Goal: Task Accomplishment & Management: Complete application form

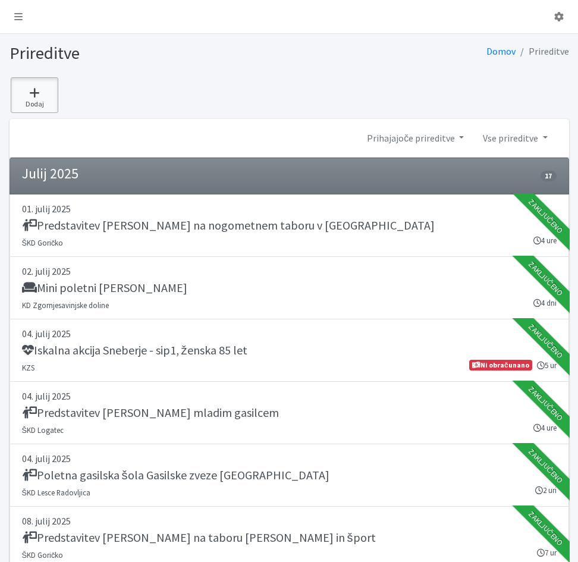
click at [31, 92] on icon at bounding box center [34, 93] width 40 height 12
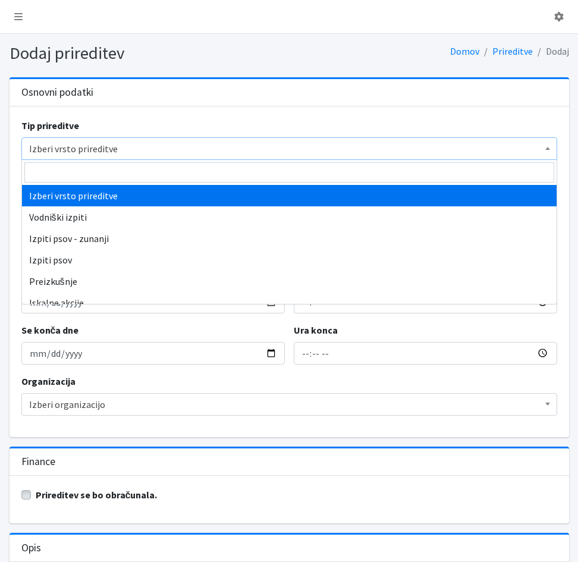
click at [116, 147] on span "Izberi vrsto prireditve" at bounding box center [289, 148] width 520 height 17
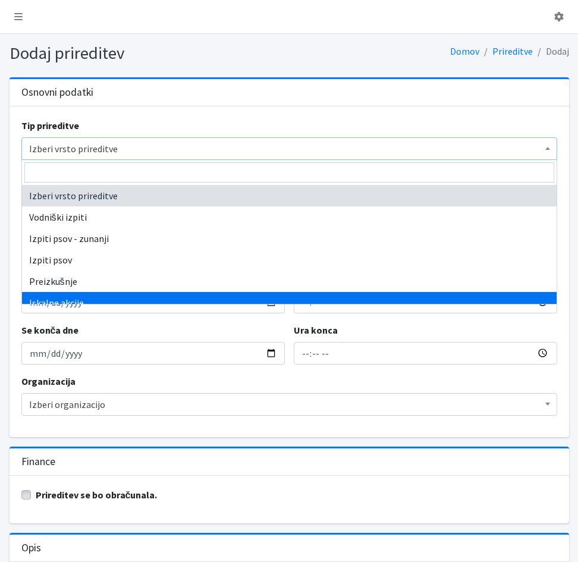
select select "1003"
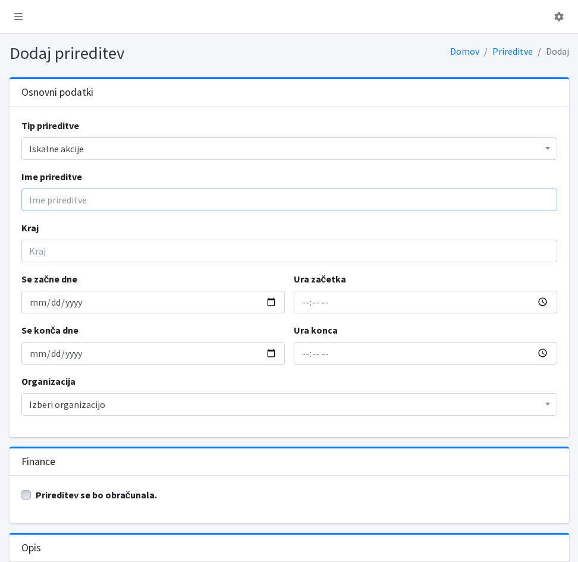
click at [61, 200] on input "Ime prireditve" at bounding box center [288, 199] width 535 height 23
type input "Iskalna akcija Črnuče-Nadgorica - sip1 - ženska 87 let"
click at [103, 254] on input "Kraj" at bounding box center [288, 251] width 535 height 23
type input "Nadgorica - Črnuče"
click at [36, 308] on input "Se začne dne" at bounding box center [152, 302] width 263 height 23
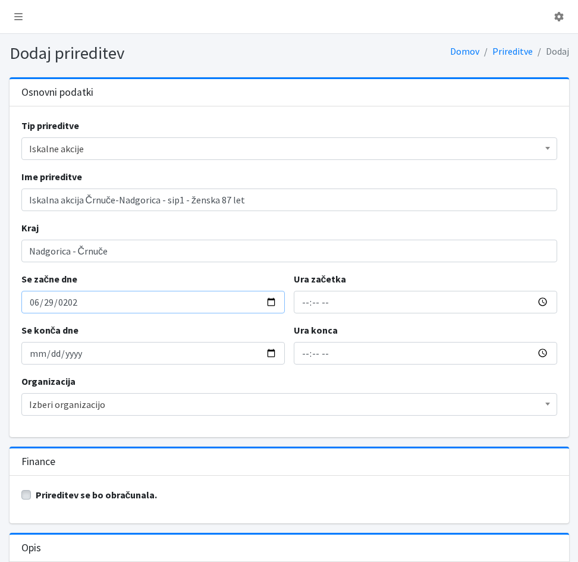
type input "2025-06-29"
click at [303, 307] on input "Ura začetka" at bounding box center [425, 302] width 263 height 23
type input "23:32"
type input "01:32"
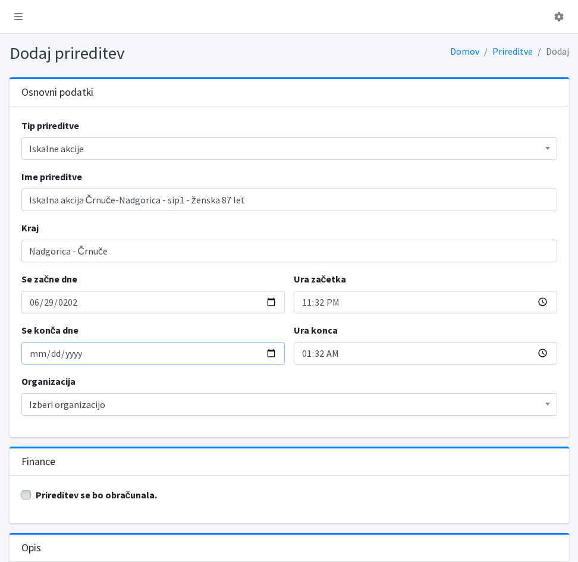
click at [30, 357] on input "2025-06-29" at bounding box center [152, 353] width 263 height 23
type input "2025-06-30"
click at [303, 360] on input "01:32" at bounding box center [425, 353] width 263 height 23
type input "19:07"
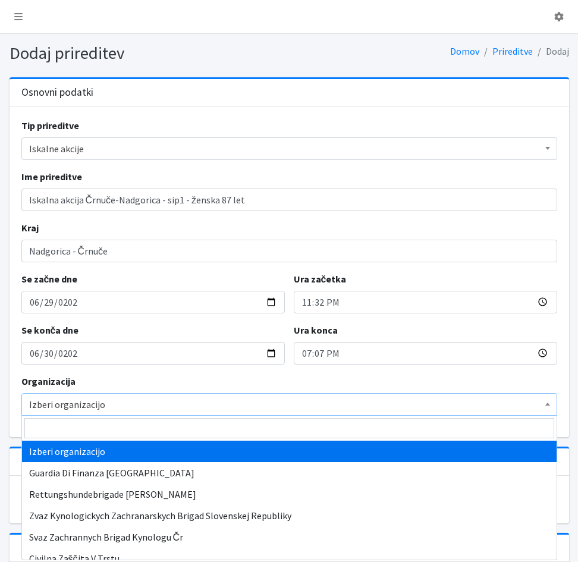
click at [103, 408] on span "Izberi organizacijo" at bounding box center [289, 404] width 520 height 17
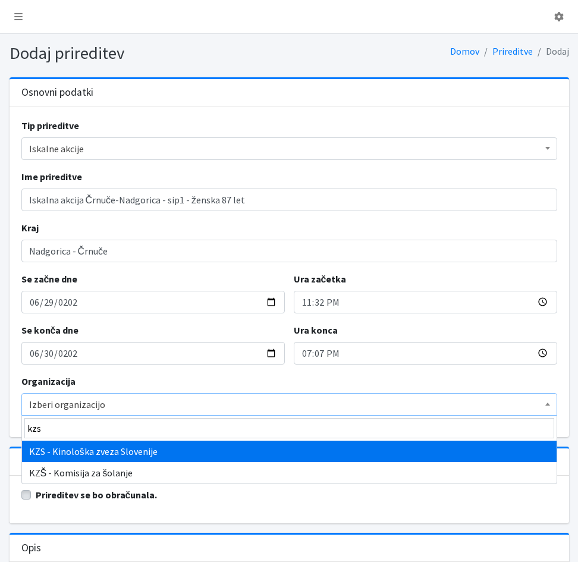
type input "kzs"
select select "1067"
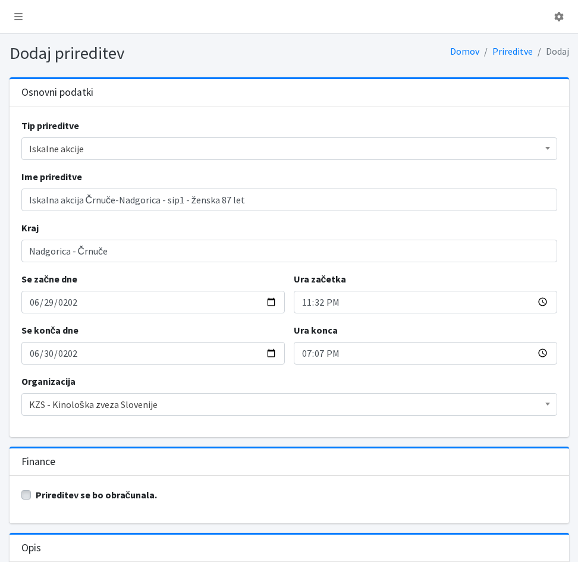
click at [36, 493] on label "Prireditev se bo obračunala." at bounding box center [97, 494] width 122 height 14
click at [24, 493] on input "Prireditev se bo obračunala." at bounding box center [26, 493] width 10 height 12
checkbox input "true"
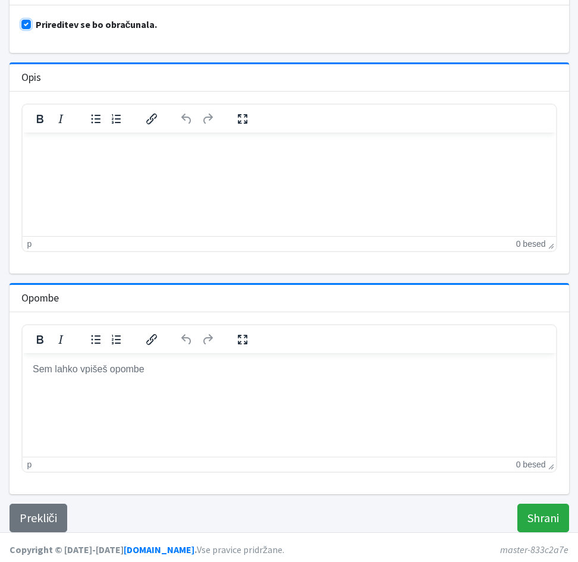
scroll to position [474, 0]
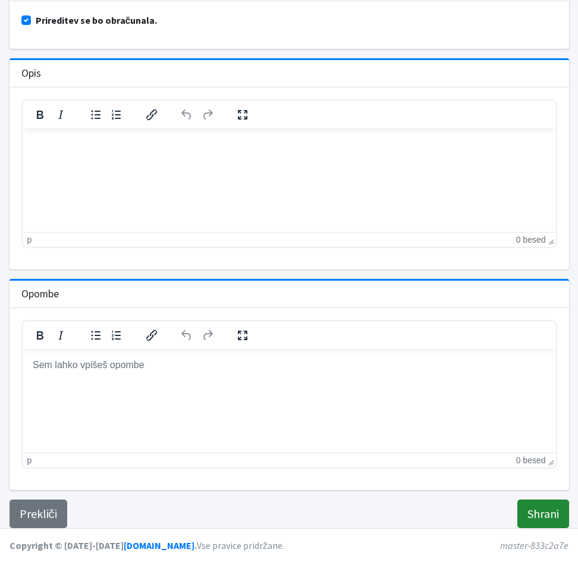
click at [533, 512] on input "Shrani" at bounding box center [543, 513] width 52 height 29
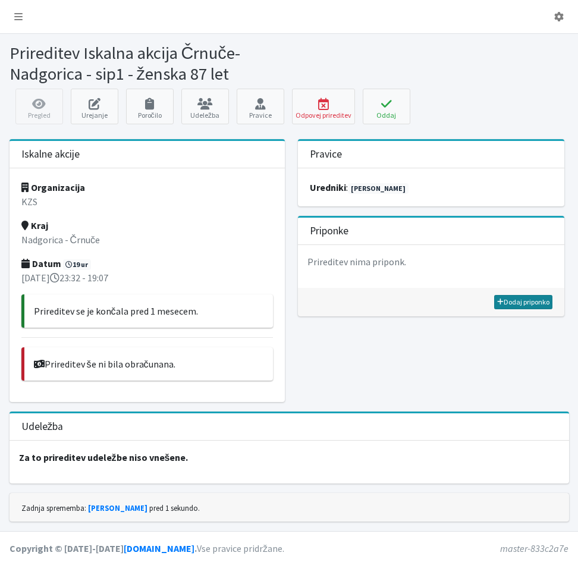
click at [527, 305] on link "Dodaj priponko" at bounding box center [523, 302] width 58 height 14
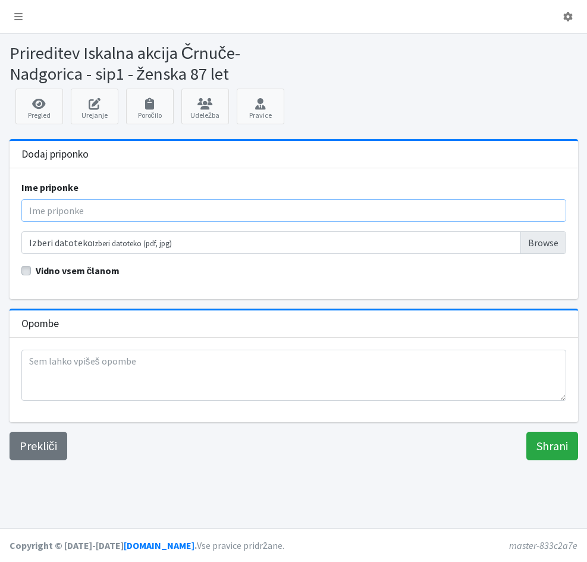
click at [42, 210] on input "Ime priponke" at bounding box center [293, 210] width 544 height 23
type input "Poročilo"
click at [169, 246] on input "Izberi datoteko Izberi datoteko (pdf, jpg)" at bounding box center [293, 242] width 544 height 23
type input "C:\fakepath\2025_06_30_Crnuče - porocilo iskalne akcije.pdf"
click at [558, 449] on input "Shrani" at bounding box center [552, 445] width 52 height 29
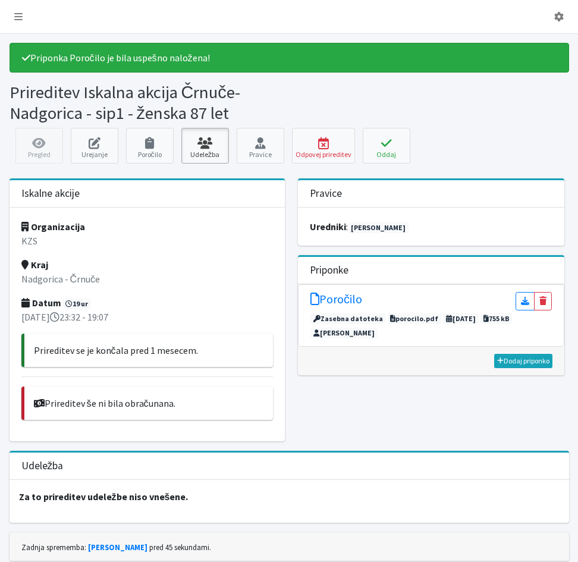
click at [200, 150] on link "Udeležba" at bounding box center [205, 146] width 48 height 36
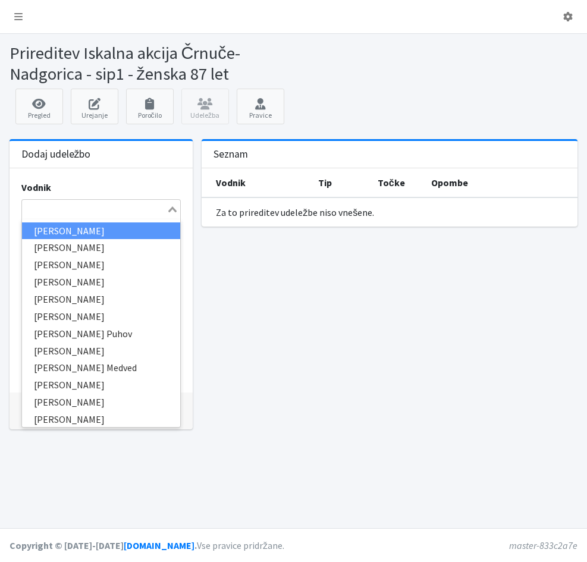
click at [134, 208] on input "Search for option" at bounding box center [94, 209] width 143 height 14
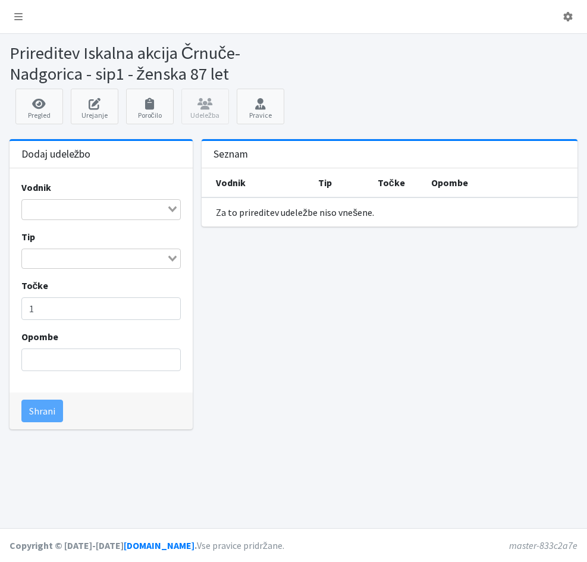
click at [47, 206] on input "Search for option" at bounding box center [94, 209] width 143 height 14
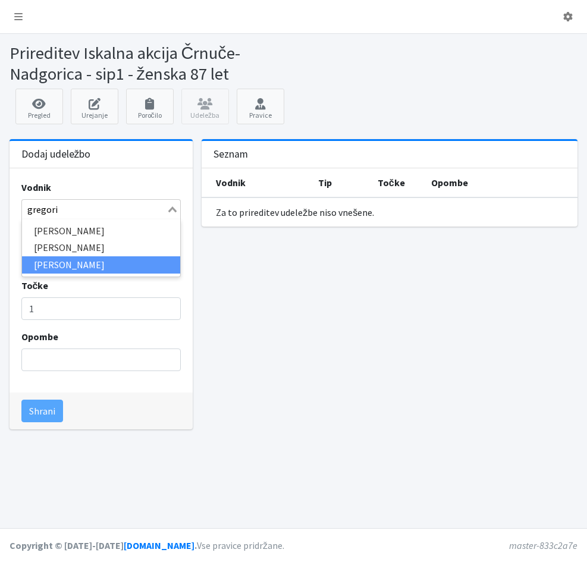
type input "gregorin"
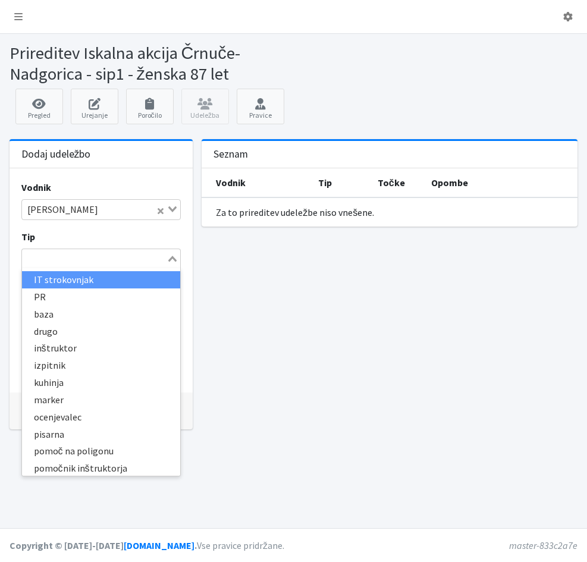
click at [176, 260] on icon "Search for option" at bounding box center [172, 259] width 8 height 6
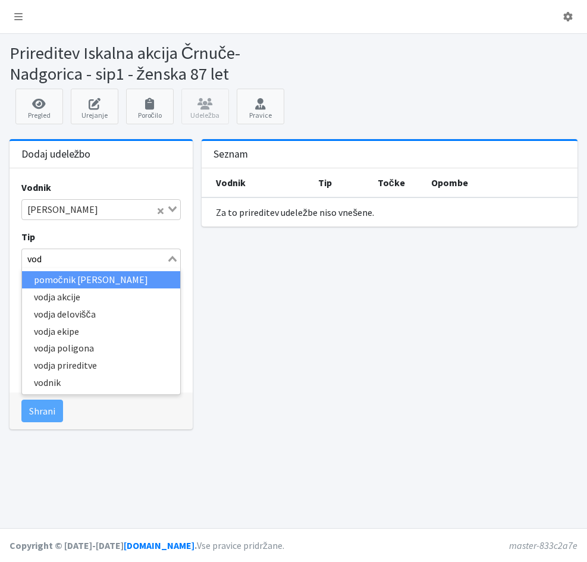
type input "vodj"
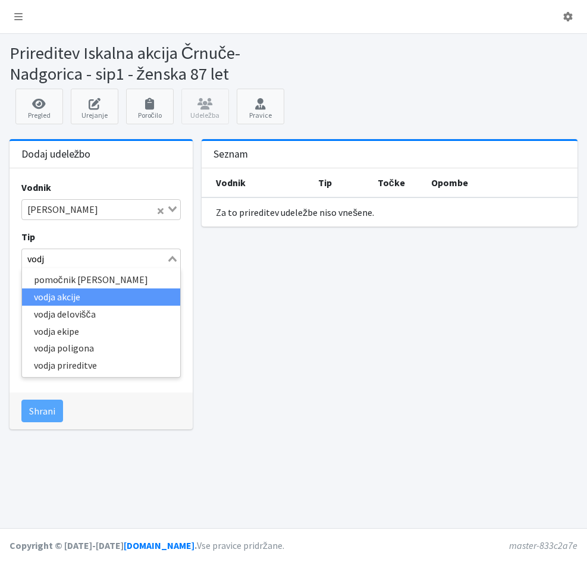
click at [74, 301] on li "vodja akcije" at bounding box center [101, 296] width 159 height 17
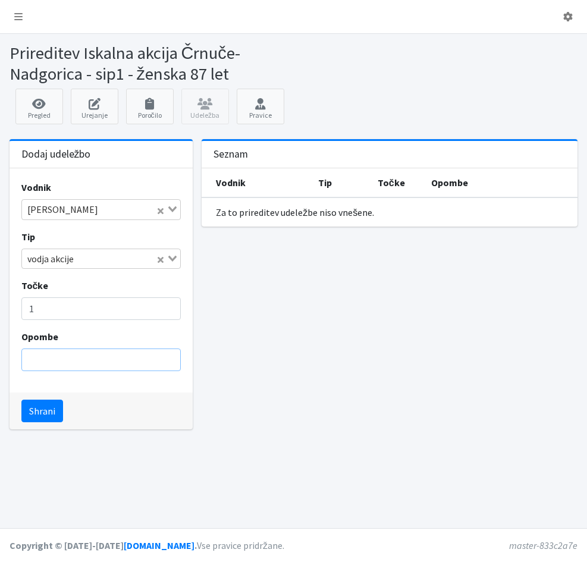
click at [58, 361] on input "Opombe" at bounding box center [101, 359] width 160 height 23
type input "brez psa"
click at [36, 414] on button "Shrani" at bounding box center [42, 410] width 42 height 23
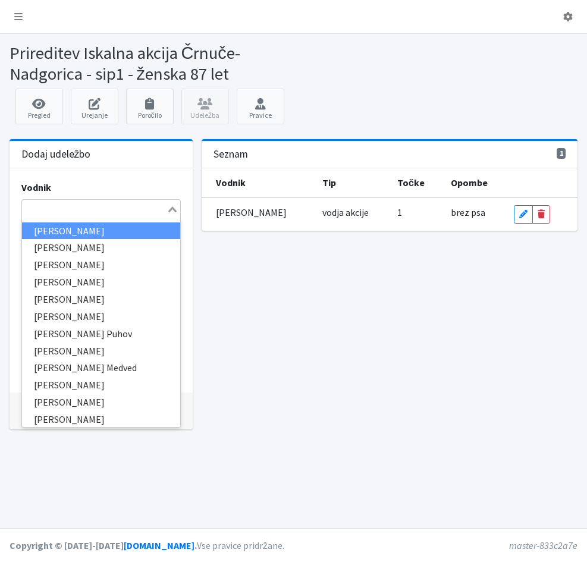
click at [40, 216] on input "Search for option" at bounding box center [94, 209] width 143 height 14
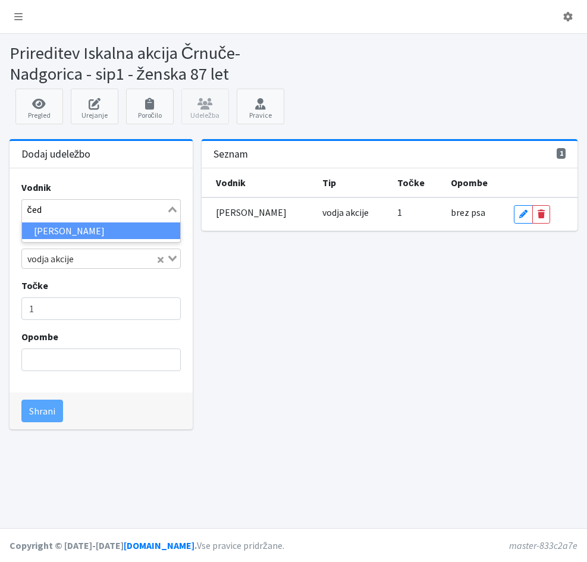
type input "čede"
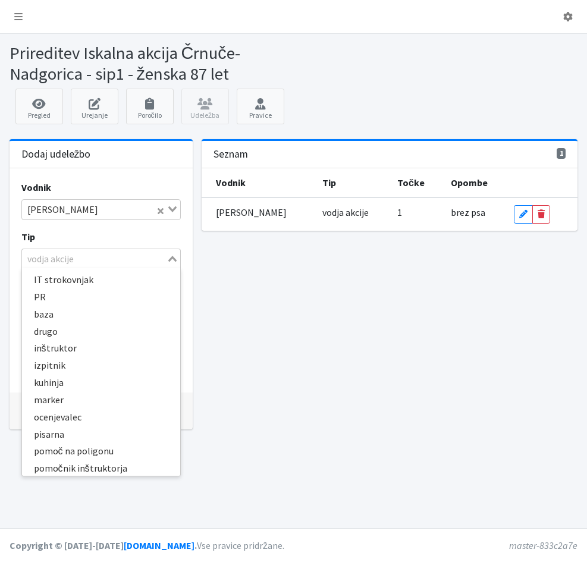
click at [172, 256] on icon "Search for option" at bounding box center [172, 259] width 8 height 6
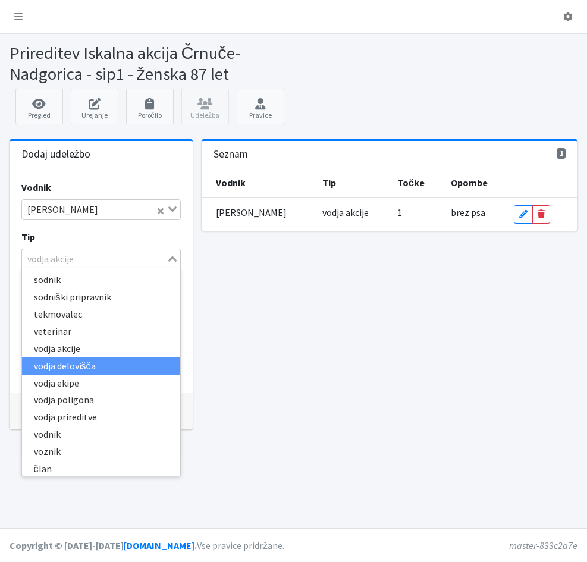
scroll to position [279, 0]
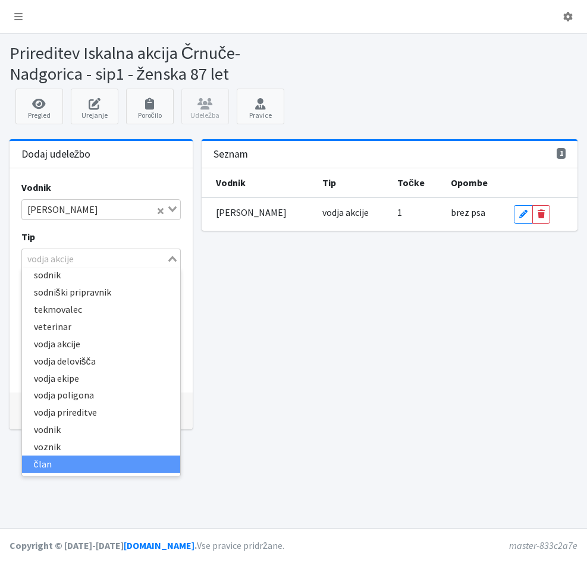
click at [50, 466] on li "član" at bounding box center [101, 463] width 159 height 17
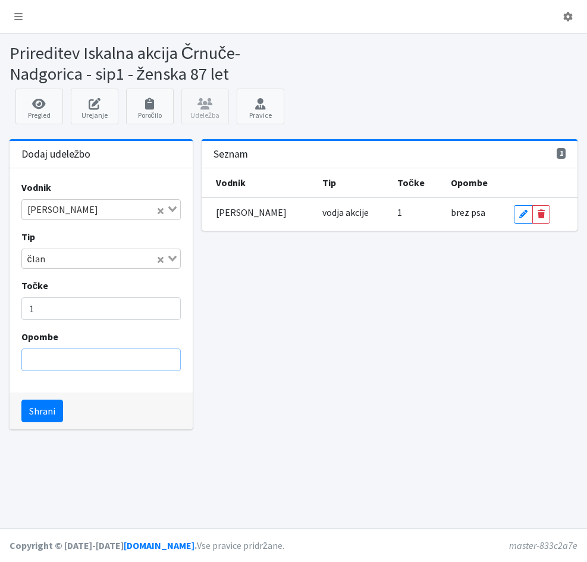
click at [46, 358] on input "Opombe" at bounding box center [101, 359] width 160 height 23
type input "logistika"
click at [42, 412] on button "Shrani" at bounding box center [42, 410] width 42 height 23
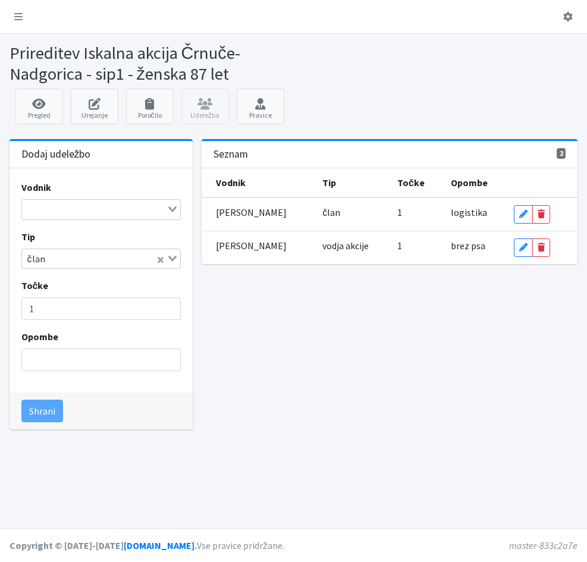
click at [32, 210] on input "Search for option" at bounding box center [94, 209] width 143 height 14
type input "zalete"
click at [48, 231] on li "[PERSON_NAME]" at bounding box center [101, 230] width 159 height 17
click at [49, 361] on input "Opombe" at bounding box center [101, 359] width 160 height 23
type input "logistika"
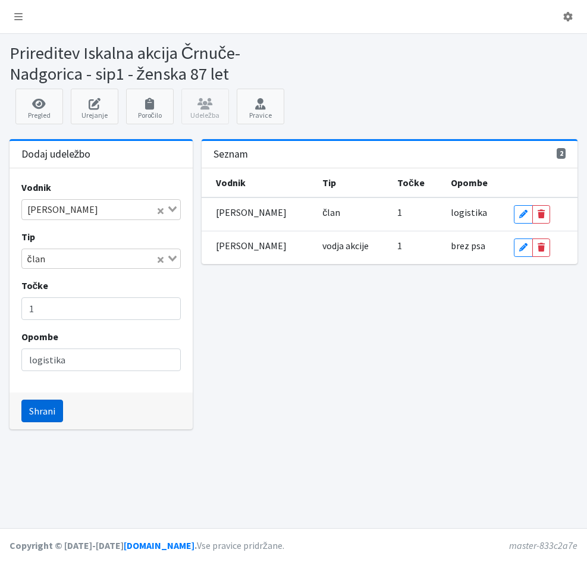
click at [49, 415] on button "Shrani" at bounding box center [42, 410] width 42 height 23
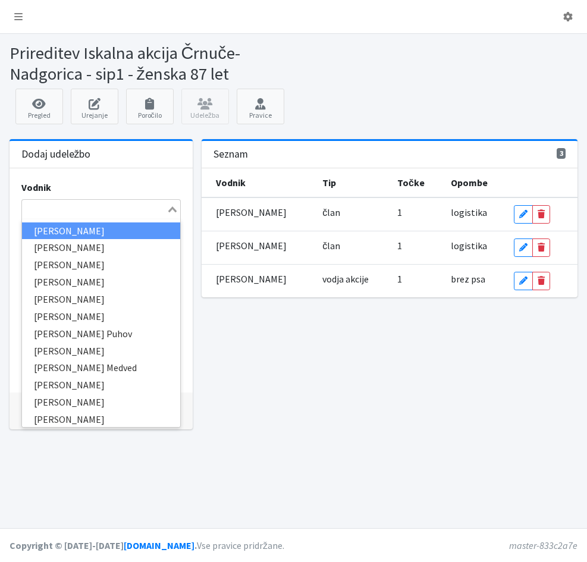
click at [39, 215] on input "Search for option" at bounding box center [94, 209] width 143 height 14
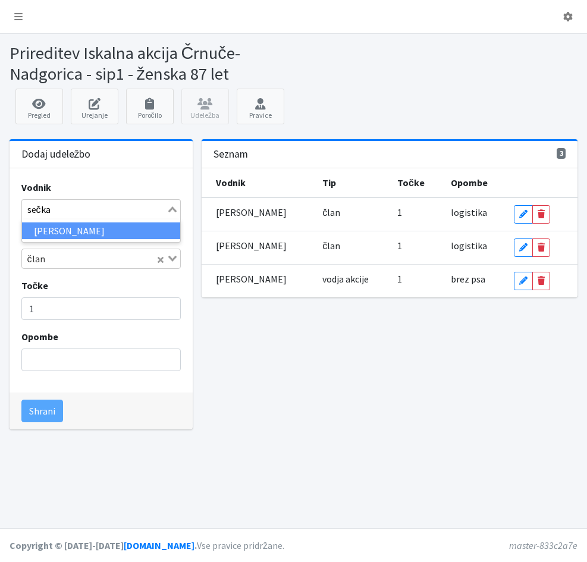
type input "sečkar"
click at [49, 230] on li "Uroš Sečkar" at bounding box center [101, 230] width 159 height 17
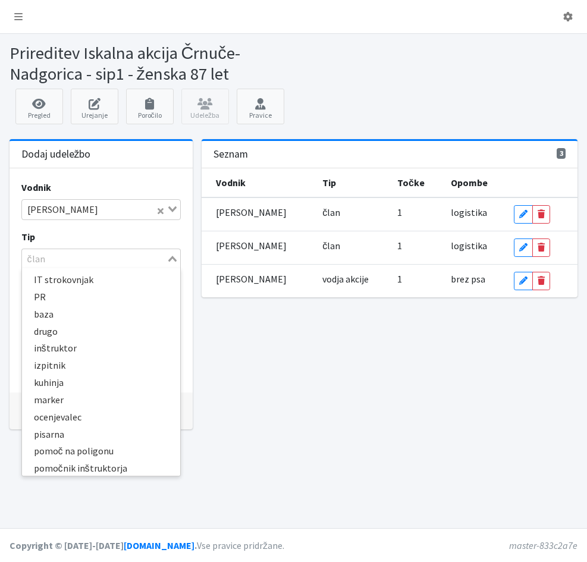
click at [172, 259] on icon "Search for option" at bounding box center [172, 259] width 8 height 6
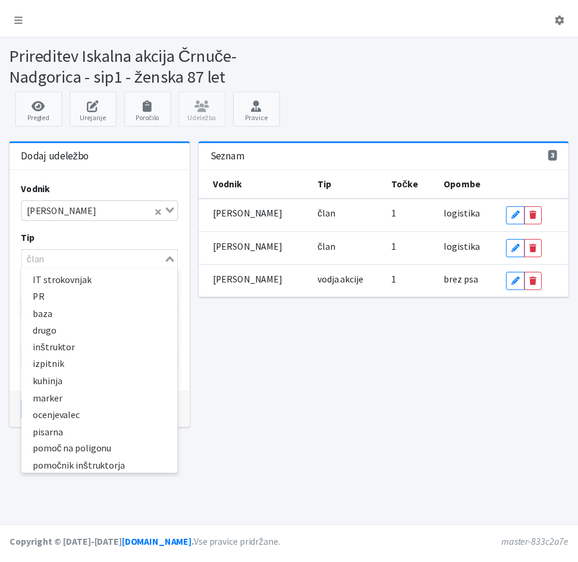
scroll to position [275, 0]
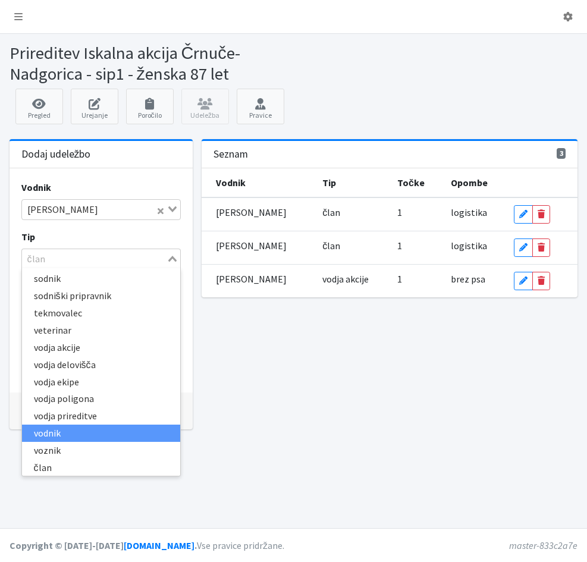
click at [64, 434] on li "vodnik" at bounding box center [101, 432] width 159 height 17
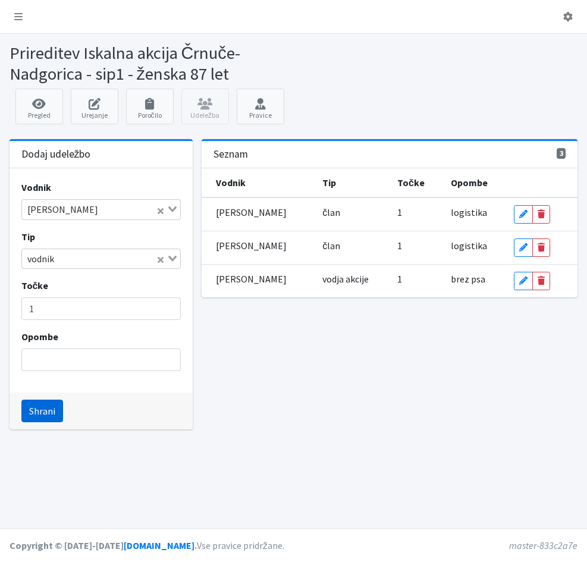
click at [37, 412] on button "Shrani" at bounding box center [42, 410] width 42 height 23
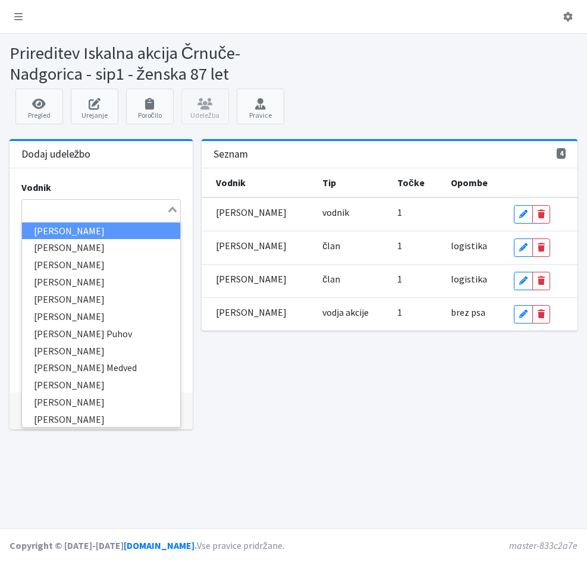
click at [41, 210] on input "Search for option" at bounding box center [94, 209] width 143 height 14
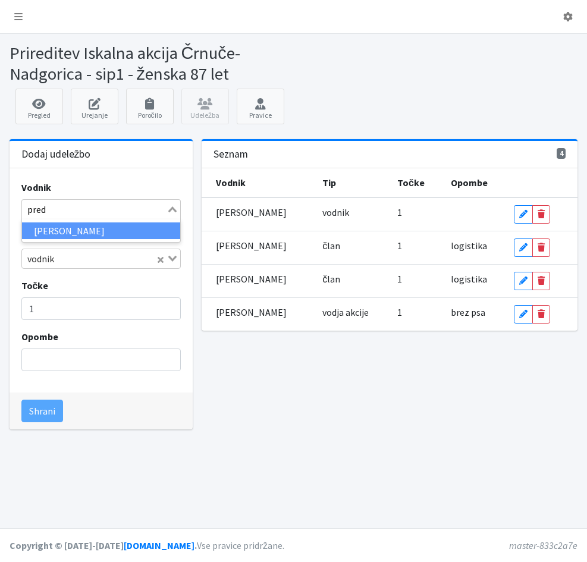
type input "predo"
click at [49, 230] on li "Gabrijela Predovič" at bounding box center [101, 230] width 159 height 17
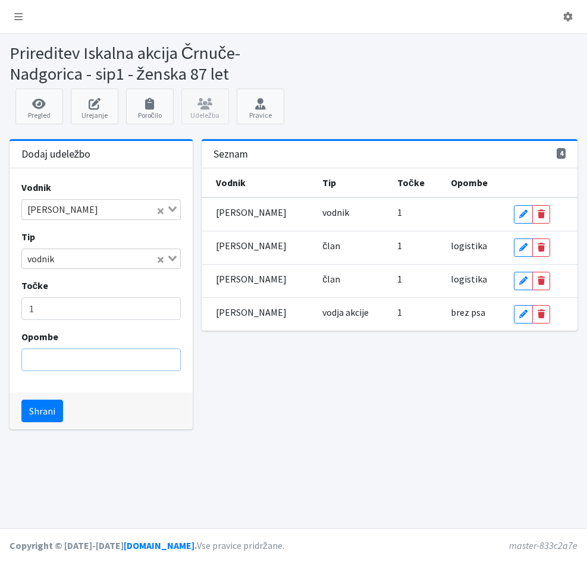
click at [62, 363] on input "Opombe" at bounding box center [101, 359] width 160 height 23
type input "logistika"
click at [50, 413] on button "Shrani" at bounding box center [42, 410] width 42 height 23
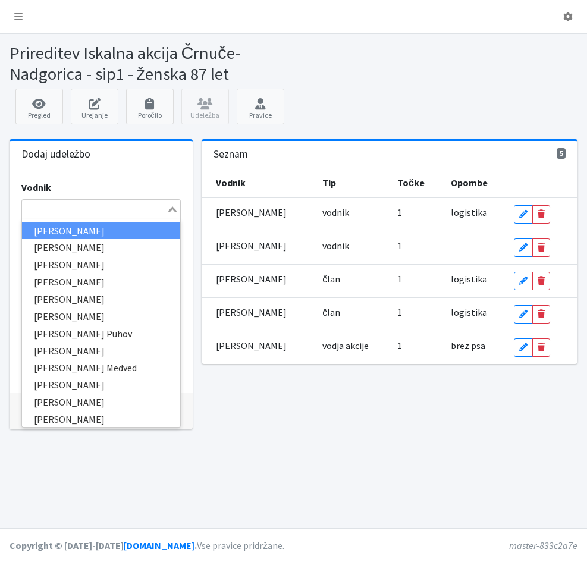
click at [46, 215] on input "Search for option" at bounding box center [94, 209] width 143 height 14
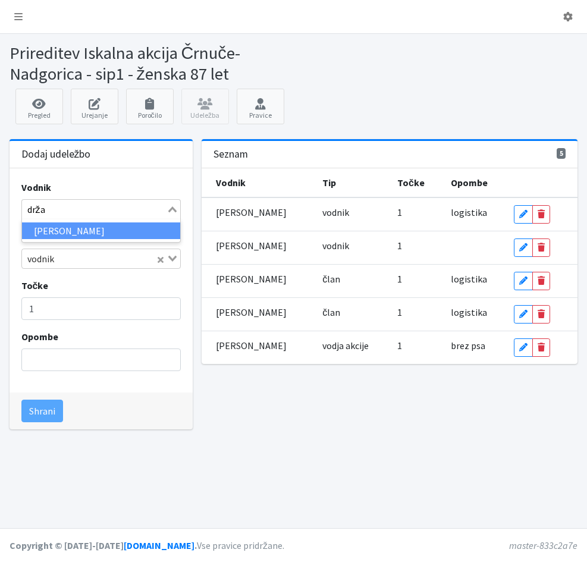
type input "držan"
click at [50, 228] on li "Petra Držan" at bounding box center [101, 230] width 159 height 17
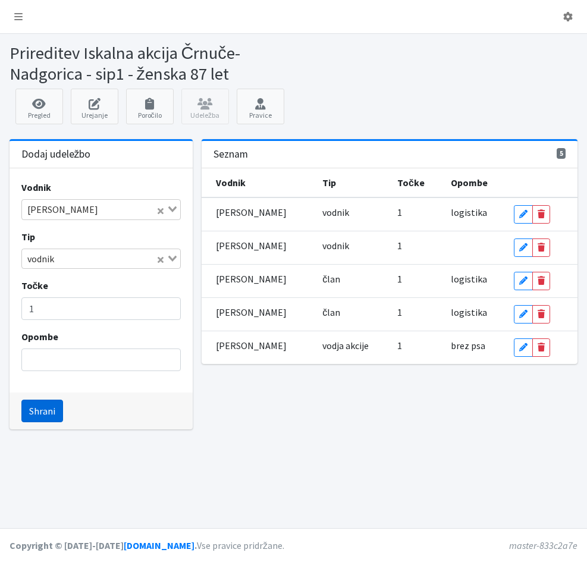
click at [53, 413] on button "Shrani" at bounding box center [42, 410] width 42 height 23
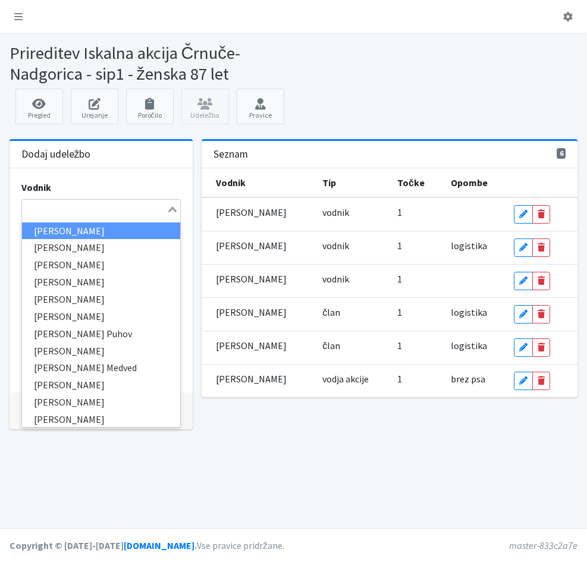
click at [43, 206] on input "Search for option" at bounding box center [94, 209] width 143 height 14
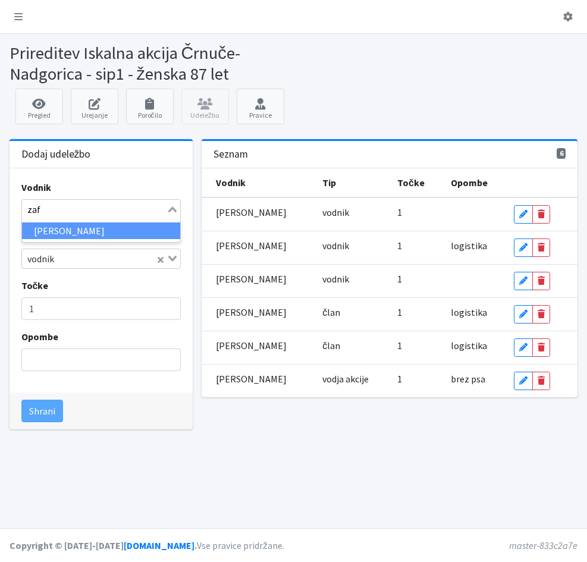
type input "zafr"
click at [51, 227] on li "Boštjan Zafran" at bounding box center [101, 230] width 159 height 17
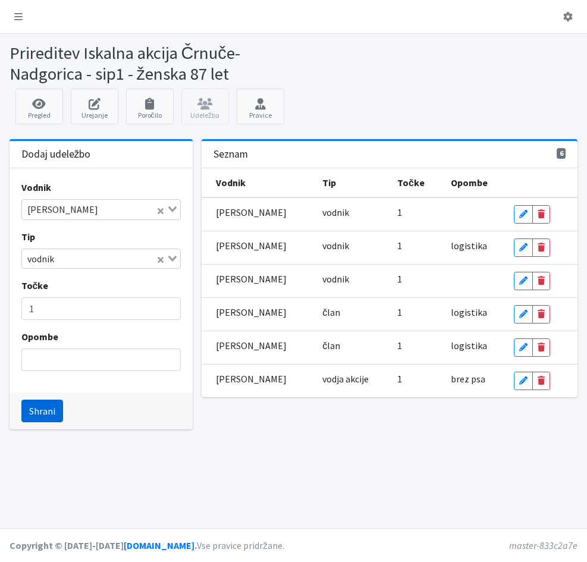
click at [50, 417] on button "Shrani" at bounding box center [42, 410] width 42 height 23
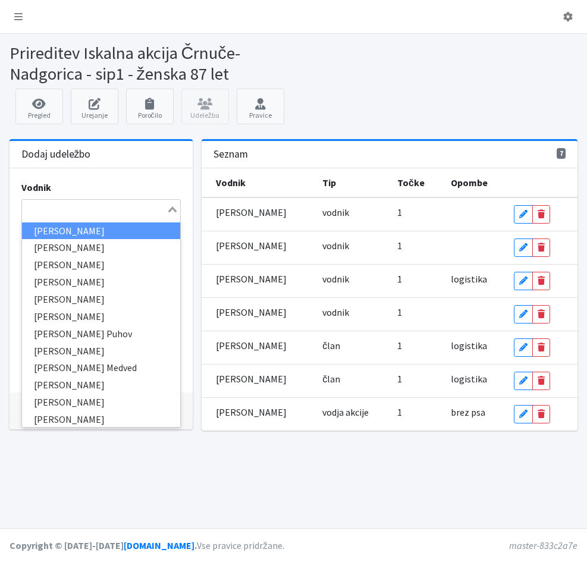
click at [36, 215] on input "Search for option" at bounding box center [94, 209] width 143 height 14
type input "majc"
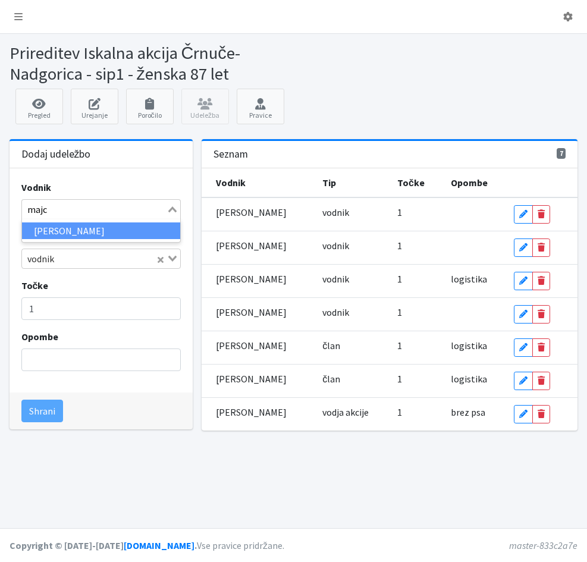
click at [33, 228] on li "[PERSON_NAME]" at bounding box center [101, 230] width 159 height 17
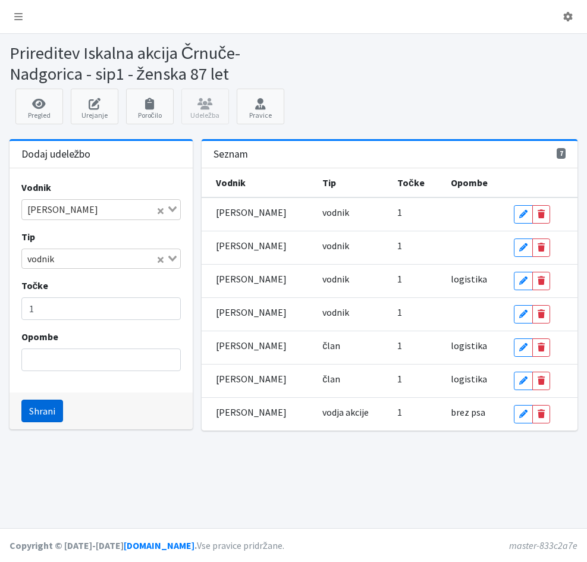
click at [38, 412] on button "Shrani" at bounding box center [42, 410] width 42 height 23
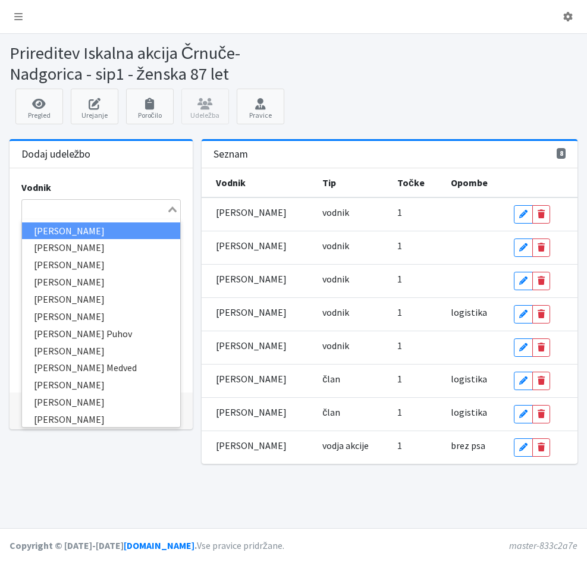
click at [36, 206] on input "Search for option" at bounding box center [94, 209] width 143 height 14
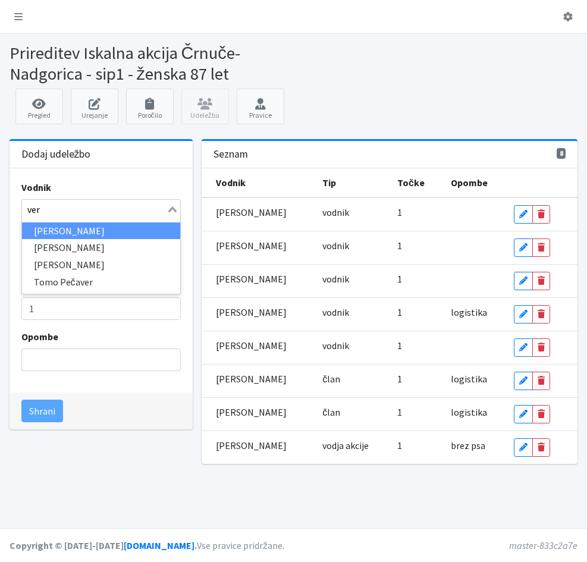
type input "verb"
click at [39, 229] on li "[PERSON_NAME]" at bounding box center [101, 230] width 159 height 17
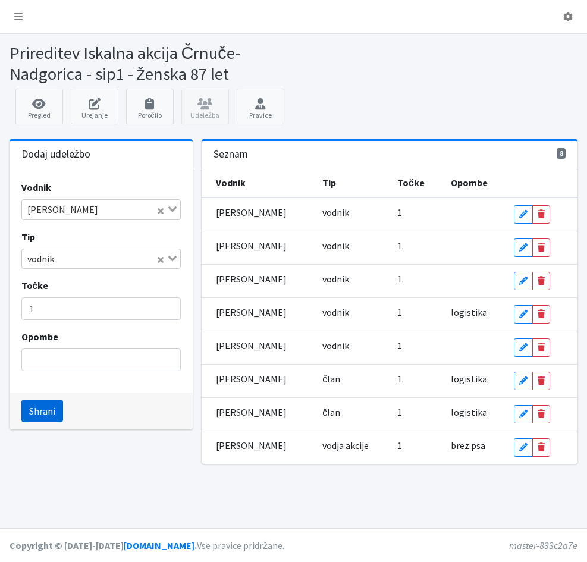
click at [42, 414] on button "Shrani" at bounding box center [42, 410] width 42 height 23
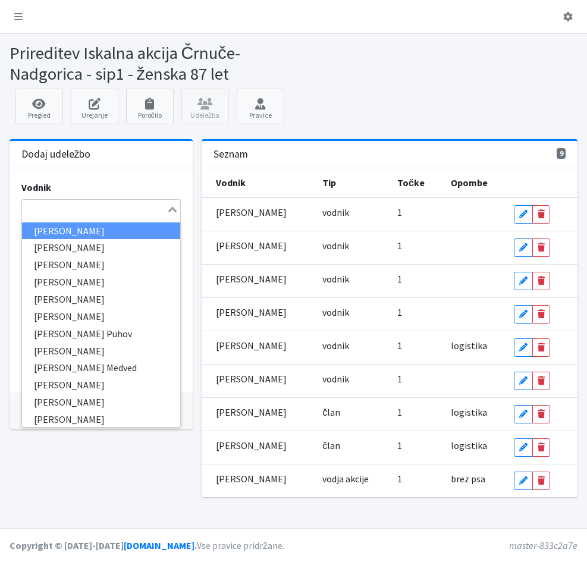
click at [28, 206] on input "Search for option" at bounding box center [94, 209] width 143 height 14
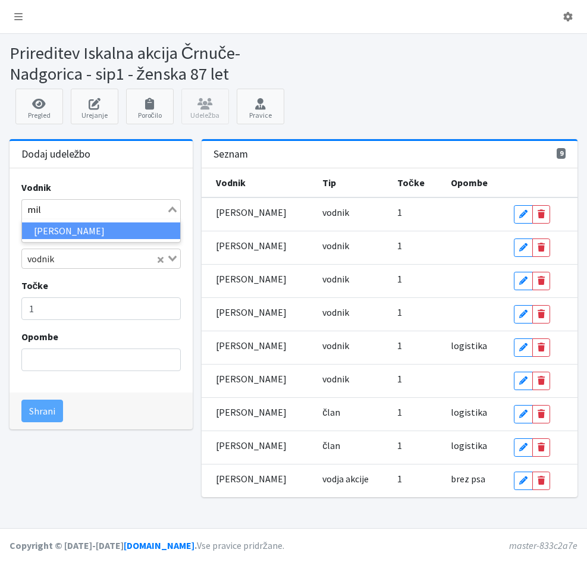
type input "mili"
click at [48, 232] on li "[PERSON_NAME]" at bounding box center [101, 230] width 159 height 17
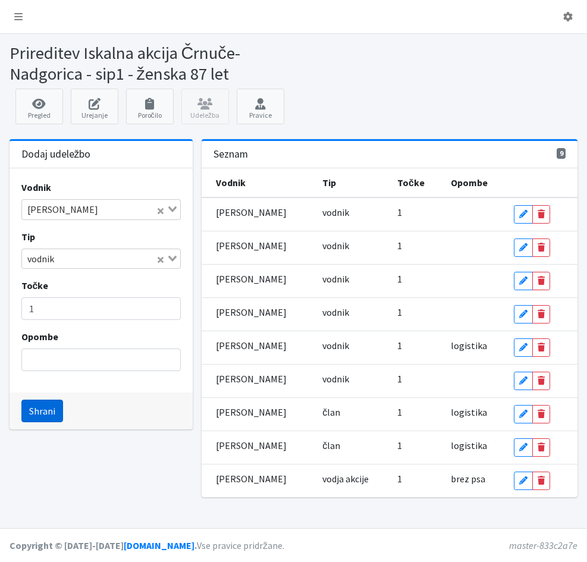
click at [51, 412] on button "Shrani" at bounding box center [42, 410] width 42 height 23
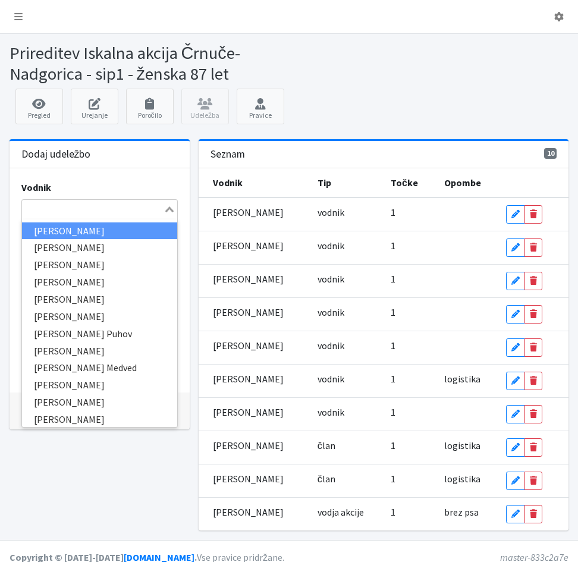
click at [44, 213] on input "Search for option" at bounding box center [93, 209] width 140 height 14
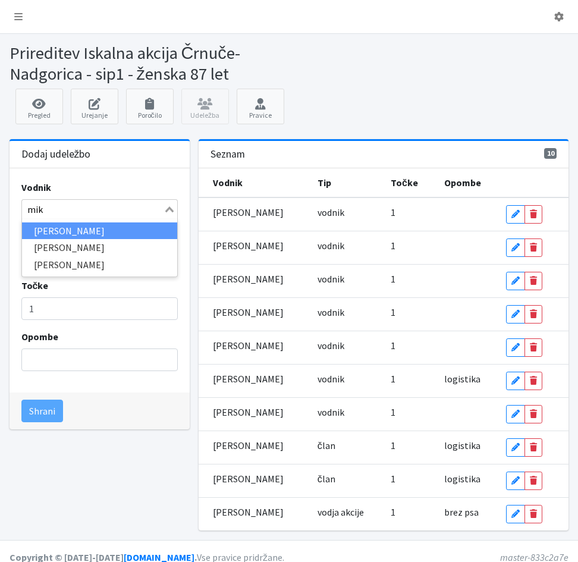
type input "miko"
click at [57, 231] on li "[PERSON_NAME]" at bounding box center [100, 230] width 156 height 17
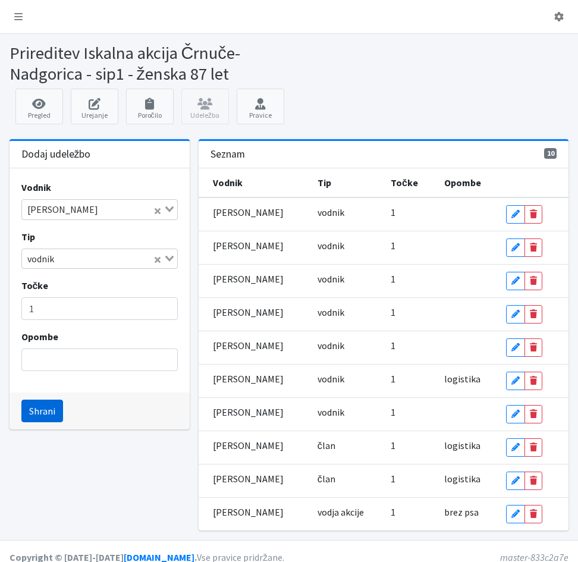
click at [42, 420] on button "Shrani" at bounding box center [42, 410] width 42 height 23
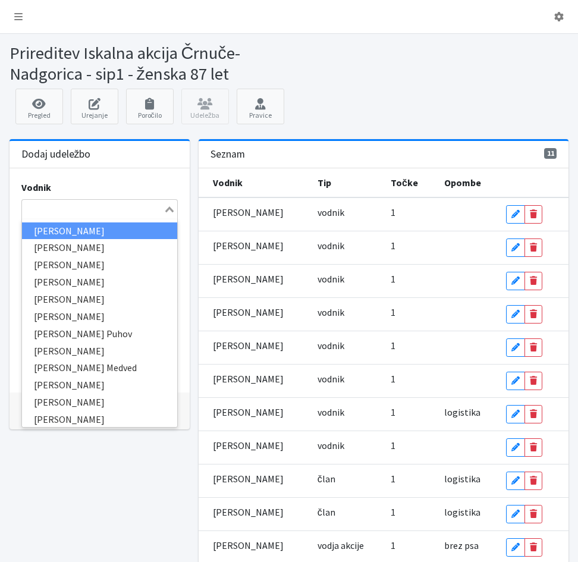
click at [34, 212] on input "Search for option" at bounding box center [93, 209] width 140 height 14
type input "šem"
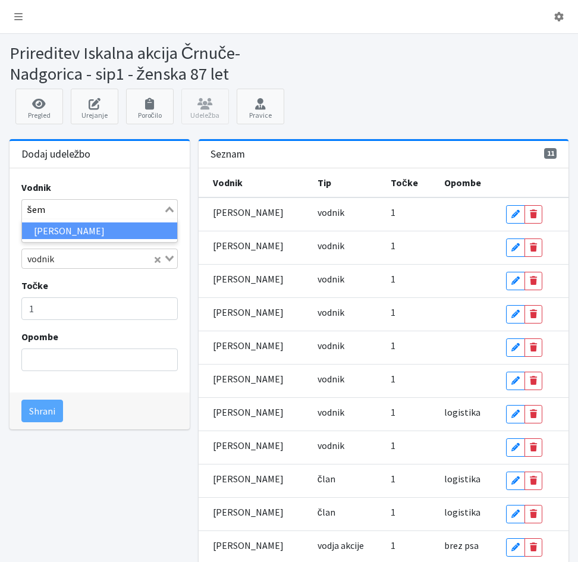
click at [51, 233] on li "[PERSON_NAME]" at bounding box center [100, 230] width 156 height 17
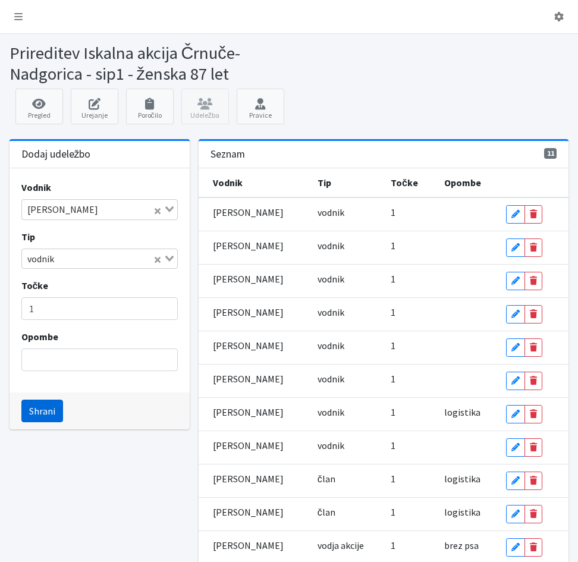
click at [40, 412] on button "Shrani" at bounding box center [42, 410] width 42 height 23
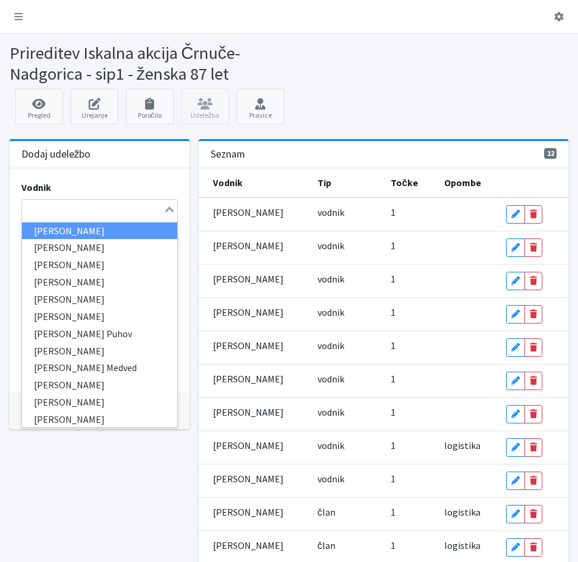
click at [37, 209] on input "Search for option" at bounding box center [93, 209] width 140 height 14
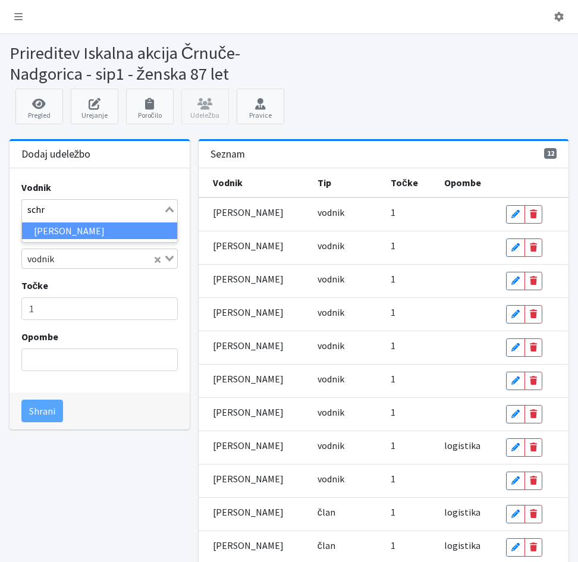
type input "schra"
click at [39, 236] on li "[PERSON_NAME]" at bounding box center [100, 230] width 156 height 17
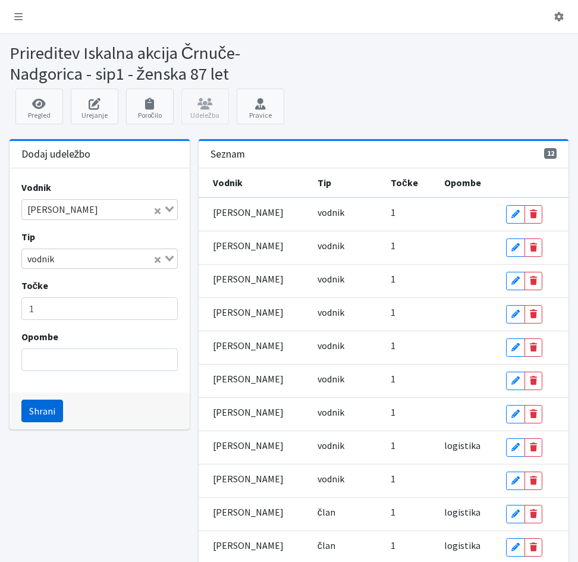
click at [42, 412] on button "Shrani" at bounding box center [42, 410] width 42 height 23
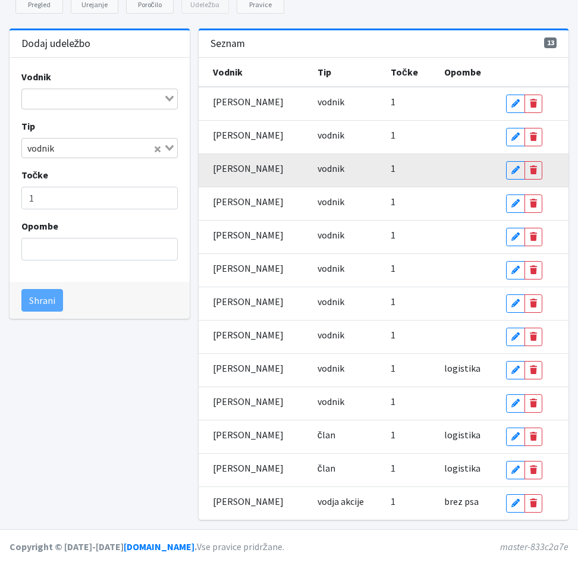
scroll to position [112, 0]
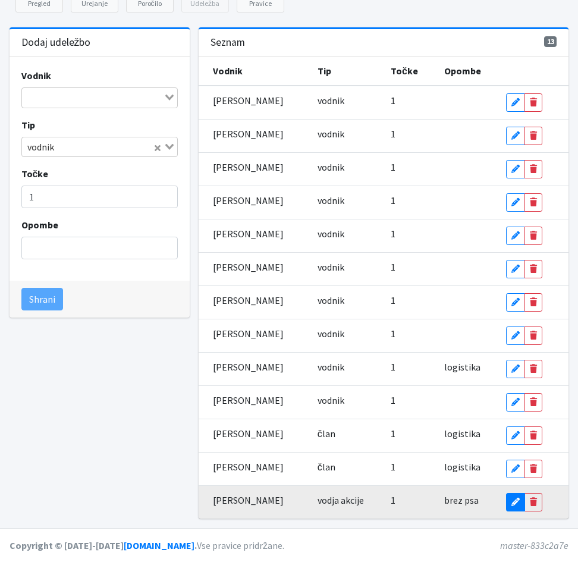
click at [518, 505] on icon at bounding box center [515, 501] width 8 height 8
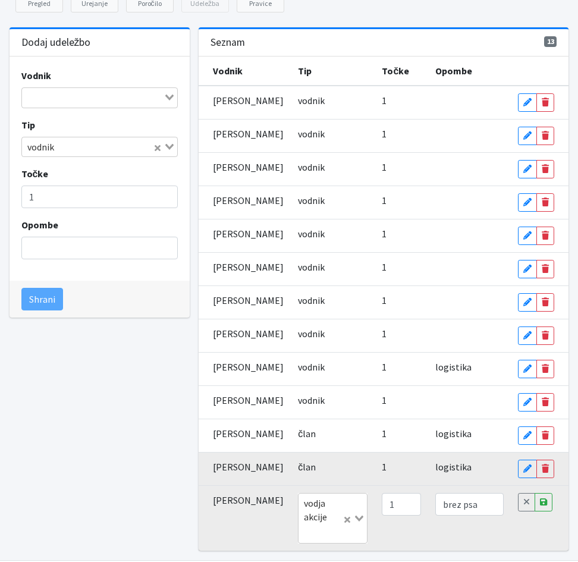
click at [379, 486] on td "1" at bounding box center [400, 468] width 53 height 33
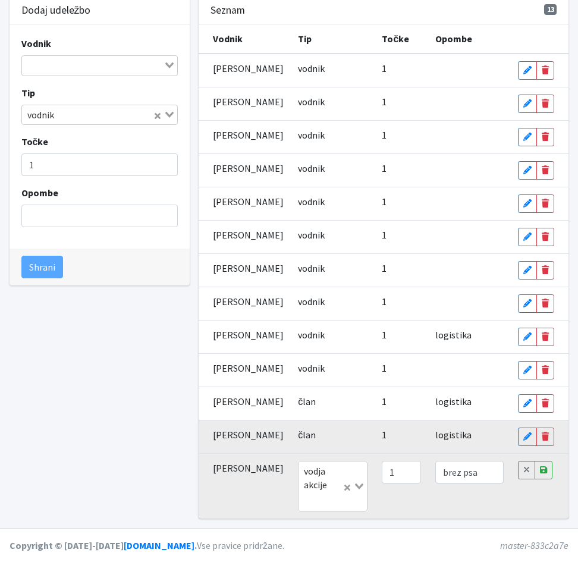
scroll to position [204, 0]
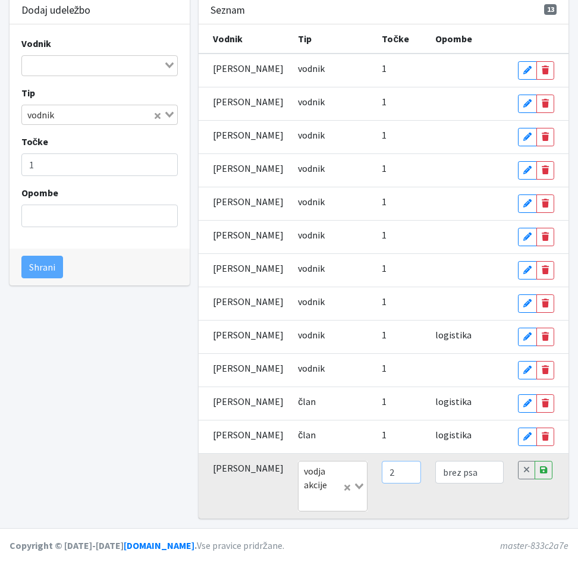
click at [398, 468] on input "2" at bounding box center [401, 472] width 39 height 23
type input "3"
click at [398, 468] on input "3" at bounding box center [401, 472] width 39 height 23
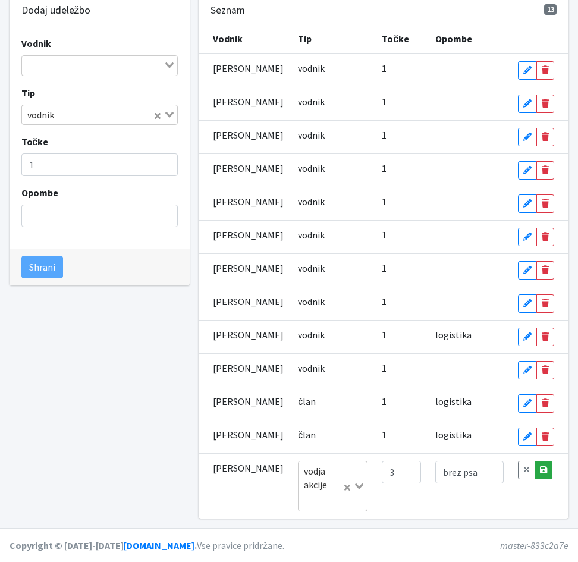
click at [548, 471] on link "Save" at bounding box center [543, 470] width 18 height 18
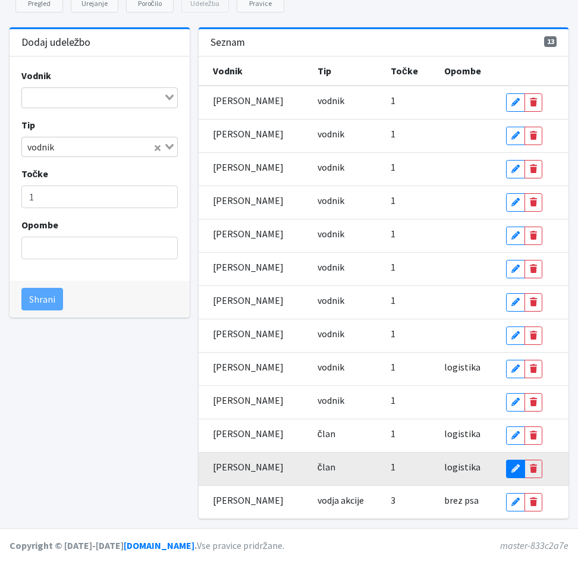
click at [516, 471] on icon at bounding box center [515, 468] width 8 height 8
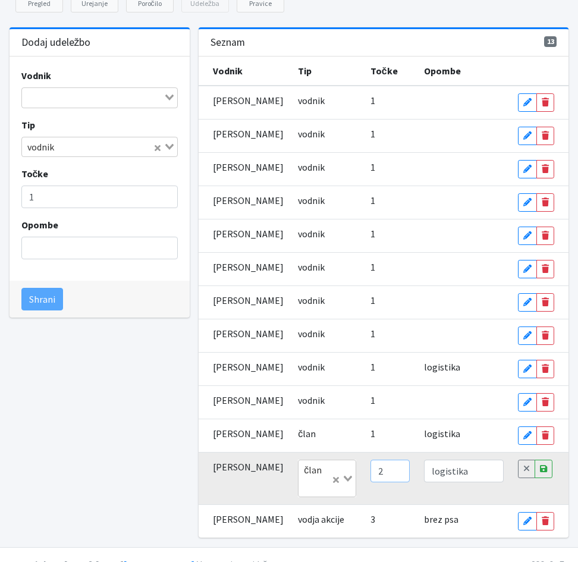
click at [387, 482] on input "2" at bounding box center [389, 470] width 39 height 23
type input "3"
click at [387, 482] on input "3" at bounding box center [389, 470] width 39 height 23
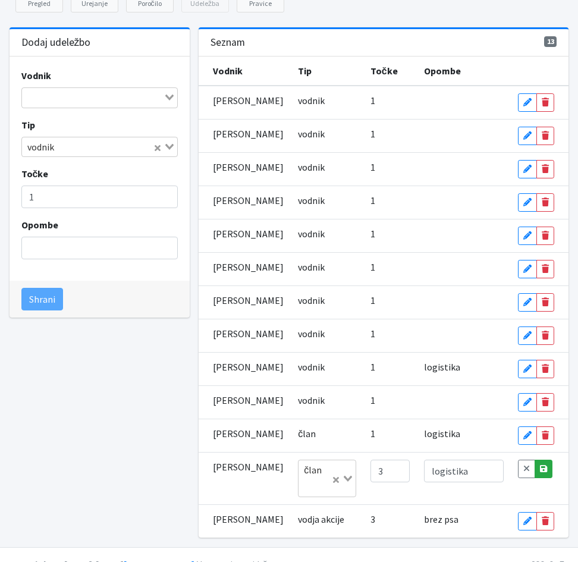
click at [544, 472] on icon at bounding box center [543, 468] width 7 height 8
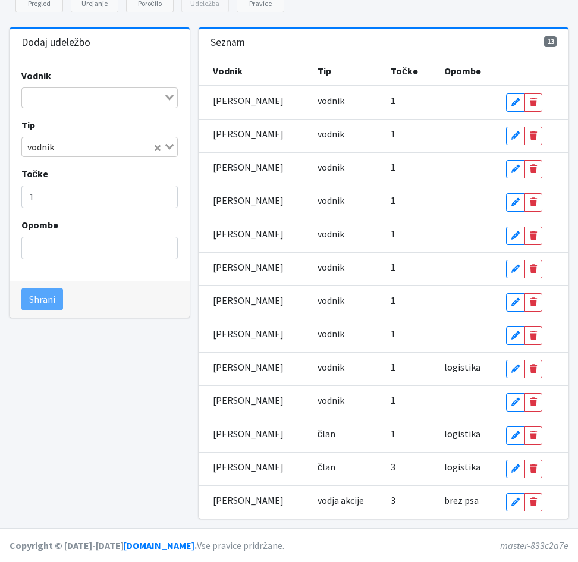
click at [30, 98] on input "Search for option" at bounding box center [93, 97] width 140 height 14
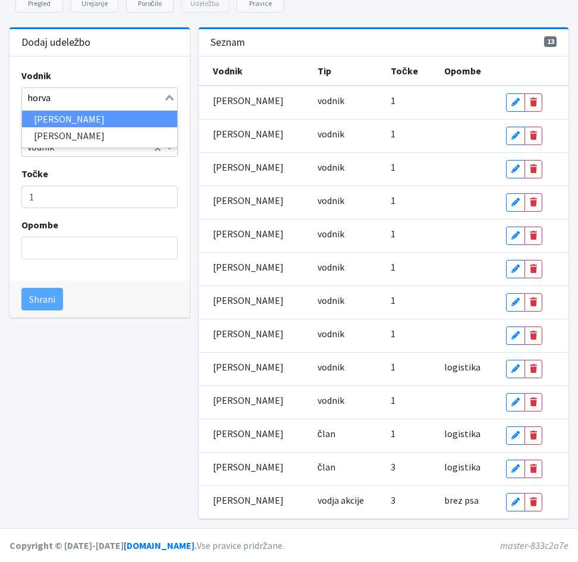
type input "horvat"
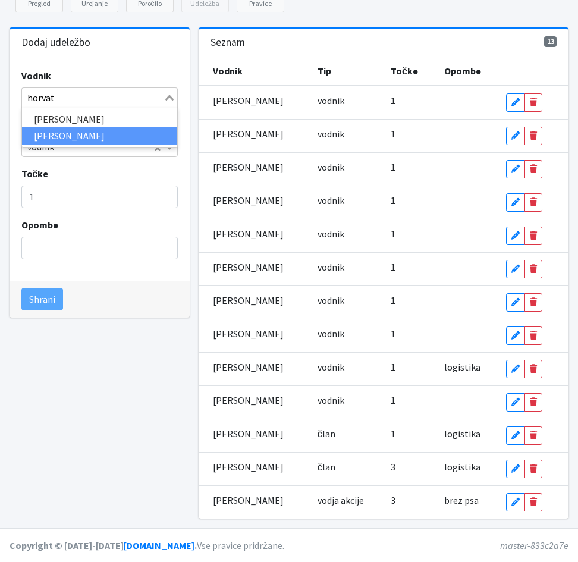
click at [44, 133] on li "Bojan Horvat" at bounding box center [100, 135] width 156 height 17
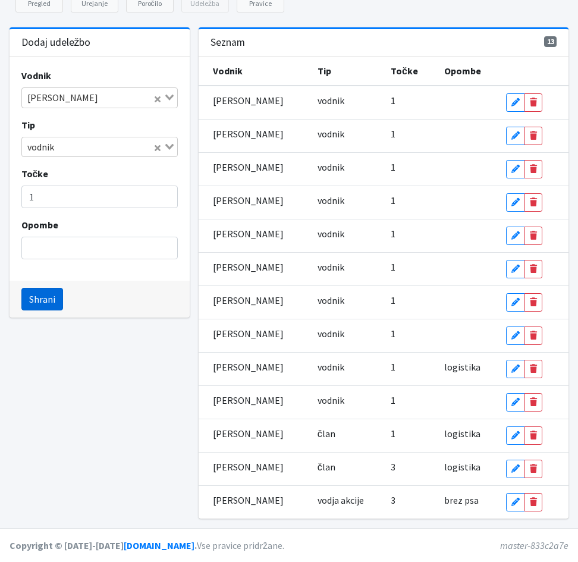
click at [36, 301] on button "Shrani" at bounding box center [42, 299] width 42 height 23
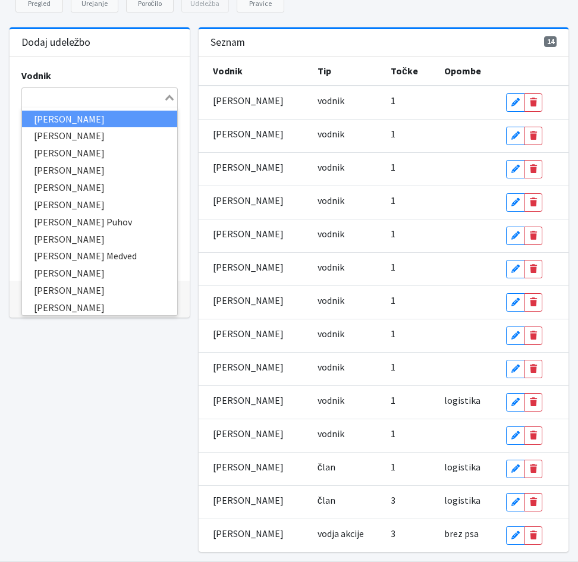
click at [61, 99] on input "Search for option" at bounding box center [93, 97] width 140 height 14
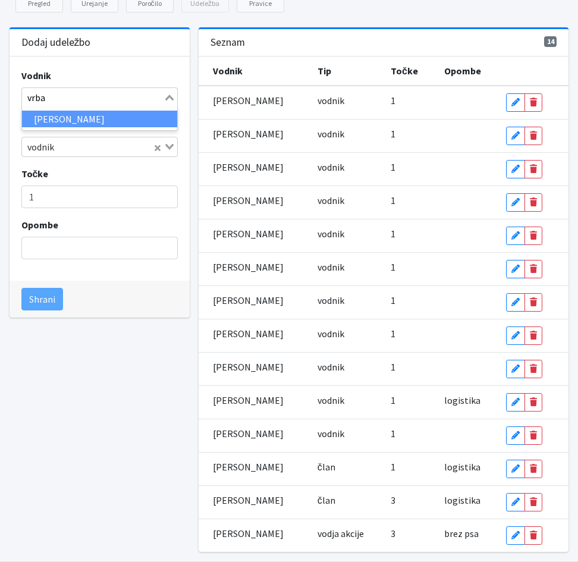
type input "vrban"
click at [73, 123] on li "Mojca Vrbančič" at bounding box center [100, 119] width 156 height 17
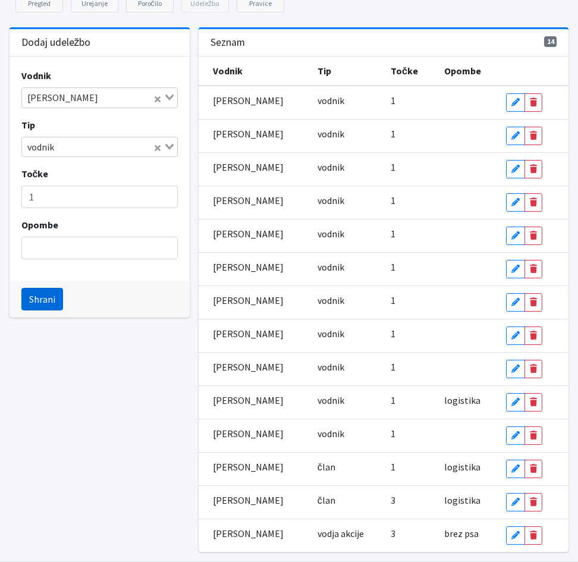
click at [41, 298] on button "Shrani" at bounding box center [42, 299] width 42 height 23
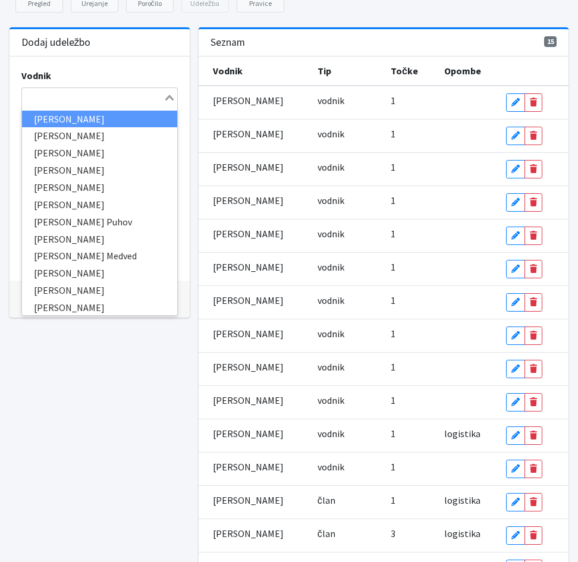
click at [33, 97] on input "Search for option" at bounding box center [93, 97] width 140 height 14
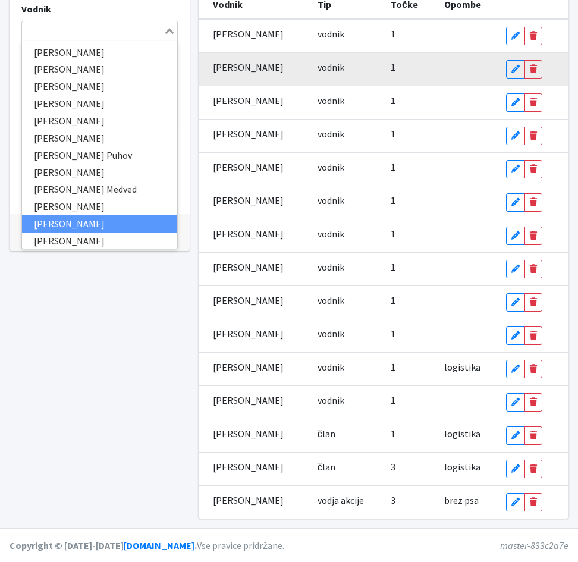
scroll to position [119, 0]
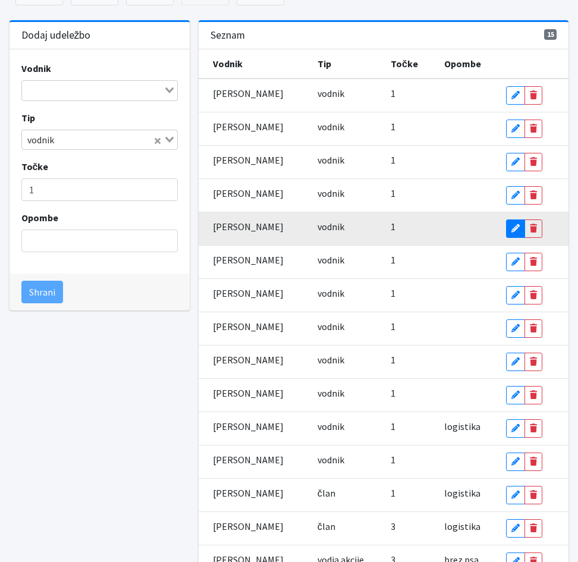
click at [512, 231] on icon at bounding box center [515, 228] width 8 height 8
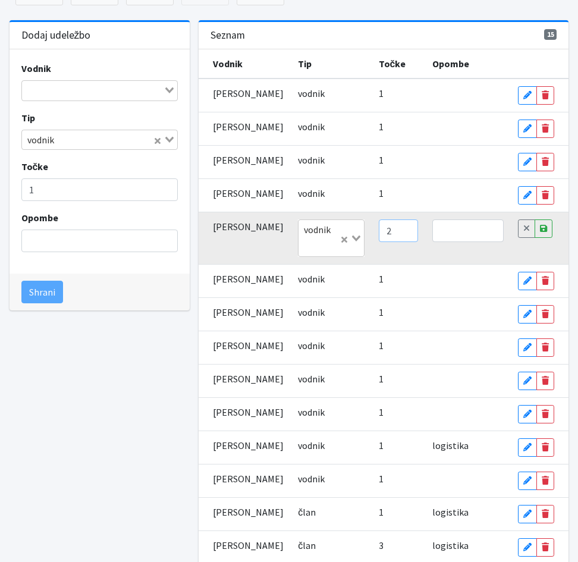
click at [393, 242] on input "2" at bounding box center [398, 230] width 39 height 23
type input "3"
click at [393, 242] on input "3" at bounding box center [398, 230] width 39 height 23
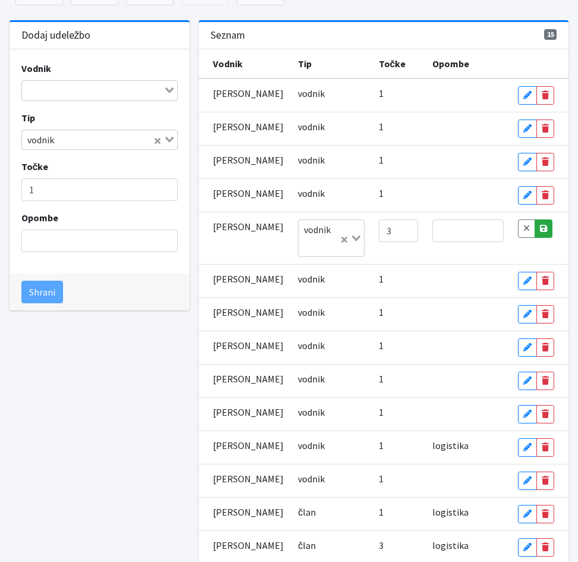
click at [542, 232] on icon at bounding box center [543, 228] width 7 height 8
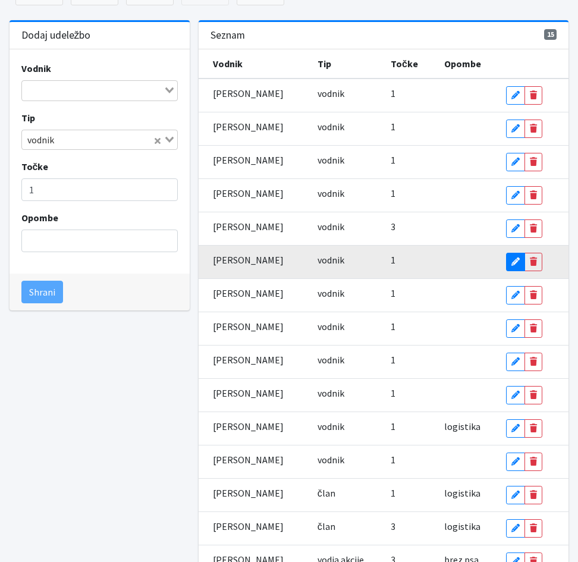
click at [515, 261] on icon at bounding box center [515, 261] width 8 height 8
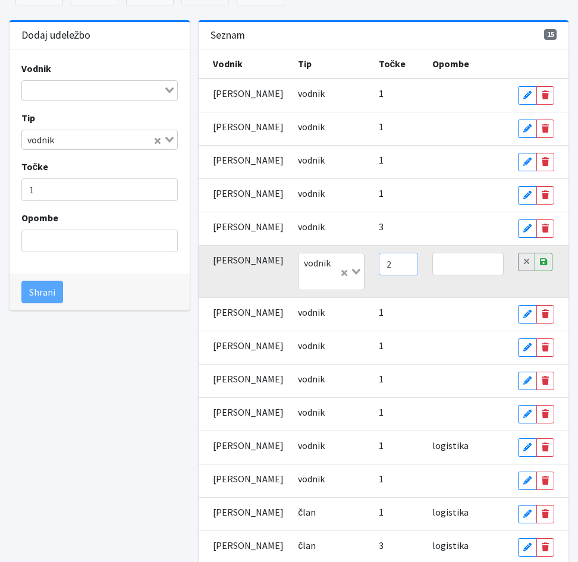
type input "2"
click at [396, 275] on input "2" at bounding box center [398, 264] width 39 height 23
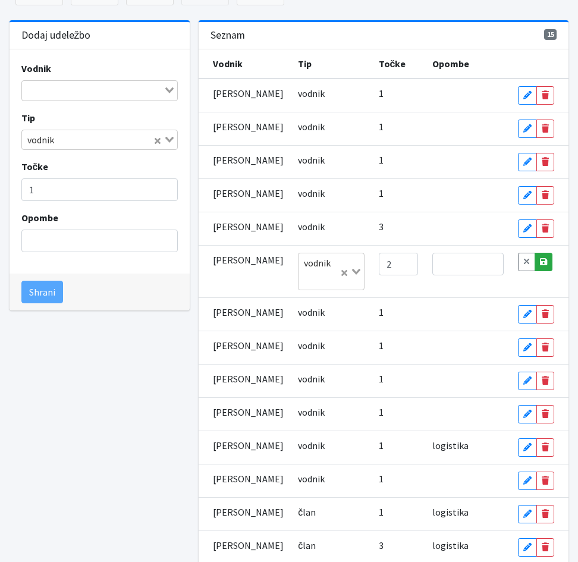
click at [547, 271] on link "Save" at bounding box center [543, 262] width 18 height 18
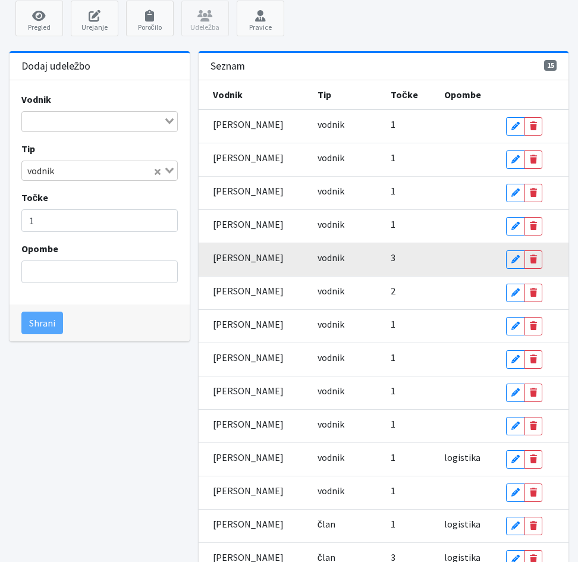
scroll to position [59, 0]
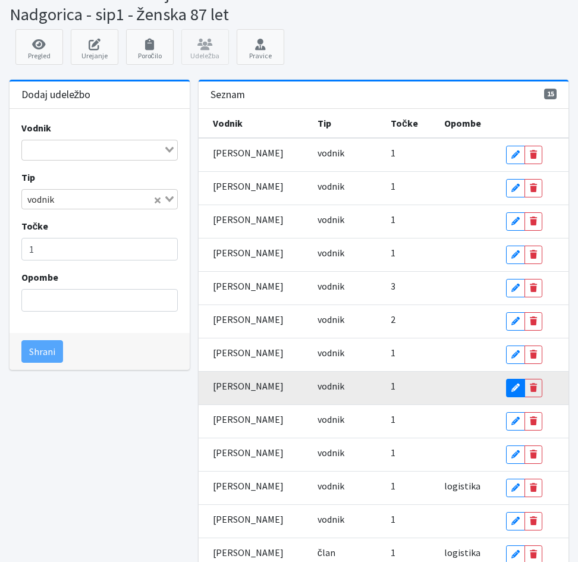
click at [516, 392] on icon at bounding box center [515, 387] width 8 height 8
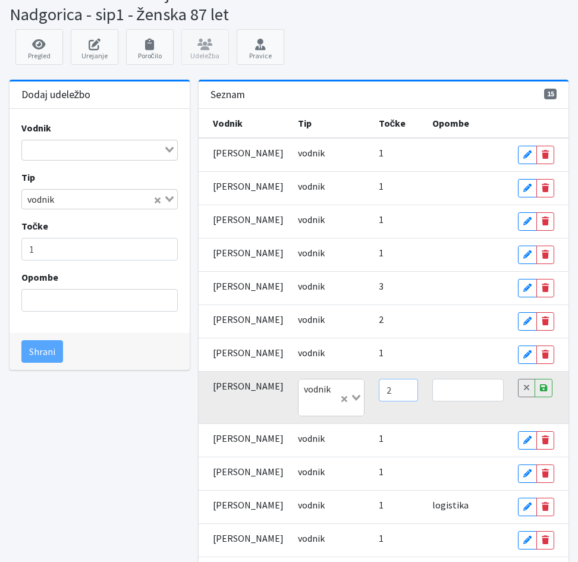
type input "2"
click at [392, 401] on input "2" at bounding box center [398, 390] width 39 height 23
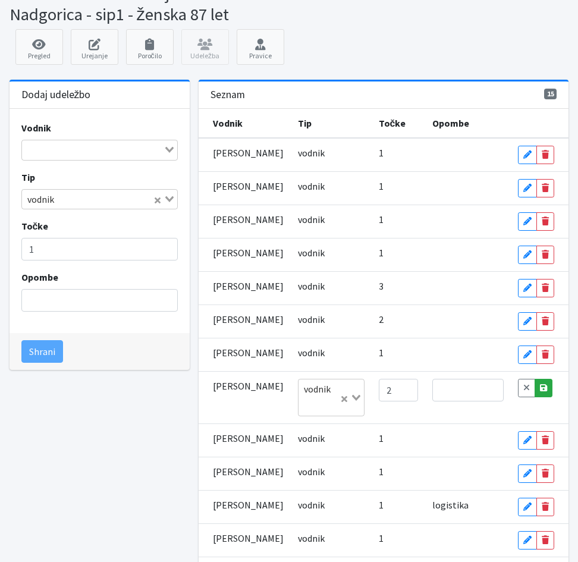
click at [544, 392] on icon at bounding box center [543, 387] width 7 height 8
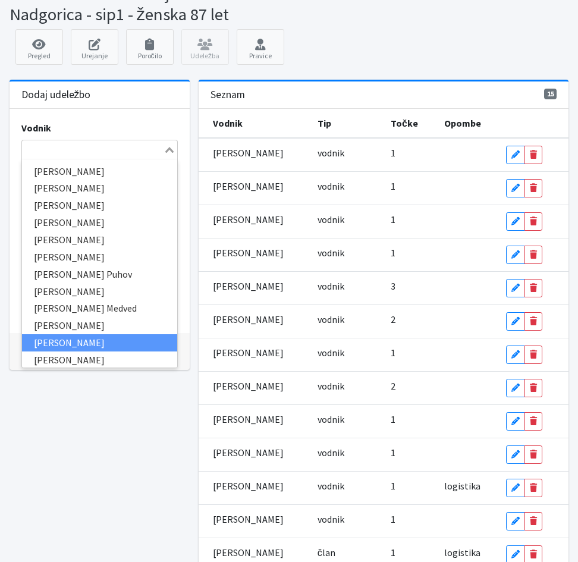
click at [39, 145] on input "Search for option" at bounding box center [93, 150] width 140 height 14
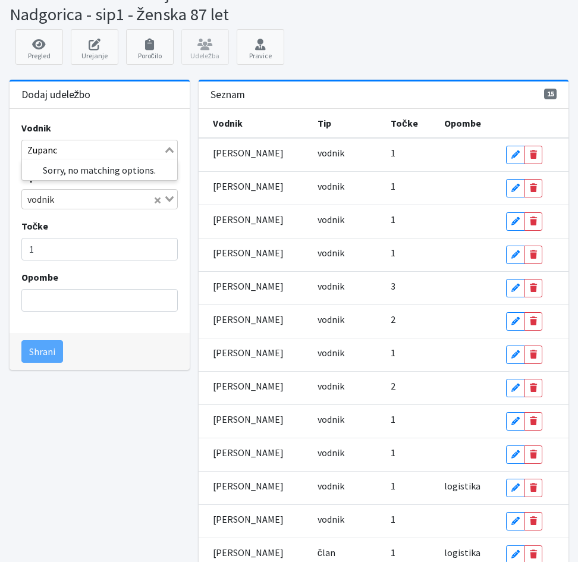
click at [82, 153] on input "Zupanc" at bounding box center [93, 150] width 140 height 14
click at [159, 152] on input "Zupanc" at bounding box center [93, 150] width 140 height 14
drag, startPoint x: 55, startPoint y: 150, endPoint x: 26, endPoint y: 156, distance: 29.0
click at [26, 156] on input "Zupanc" at bounding box center [93, 150] width 140 height 14
type input "Zupanc"
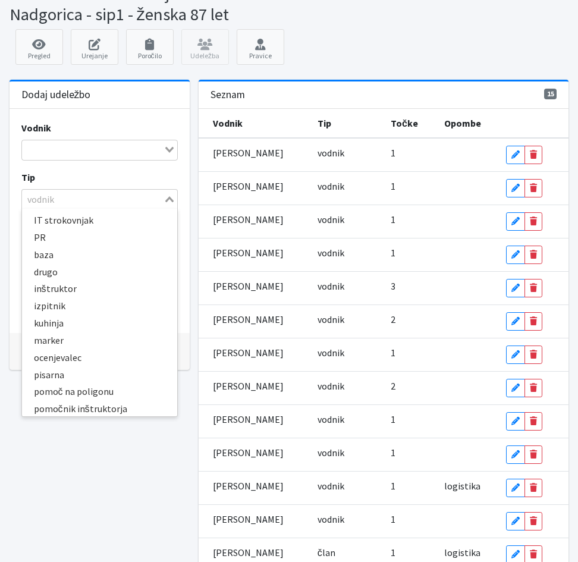
click at [80, 203] on input "Search for option" at bounding box center [93, 199] width 140 height 14
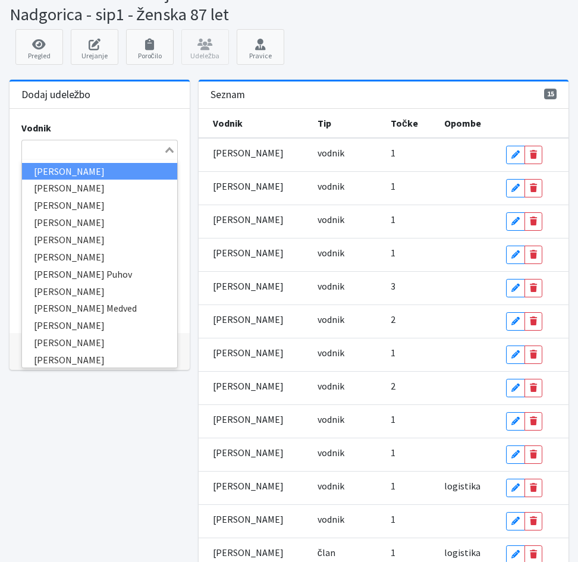
click at [71, 154] on input "Search for option" at bounding box center [93, 150] width 140 height 14
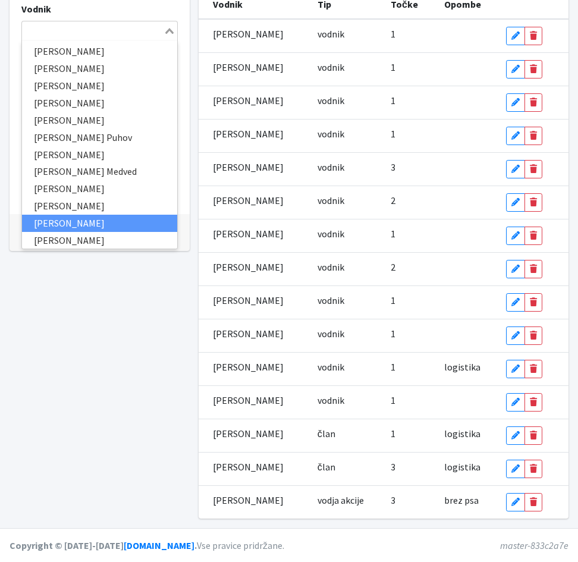
scroll to position [0, 0]
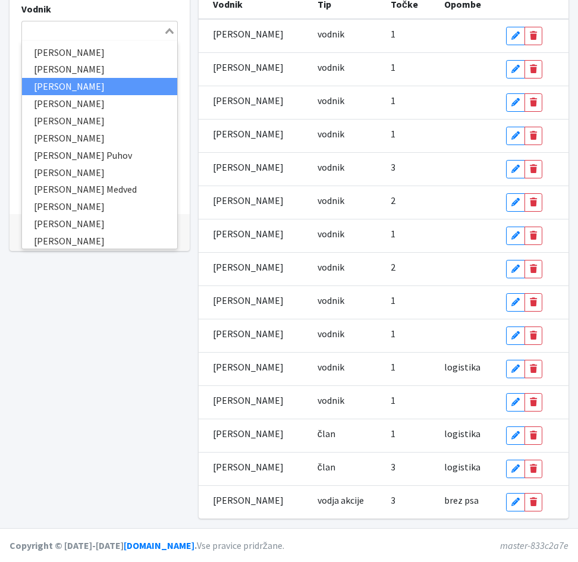
click at [32, 33] on input "Search for option" at bounding box center [93, 31] width 140 height 14
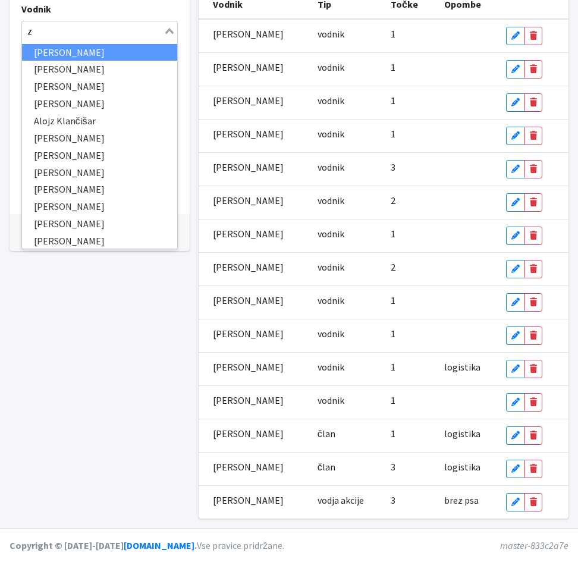
type input "zu"
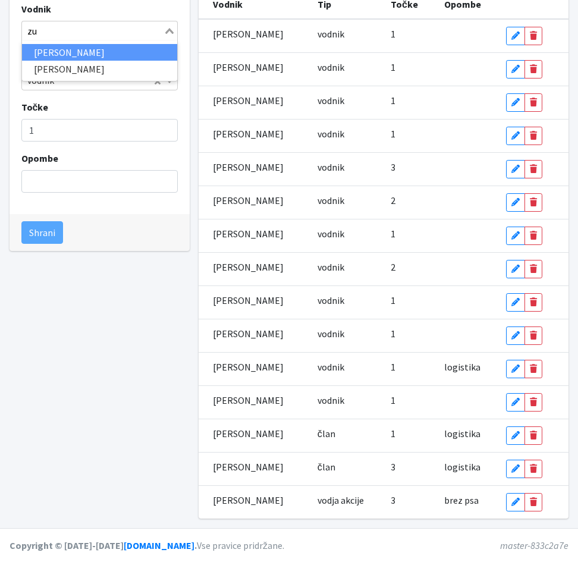
click at [43, 51] on li "Mihela Zupanc" at bounding box center [100, 52] width 156 height 17
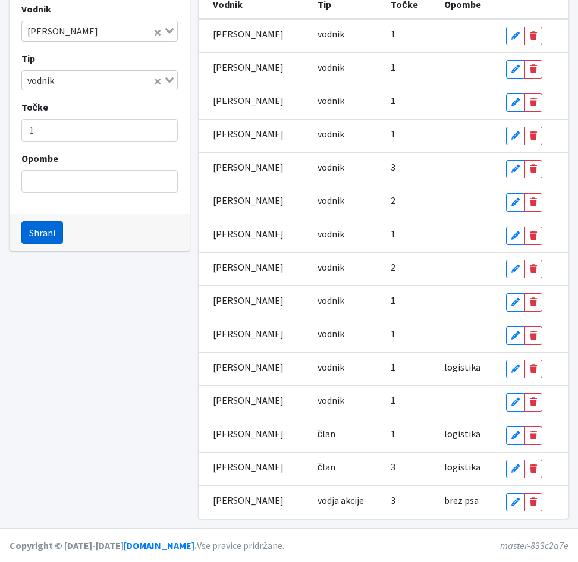
click at [39, 234] on button "Shrani" at bounding box center [42, 232] width 42 height 23
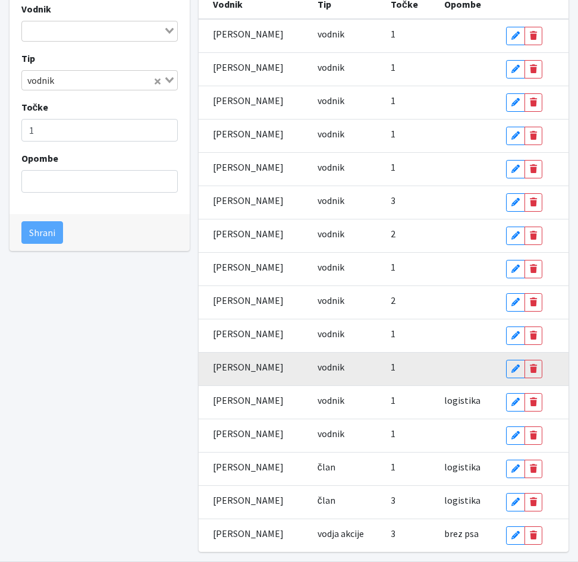
scroll to position [212, 0]
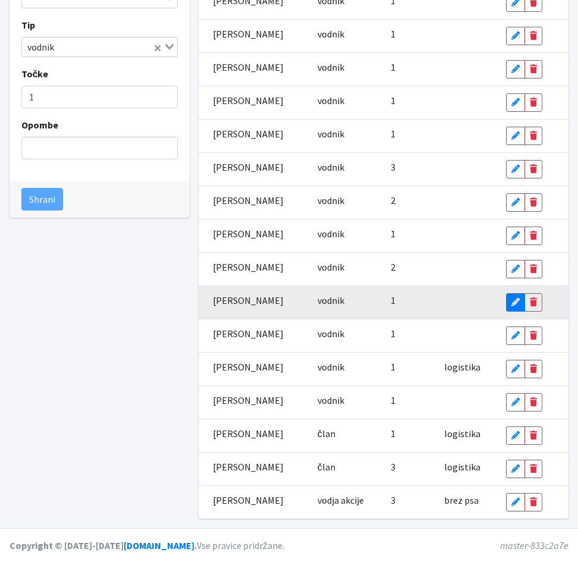
click at [517, 306] on icon at bounding box center [515, 302] width 8 height 8
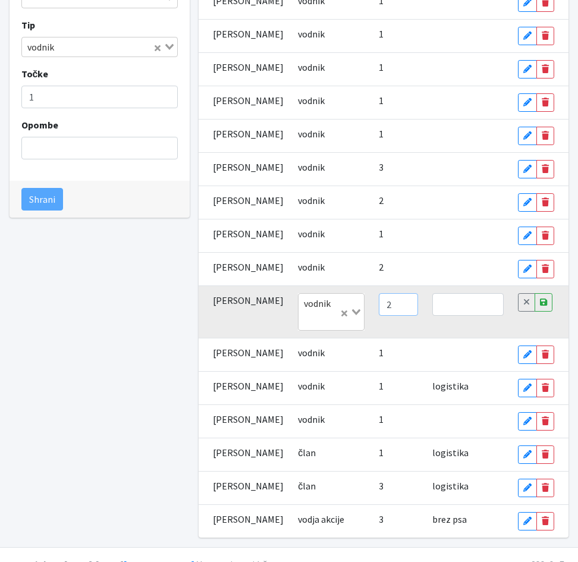
type input "2"
click at [393, 316] on input "2" at bounding box center [398, 304] width 39 height 23
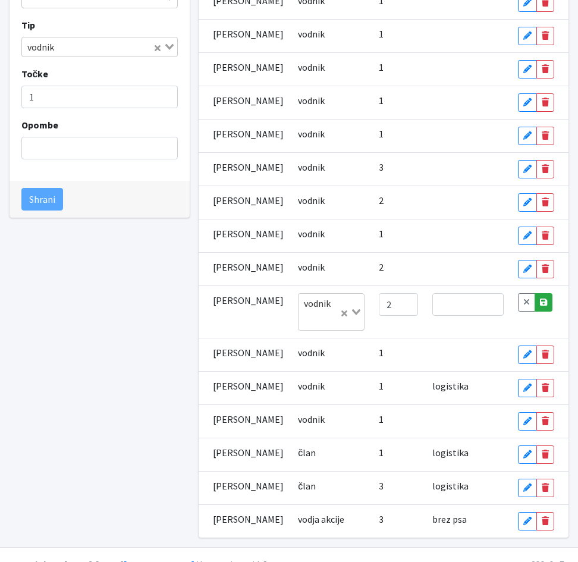
click at [544, 306] on icon at bounding box center [543, 302] width 7 height 8
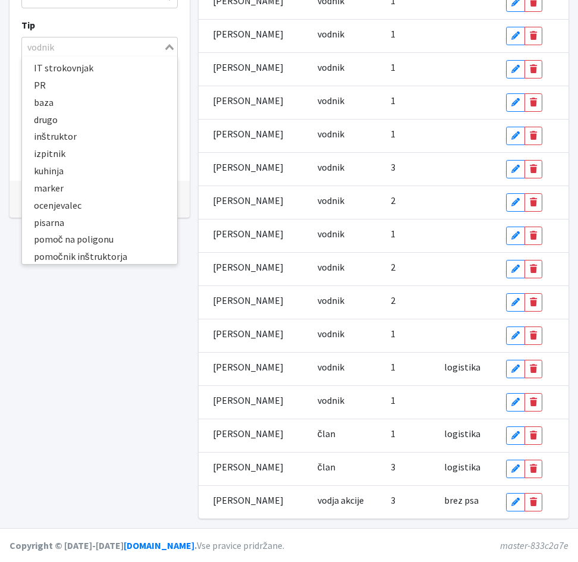
click at [51, 43] on div "vodnik" at bounding box center [93, 45] width 142 height 17
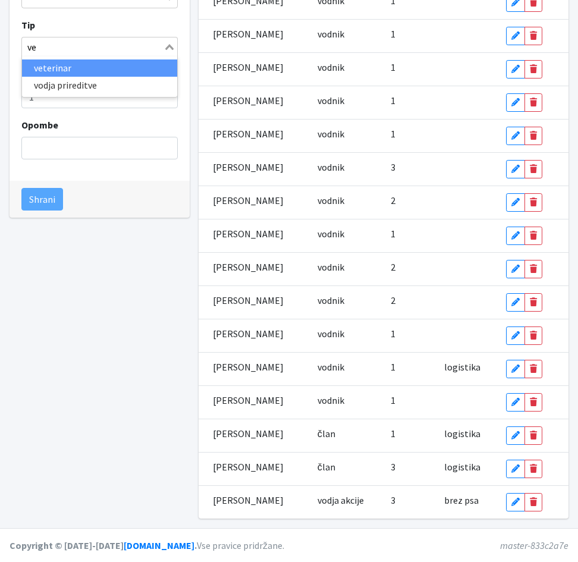
scroll to position [0, 0]
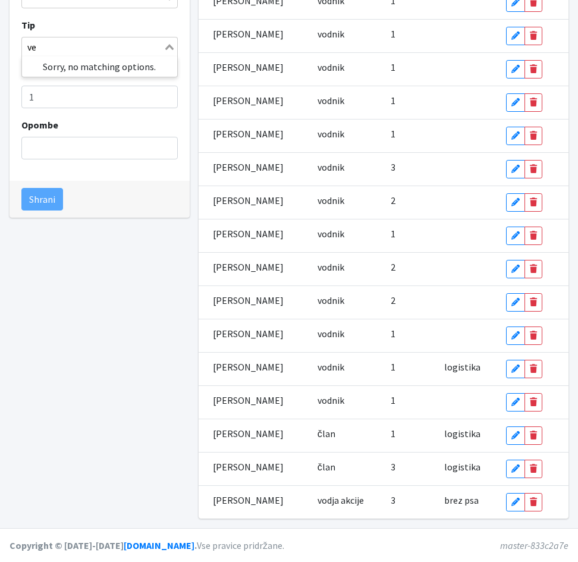
type input "v"
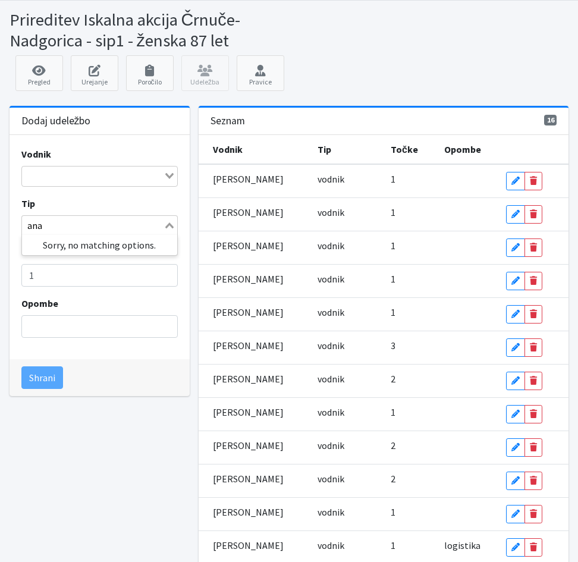
type input "ana"
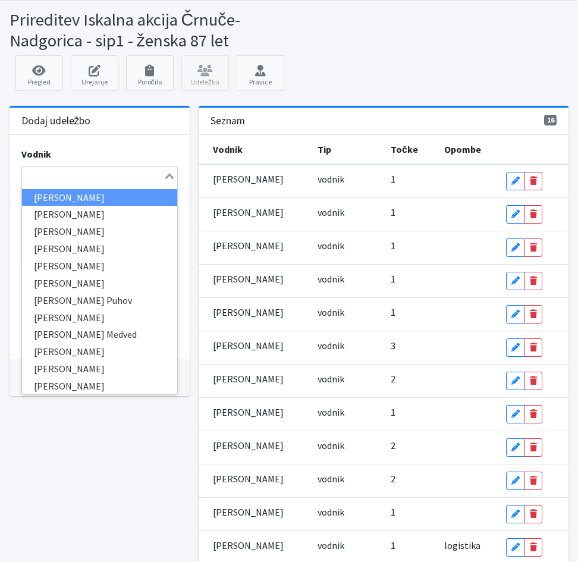
click at [48, 171] on input "Search for option" at bounding box center [93, 176] width 140 height 14
type input "ven"
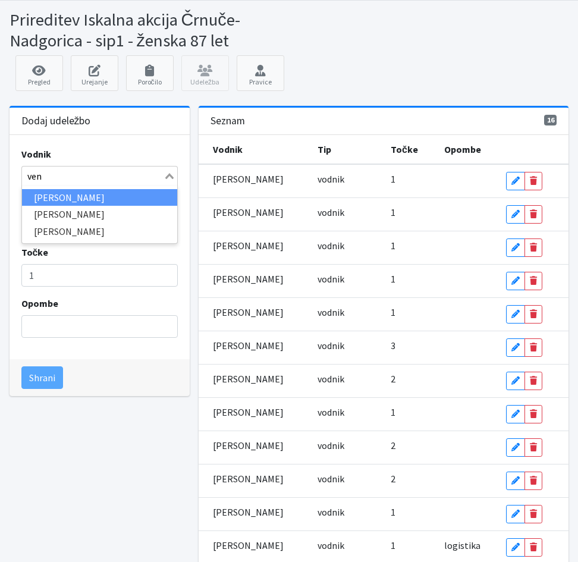
click at [59, 198] on li "Ana Vengar" at bounding box center [100, 197] width 156 height 17
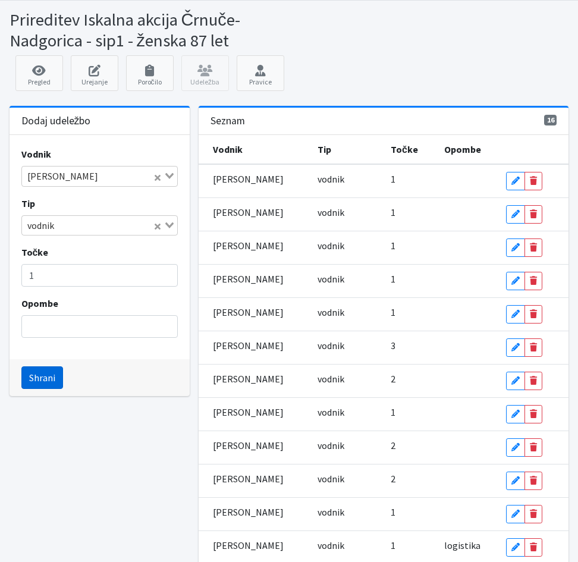
click at [43, 377] on button "Shrani" at bounding box center [42, 377] width 42 height 23
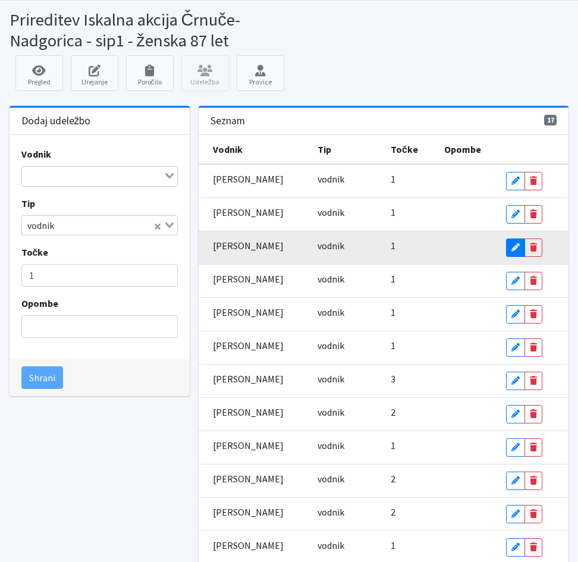
click at [515, 251] on icon at bounding box center [515, 247] width 8 height 8
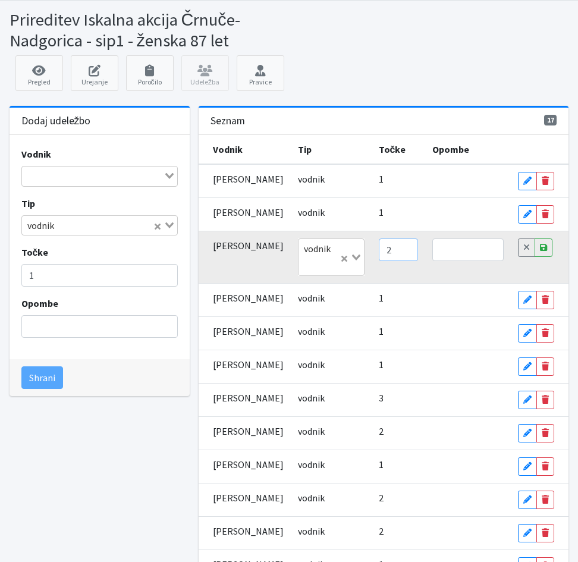
type input "2"
click at [394, 257] on input "2" at bounding box center [398, 249] width 39 height 23
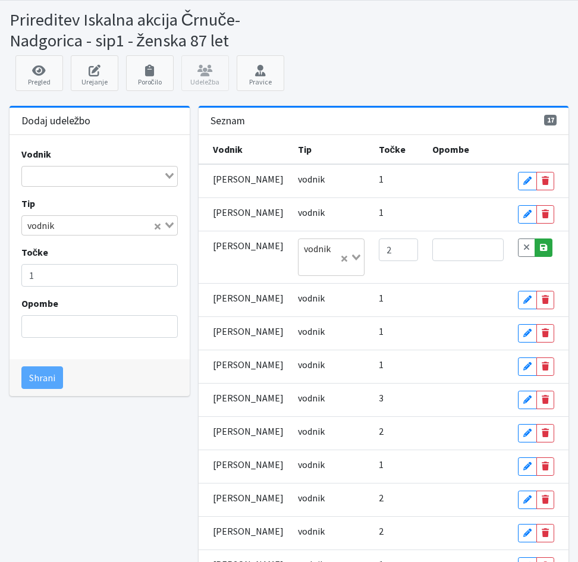
click at [543, 251] on icon at bounding box center [543, 247] width 7 height 8
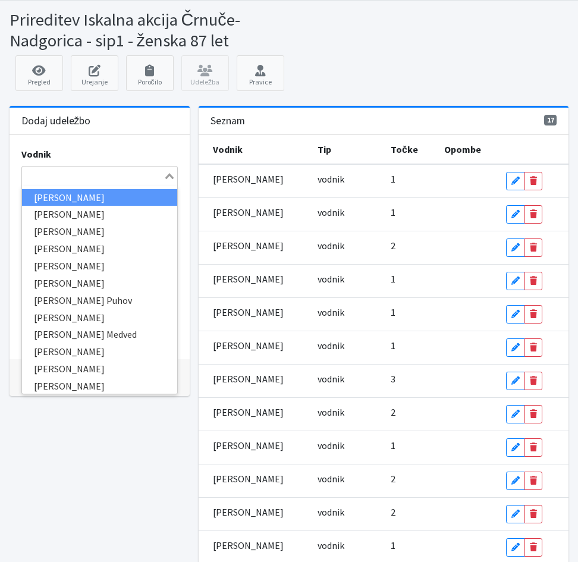
click at [51, 178] on input "Search for option" at bounding box center [93, 176] width 140 height 14
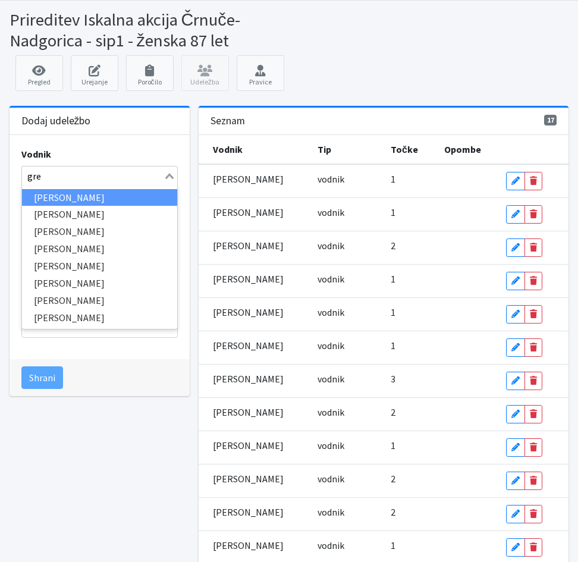
type input "greg"
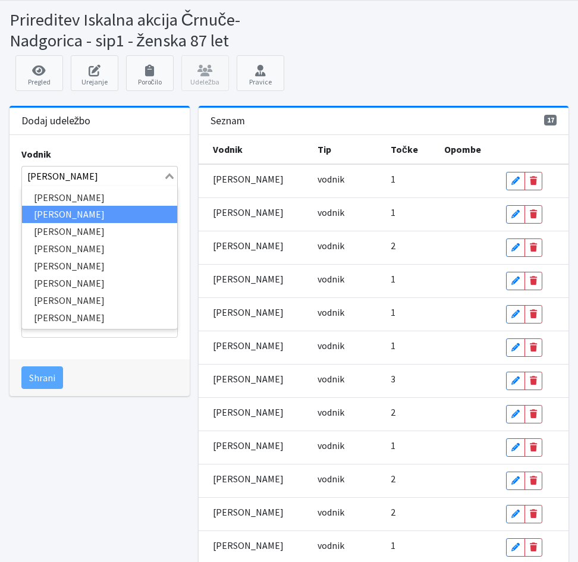
click at [56, 212] on li "Maja Gregorič" at bounding box center [100, 214] width 156 height 17
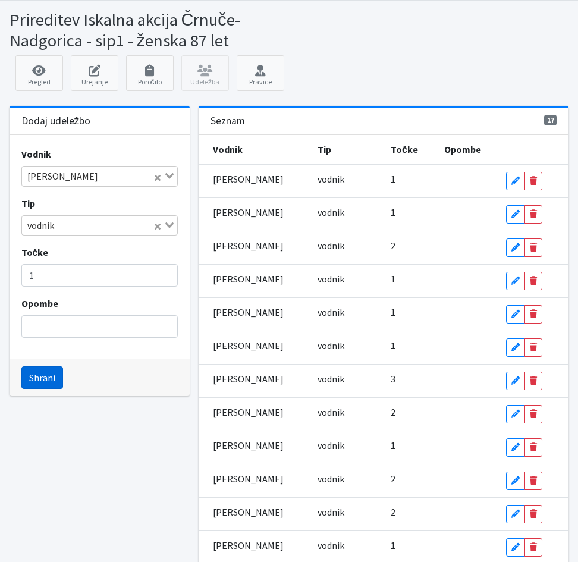
click at [42, 376] on button "Shrani" at bounding box center [42, 377] width 42 height 23
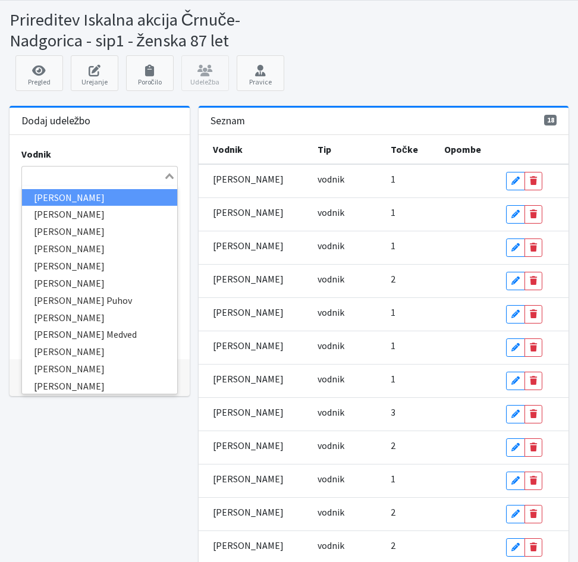
click at [44, 183] on input "Search for option" at bounding box center [93, 176] width 140 height 14
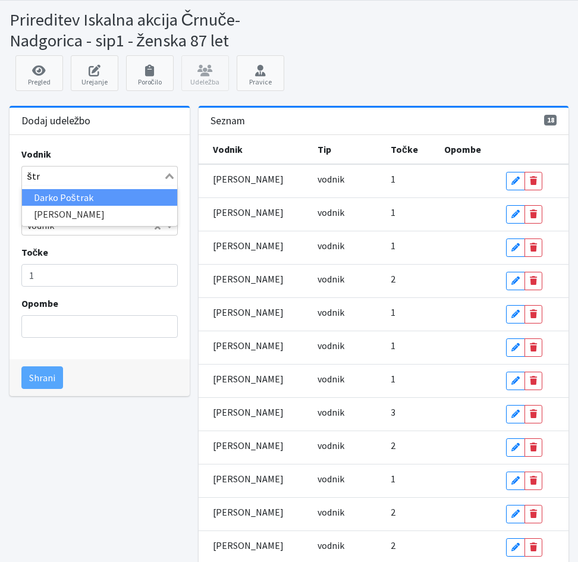
type input "štra"
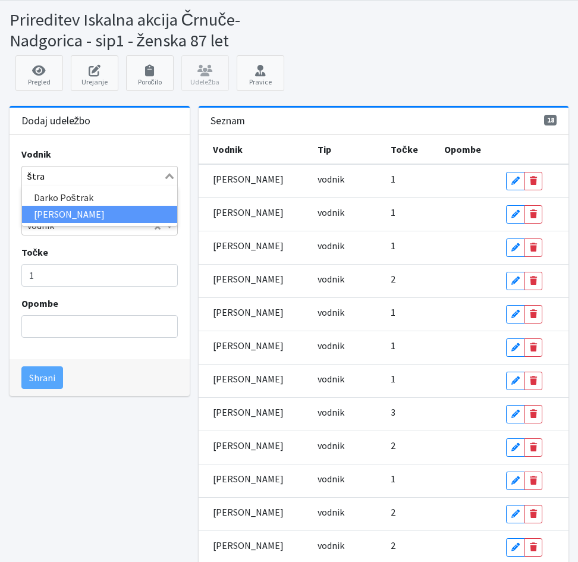
click at [51, 214] on li "Hana Štraus" at bounding box center [100, 214] width 156 height 17
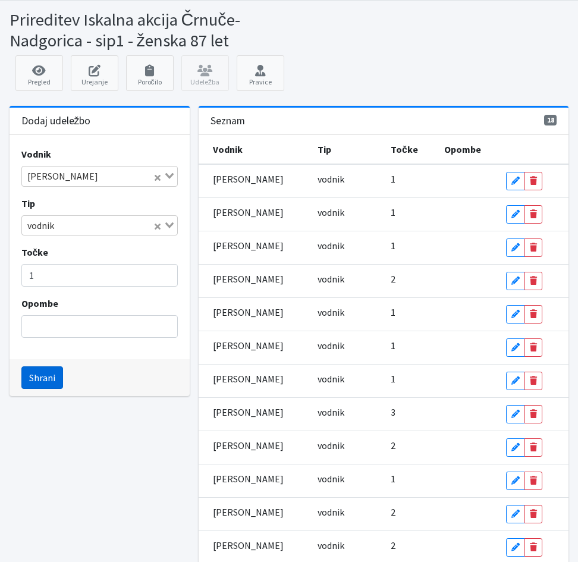
click at [40, 383] on button "Shrani" at bounding box center [42, 377] width 42 height 23
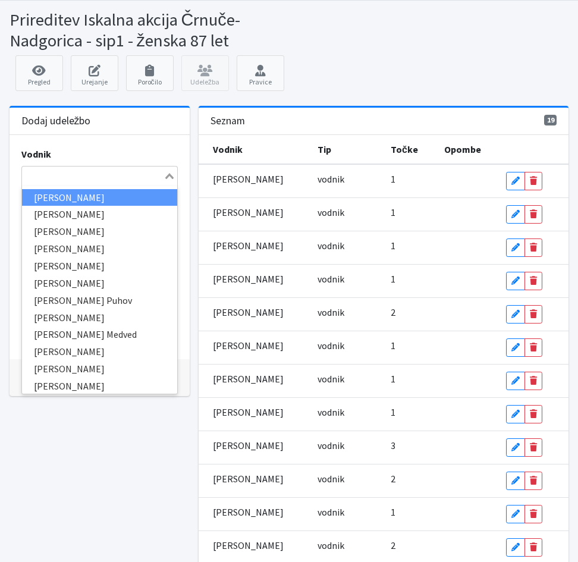
click at [40, 174] on input "Search for option" at bounding box center [93, 176] width 140 height 14
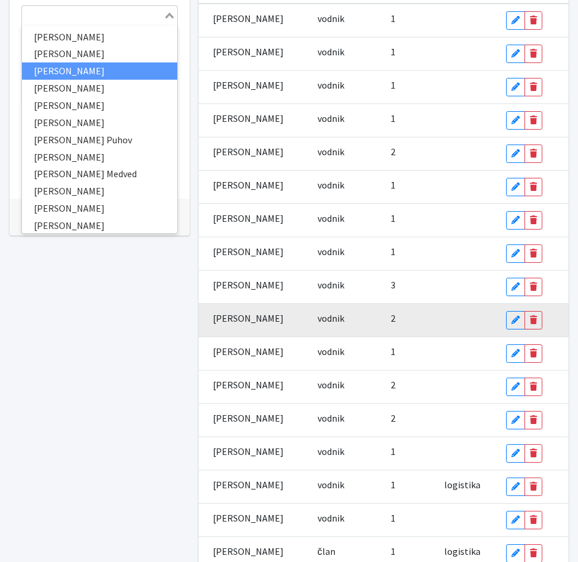
scroll to position [193, 0]
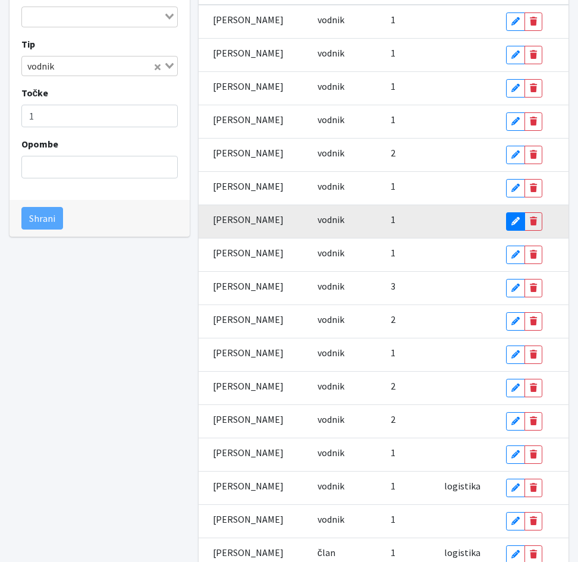
click at [515, 222] on icon at bounding box center [515, 221] width 8 height 8
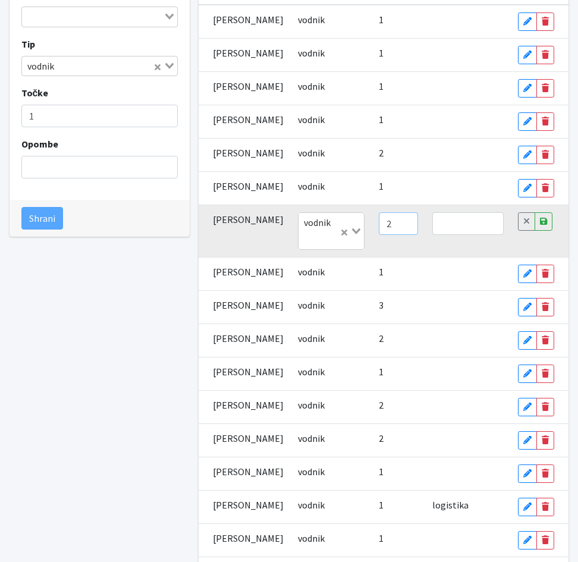
type input "2"
click at [392, 235] on input "2" at bounding box center [398, 223] width 39 height 23
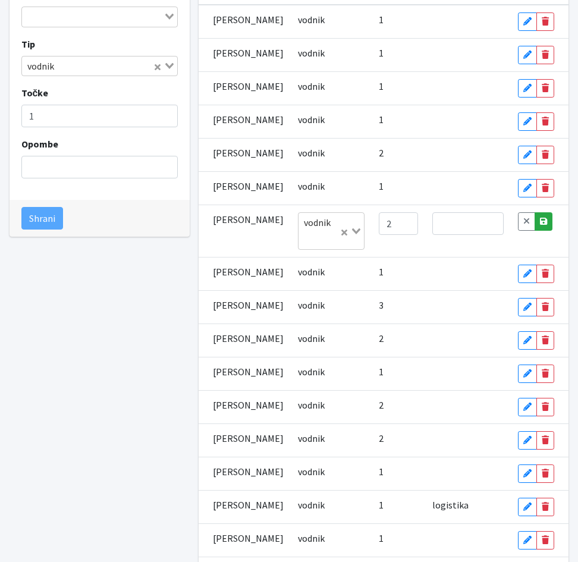
click at [541, 225] on icon at bounding box center [543, 221] width 7 height 8
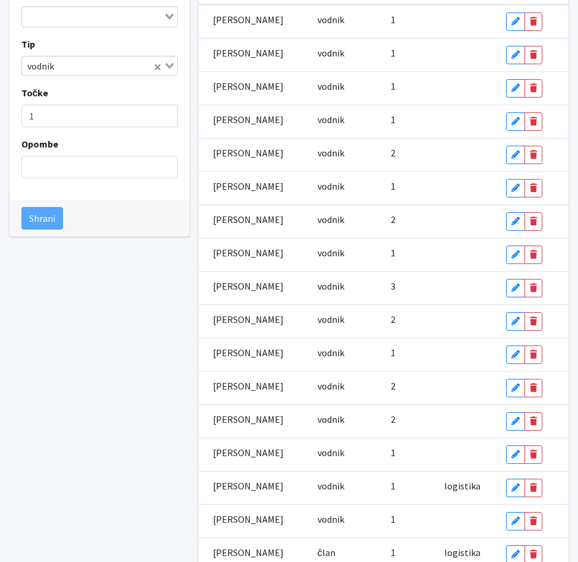
scroll to position [133, 0]
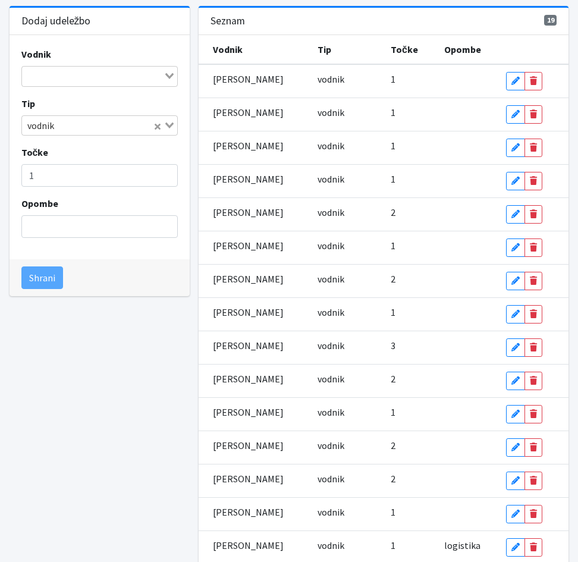
click at [62, 75] on input "Search for option" at bounding box center [93, 76] width 140 height 14
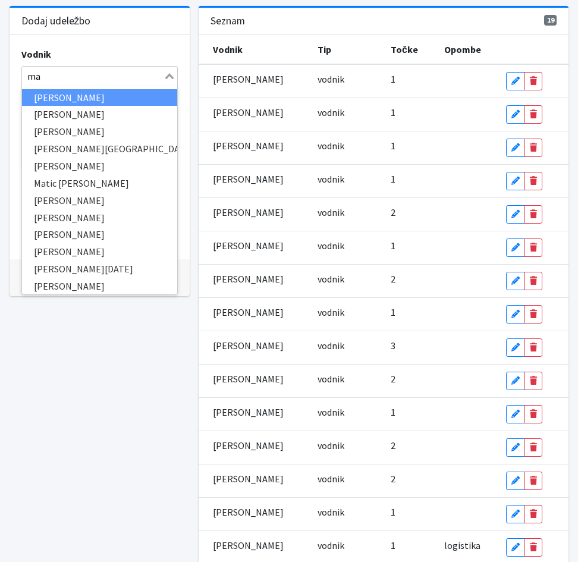
type input "mač"
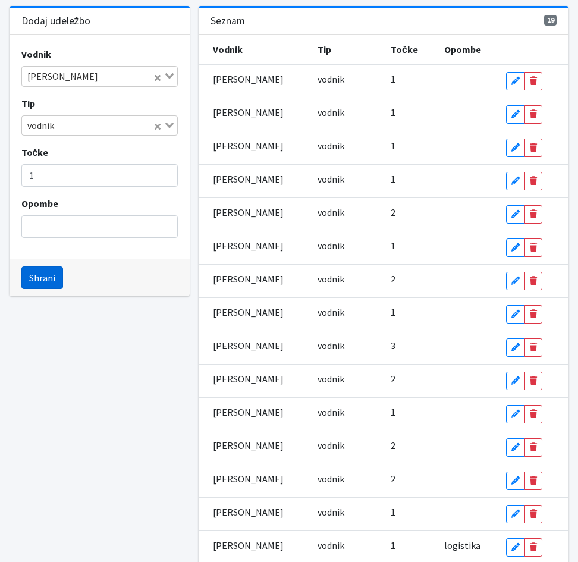
click at [42, 281] on button "Shrani" at bounding box center [42, 277] width 42 height 23
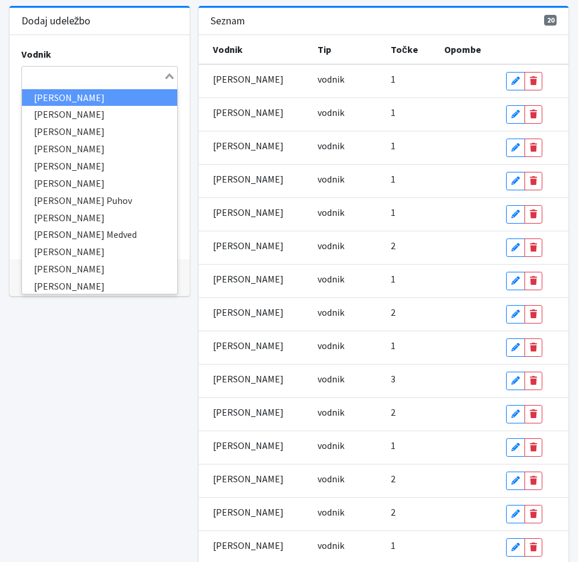
click at [41, 71] on input "Search for option" at bounding box center [93, 76] width 140 height 14
type input "žle"
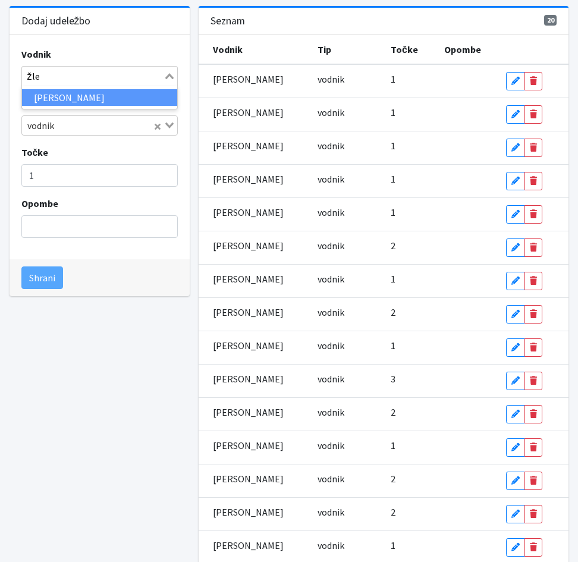
click at [55, 99] on li "Nadja Žlender" at bounding box center [100, 97] width 156 height 17
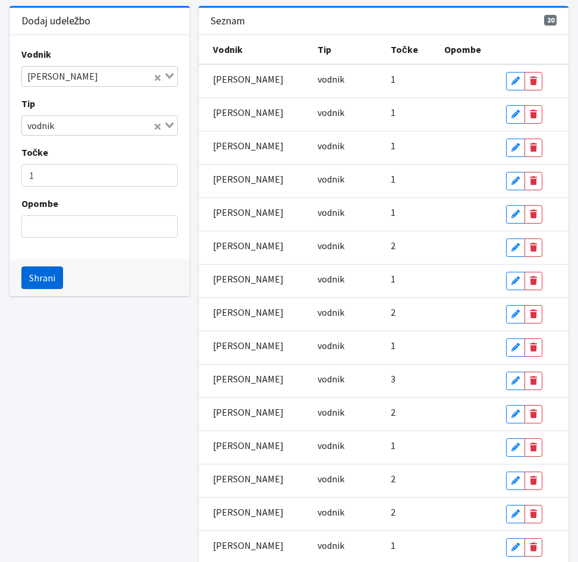
click at [37, 279] on button "Shrani" at bounding box center [42, 277] width 42 height 23
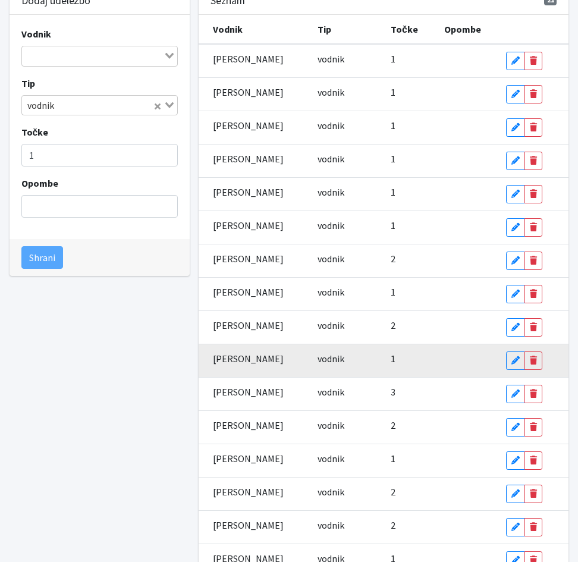
scroll to position [0, 0]
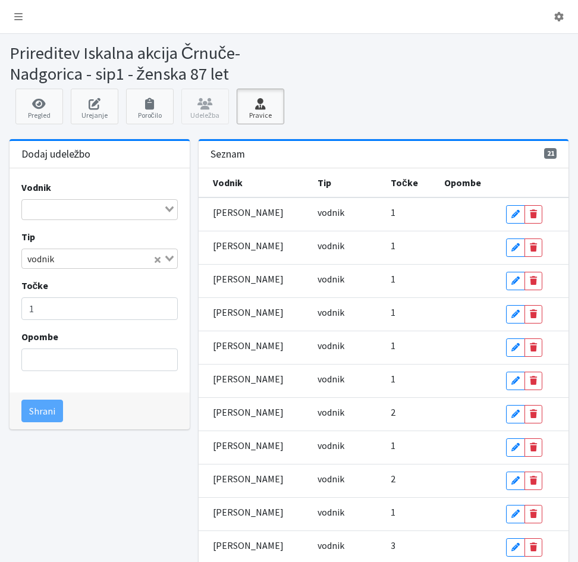
click at [262, 109] on icon at bounding box center [260, 104] width 40 height 12
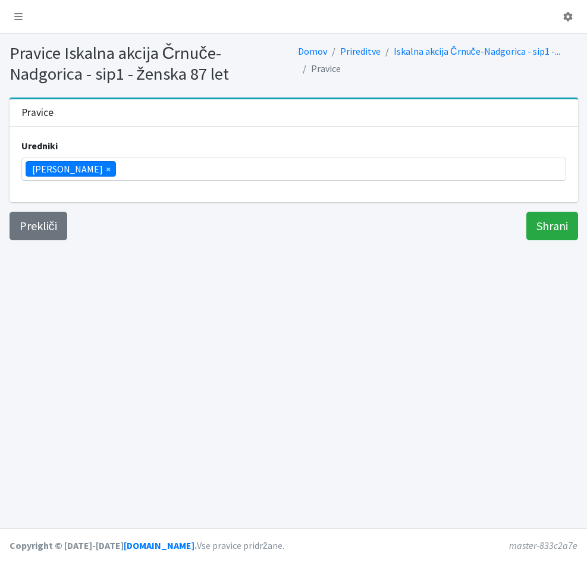
scroll to position [200, 0]
click at [119, 170] on input "search" at bounding box center [122, 169] width 7 height 14
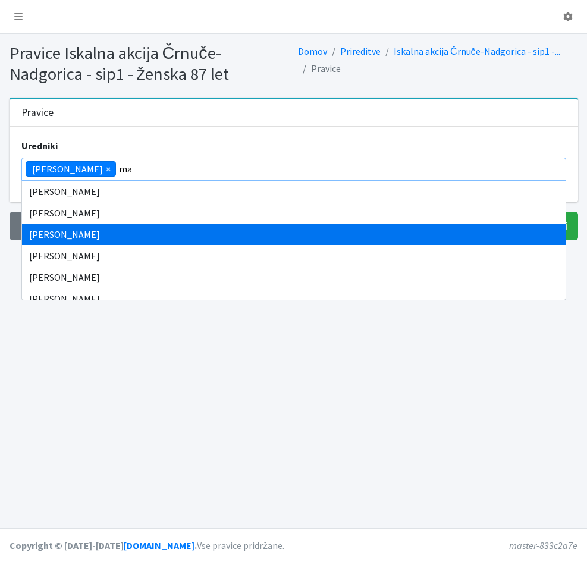
scroll to position [0, 0]
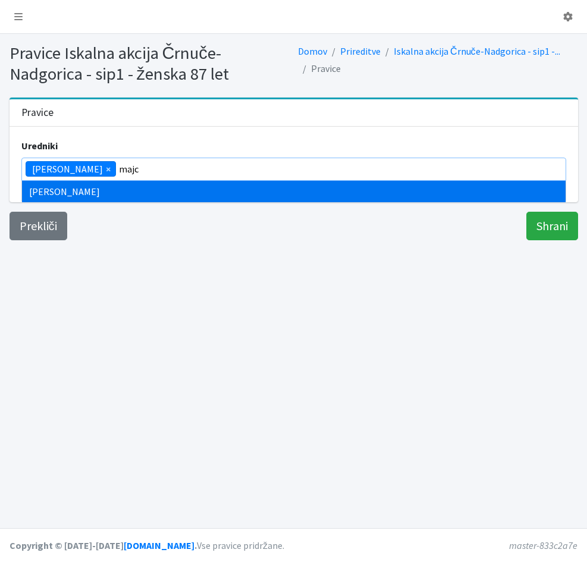
type input "majc"
select select "1005"
type input "skoč"
type input "zame"
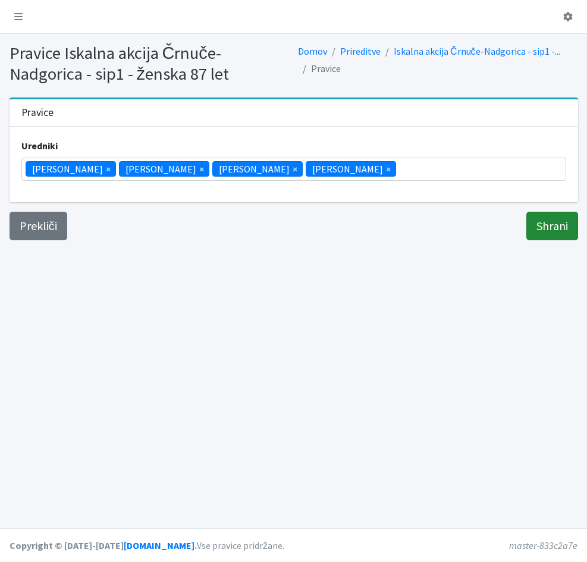
click at [539, 226] on input "Shrani" at bounding box center [552, 226] width 52 height 29
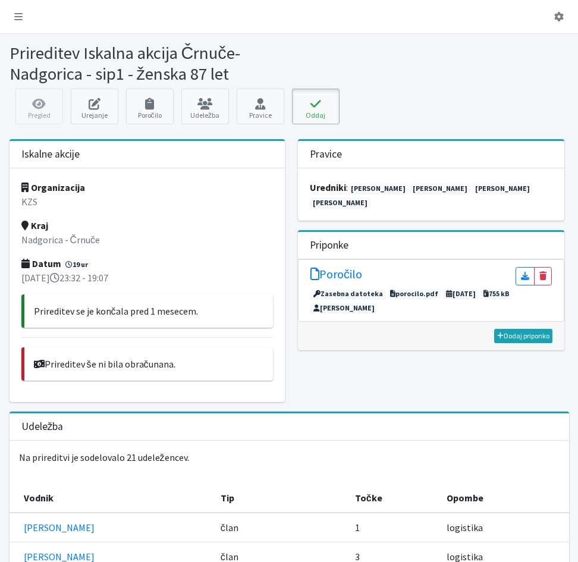
click at [310, 111] on button "Oddaj" at bounding box center [316, 107] width 48 height 36
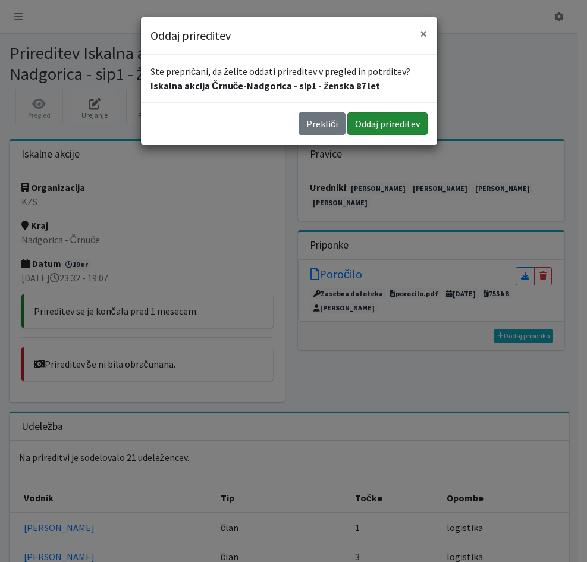
click at [388, 126] on button "Oddaj prireditev" at bounding box center [387, 123] width 80 height 23
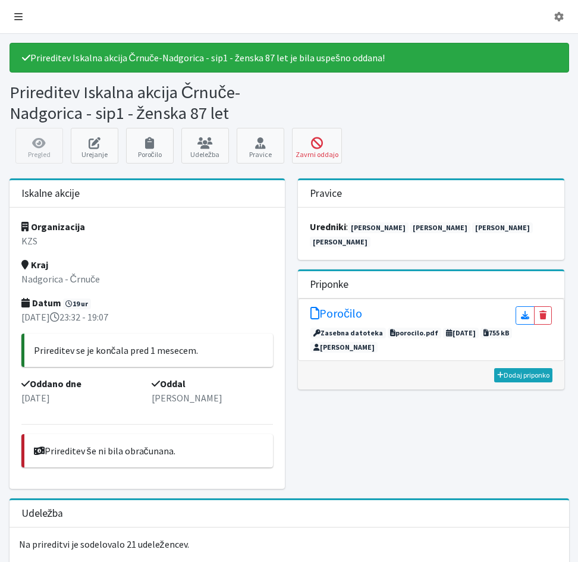
click at [15, 18] on icon at bounding box center [18, 17] width 8 height 10
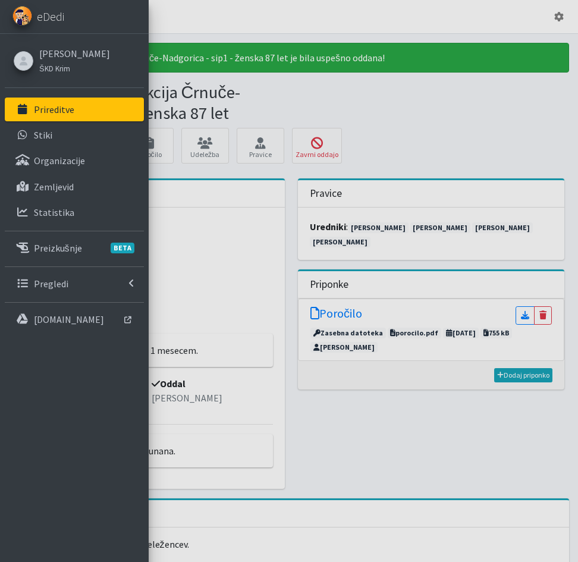
click at [38, 110] on p "Prireditve" at bounding box center [54, 109] width 40 height 12
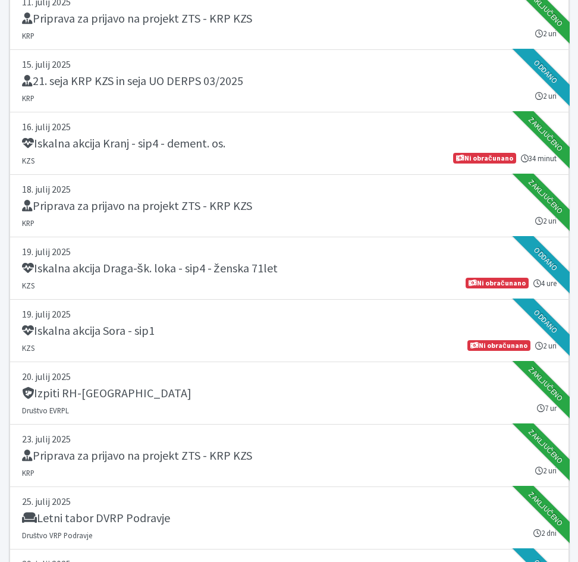
scroll to position [594, 0]
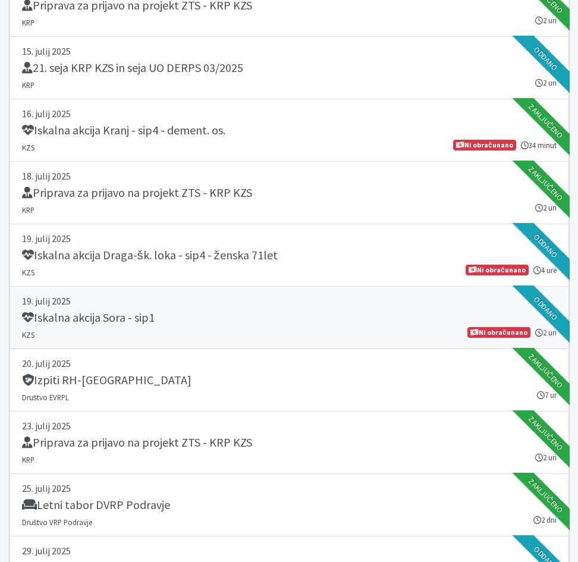
click at [124, 321] on h5 "Iskalna akcija Sora - sip1" at bounding box center [88, 317] width 133 height 14
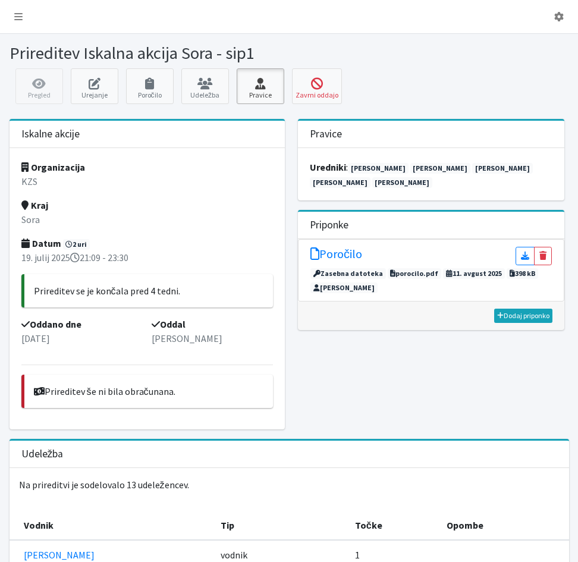
click at [268, 89] on icon at bounding box center [260, 84] width 40 height 12
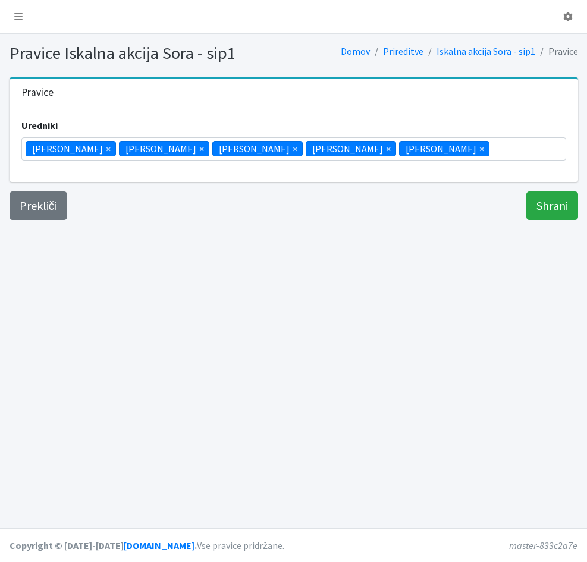
scroll to position [87, 0]
click at [556, 211] on input "Shrani" at bounding box center [552, 205] width 52 height 29
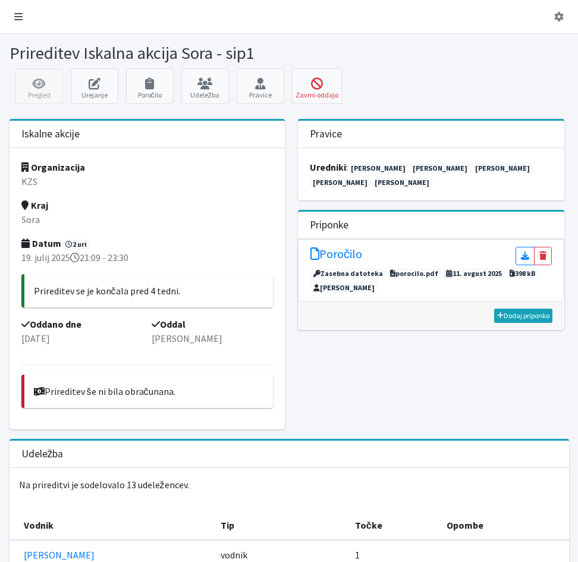
click at [20, 19] on icon at bounding box center [18, 17] width 8 height 10
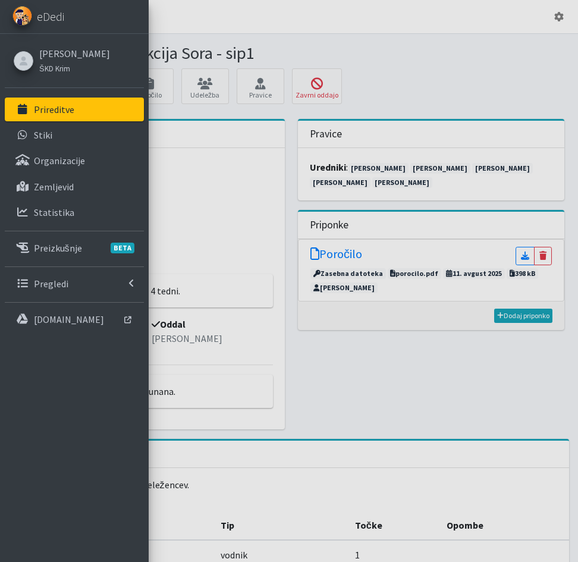
click at [43, 111] on p "Prireditve" at bounding box center [54, 109] width 40 height 12
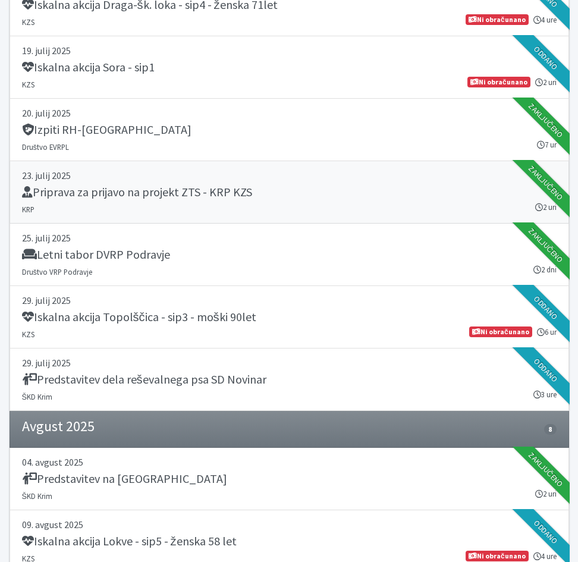
scroll to position [832, 0]
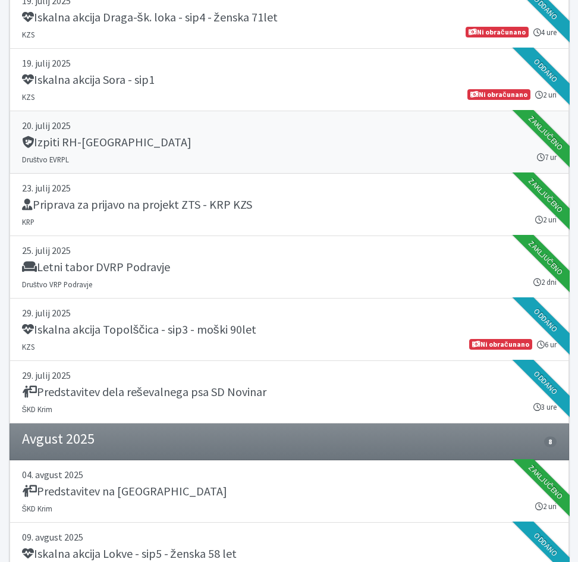
click at [171, 144] on div "Izpiti RH-[GEOGRAPHIC_DATA]" at bounding box center [289, 143] width 534 height 17
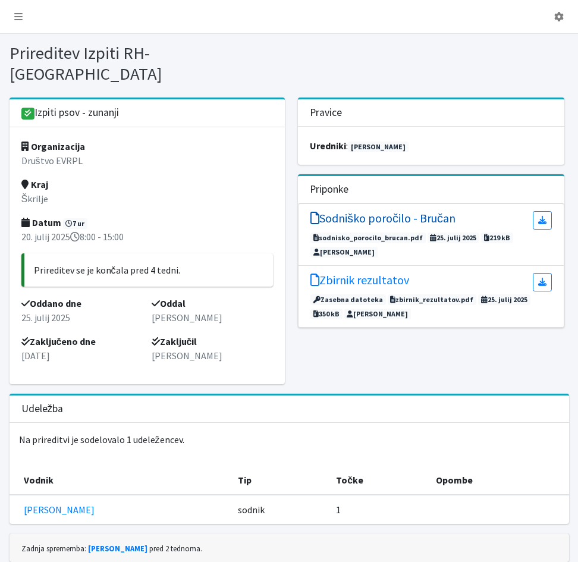
click at [427, 211] on h5 "Sodniško poročilo - Bručan" at bounding box center [382, 218] width 145 height 14
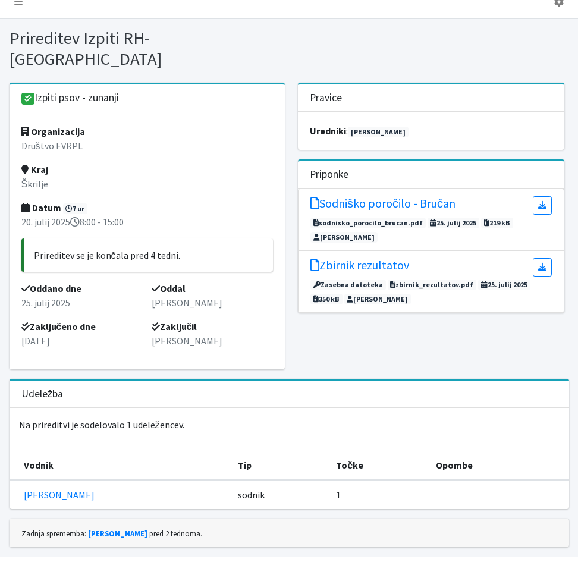
scroll to position [23, 0]
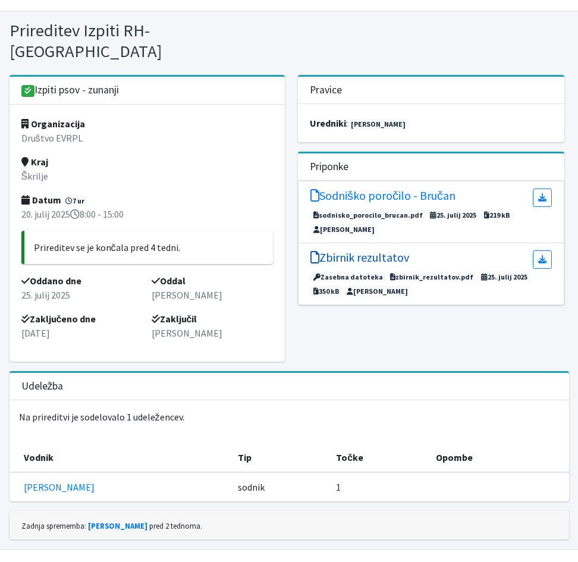
click at [364, 250] on h5 "Zbirnik rezultatov" at bounding box center [359, 257] width 99 height 14
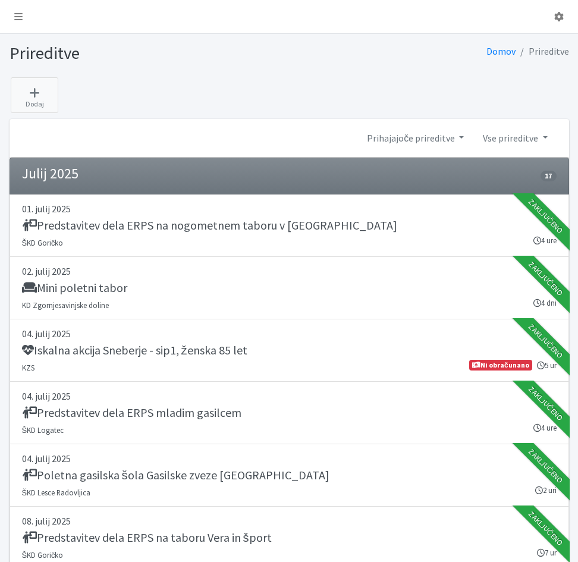
scroll to position [831, 0]
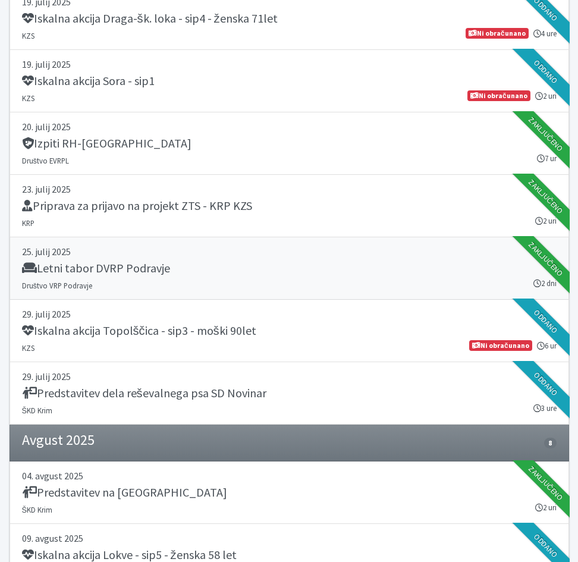
click at [329, 266] on div "Letni tabor DVRP Podravje" at bounding box center [289, 269] width 534 height 17
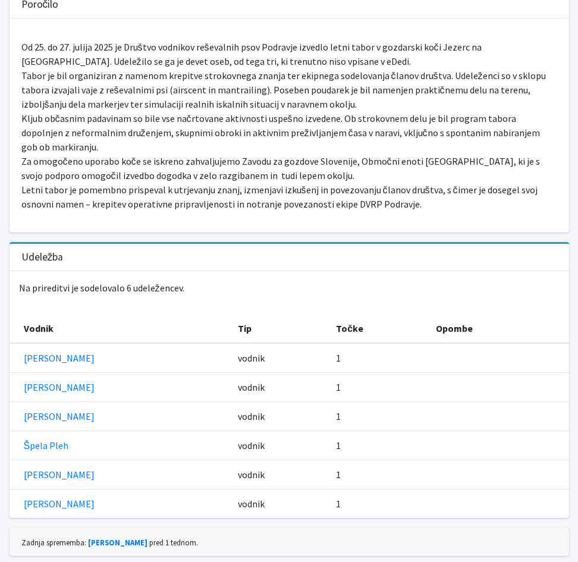
scroll to position [419, 0]
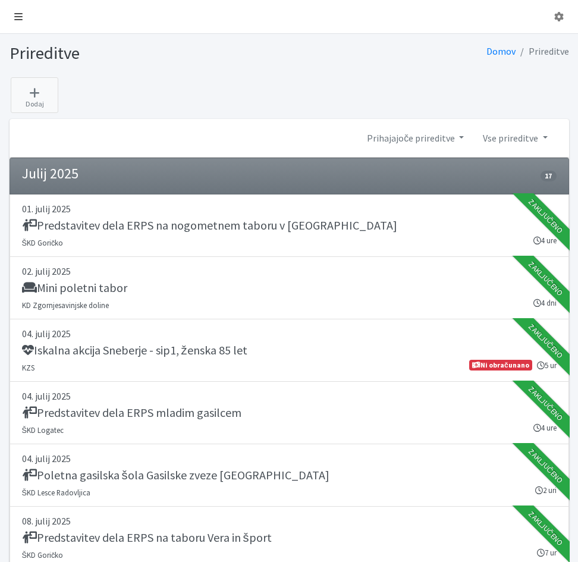
click at [19, 15] on icon at bounding box center [18, 17] width 8 height 10
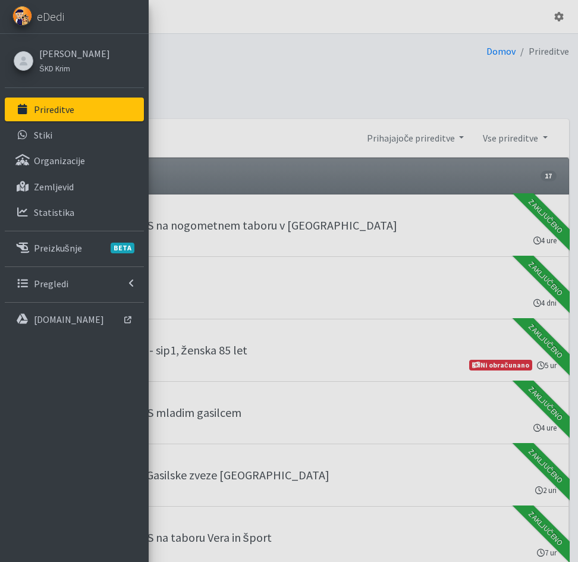
click at [51, 111] on p "Prireditve" at bounding box center [54, 109] width 40 height 12
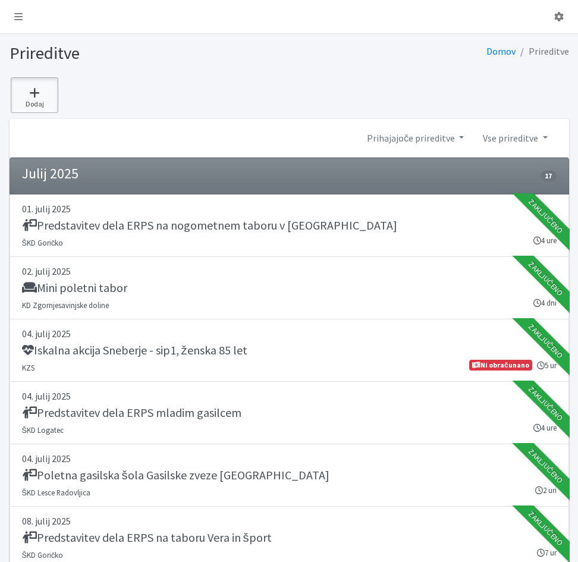
click at [35, 92] on icon at bounding box center [34, 93] width 40 height 12
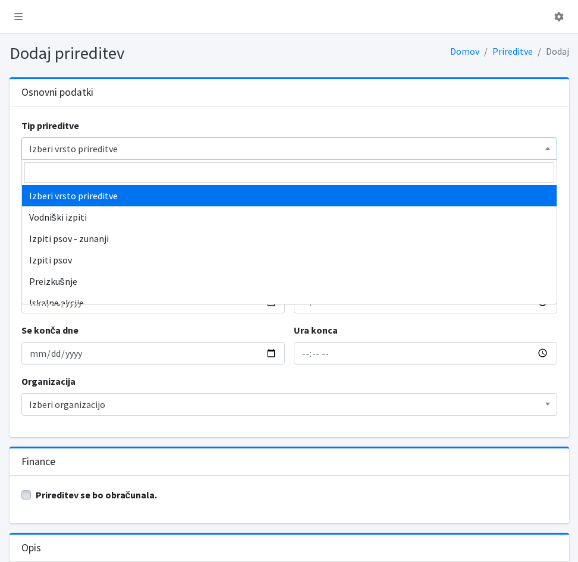
click at [77, 152] on span "Izberi vrsto prireditve" at bounding box center [289, 148] width 520 height 17
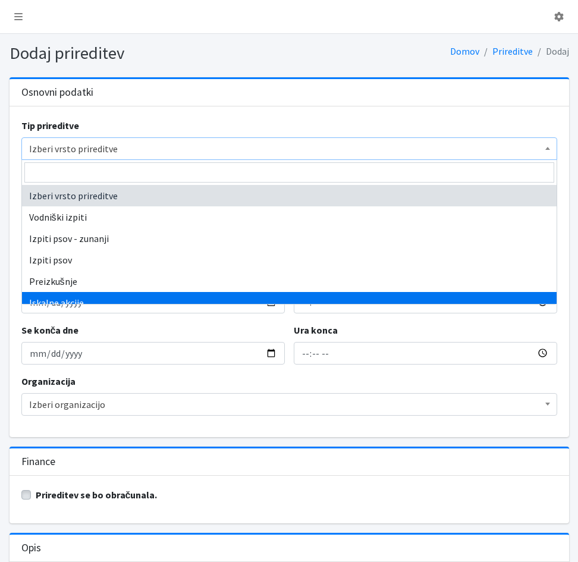
select select "1003"
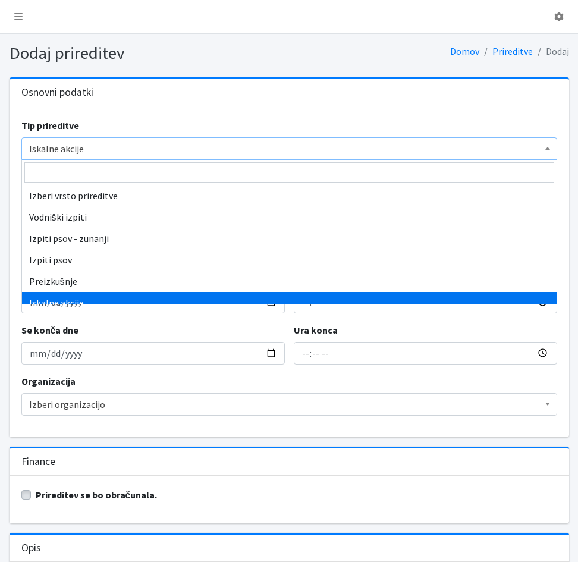
scroll to position [86, 0]
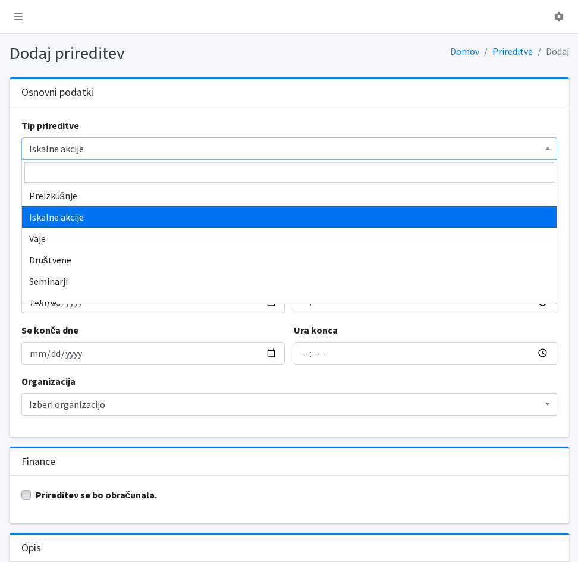
click at [41, 142] on span "Iskalne akcije" at bounding box center [289, 148] width 520 height 17
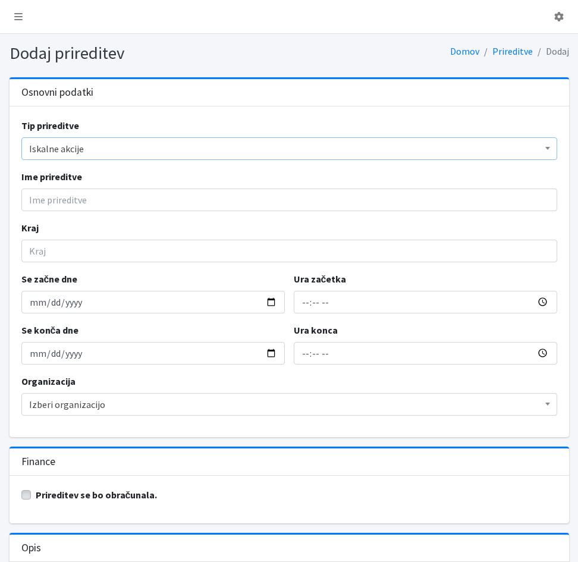
click at [42, 148] on span "Iskalne akcije" at bounding box center [289, 148] width 520 height 17
click at [40, 197] on input "Ime prireditve" at bounding box center [288, 199] width 535 height 23
type input "Iskalna akcija Močile - Črnomelj - sip8 - ženska 71 let"
click at [48, 248] on input "Kraj" at bounding box center [288, 251] width 535 height 23
type input "Močile - Črnomelj"
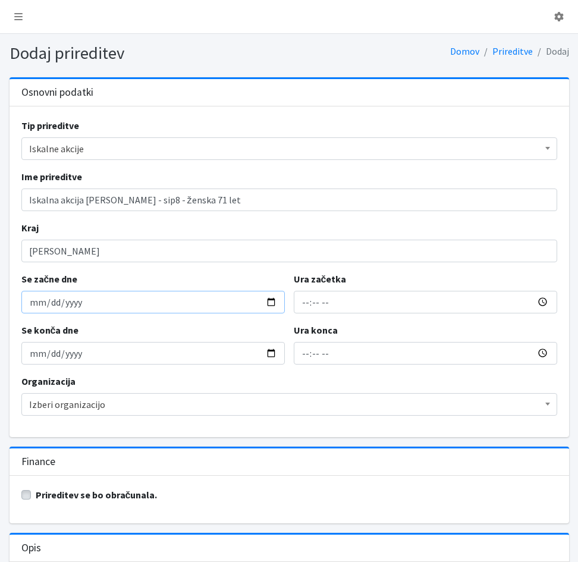
click at [61, 307] on input "Se začne dne" at bounding box center [152, 302] width 263 height 23
click at [31, 307] on input "Se začne dne" at bounding box center [152, 302] width 263 height 23
click at [36, 308] on input "Se začne dne" at bounding box center [152, 302] width 263 height 23
type input "2025-08-12"
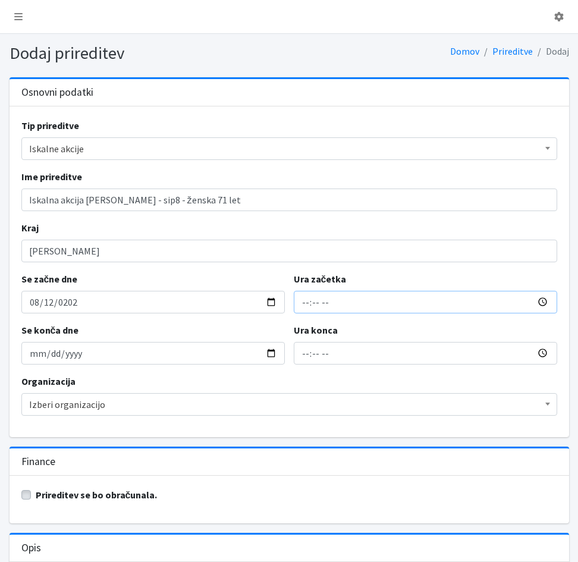
click at [302, 308] on input "Ura začetka" at bounding box center [425, 302] width 263 height 23
type input "14:49"
click at [39, 354] on input "2025-08-12" at bounding box center [152, 353] width 263 height 23
click at [313, 354] on input "16:49" at bounding box center [425, 353] width 263 height 23
type input "16:00"
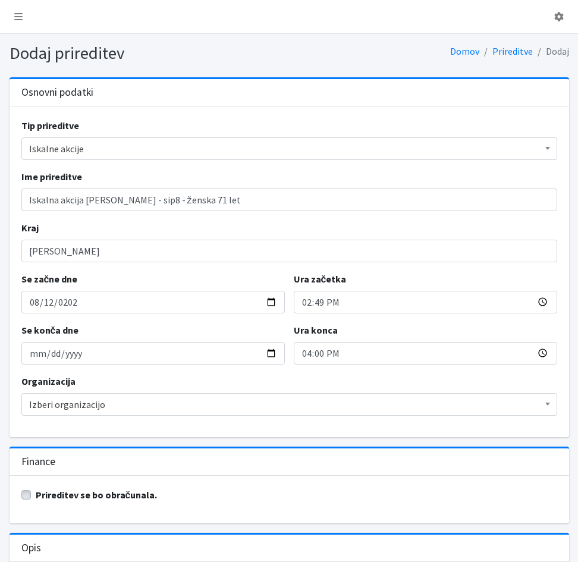
click at [36, 496] on label "Prireditev se bo obračunala." at bounding box center [97, 494] width 122 height 14
click at [25, 496] on input "Prireditev se bo obračunala." at bounding box center [26, 493] width 10 height 12
checkbox input "true"
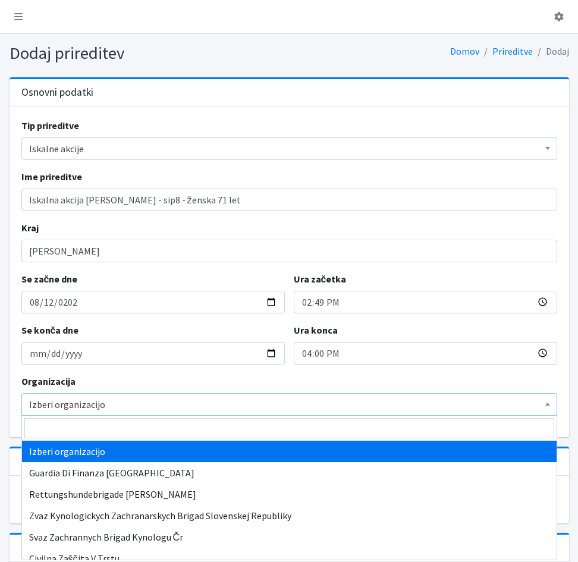
click at [60, 401] on span "Izberi organizacijo" at bounding box center [289, 404] width 520 height 17
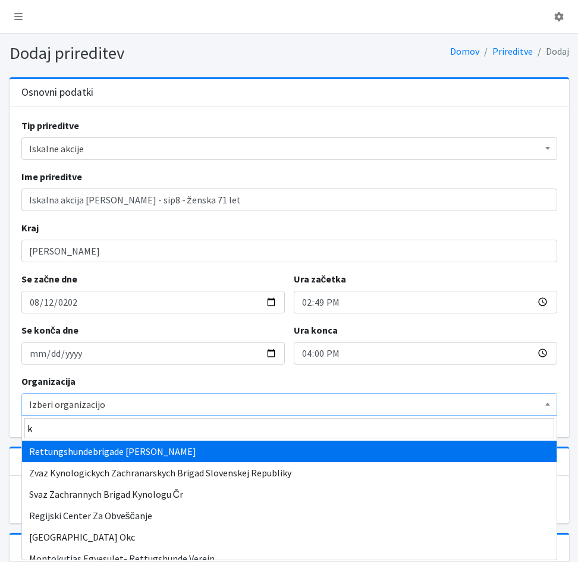
type input "kz"
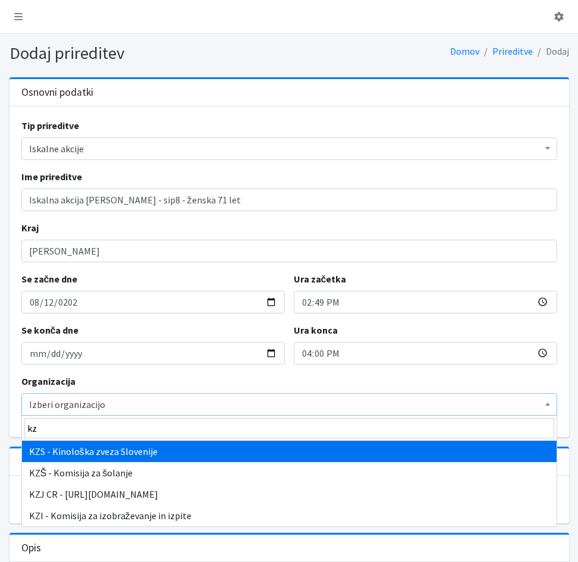
select select "1067"
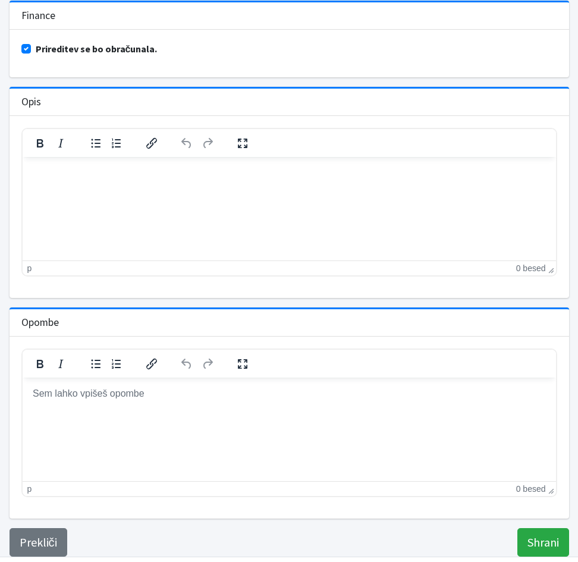
scroll to position [474, 0]
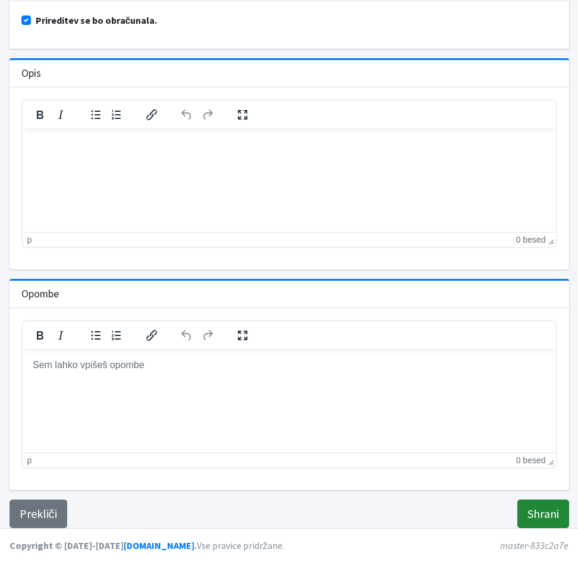
click at [546, 509] on input "Shrani" at bounding box center [543, 513] width 52 height 29
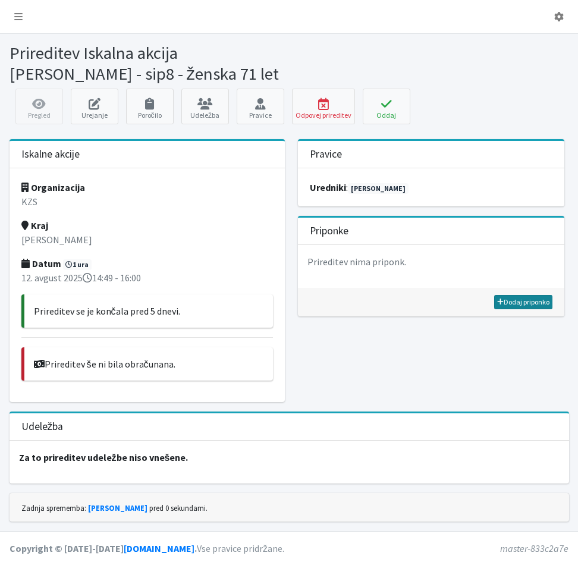
click at [509, 303] on link "Dodaj priponko" at bounding box center [523, 302] width 58 height 14
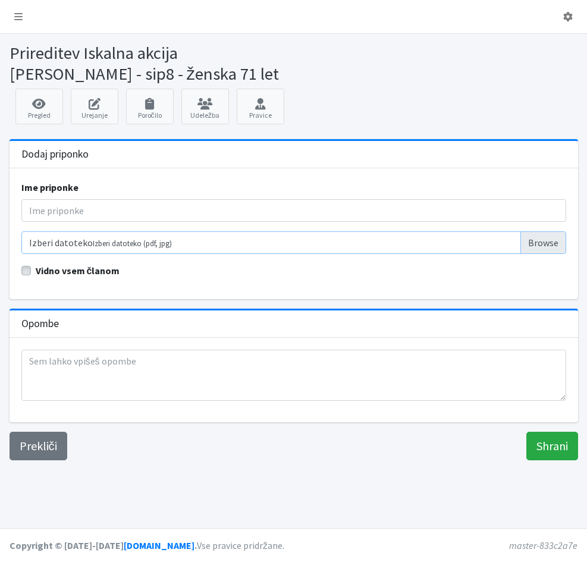
click at [48, 242] on input "Izberi datoteko Izberi datoteko (pdf, jpg)" at bounding box center [293, 242] width 544 height 23
type input "C:\fakepath\iskalna akcija Močile ,Črnomelj.pdf"
click at [555, 441] on input "Shrani" at bounding box center [552, 445] width 52 height 29
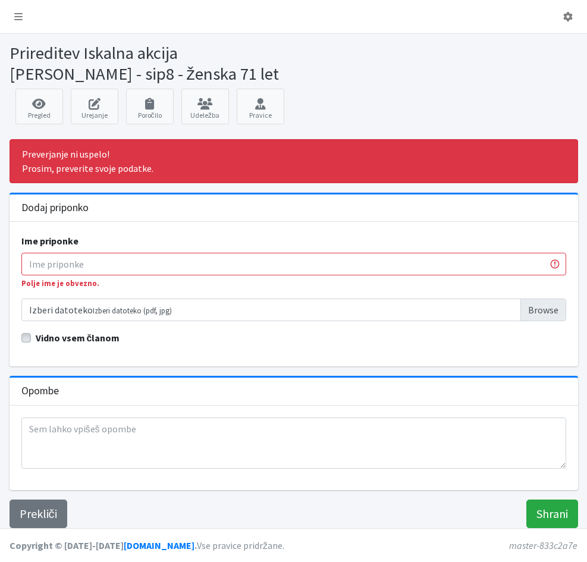
click at [41, 256] on input "Ime priponke" at bounding box center [293, 264] width 544 height 23
type input "Poročilo"
click at [550, 518] on input "Shrani" at bounding box center [552, 513] width 52 height 29
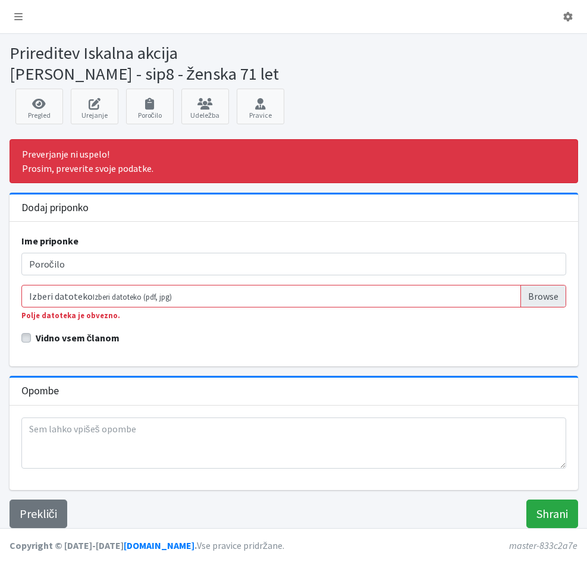
click at [531, 299] on input "Izberi datoteko Izberi datoteko (pdf, jpg)" at bounding box center [293, 296] width 544 height 23
type input "C:\fakepath\iskalna akcija Močile ,Črnomelj.pdf"
click at [564, 515] on input "Shrani" at bounding box center [552, 513] width 52 height 29
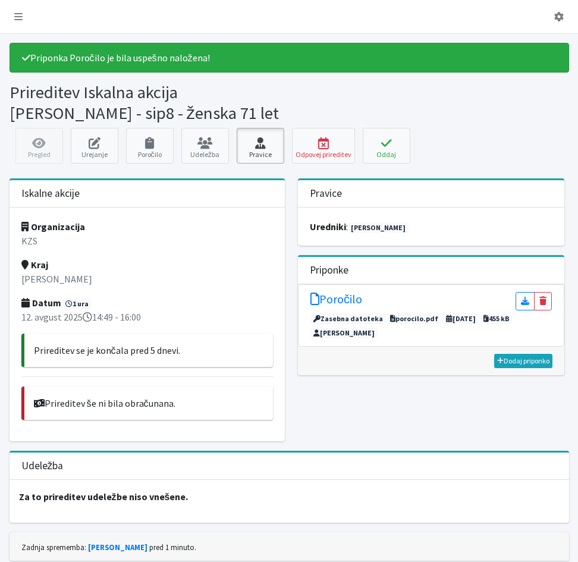
click at [261, 149] on link "Pravice" at bounding box center [261, 146] width 48 height 36
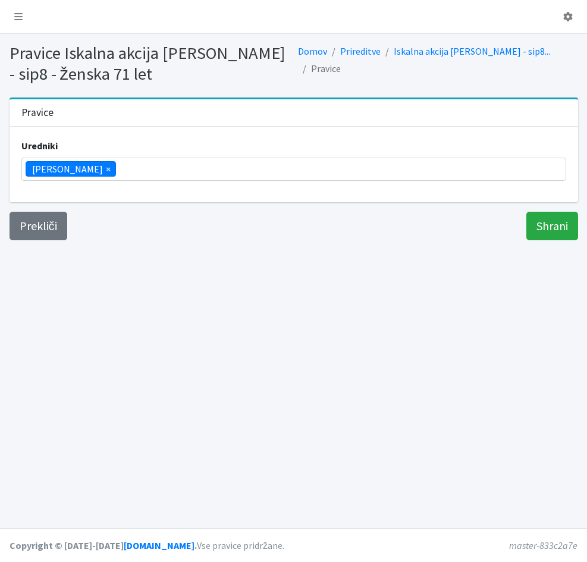
scroll to position [200, 0]
click at [109, 168] on ul "× [PERSON_NAME]" at bounding box center [293, 169] width 543 height 22
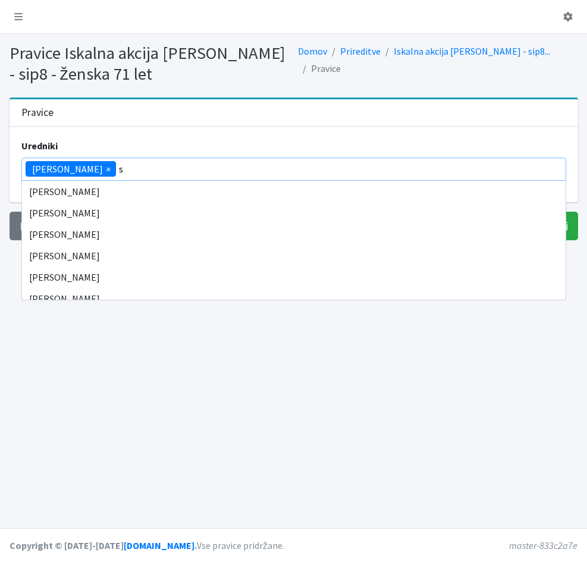
scroll to position [0, 0]
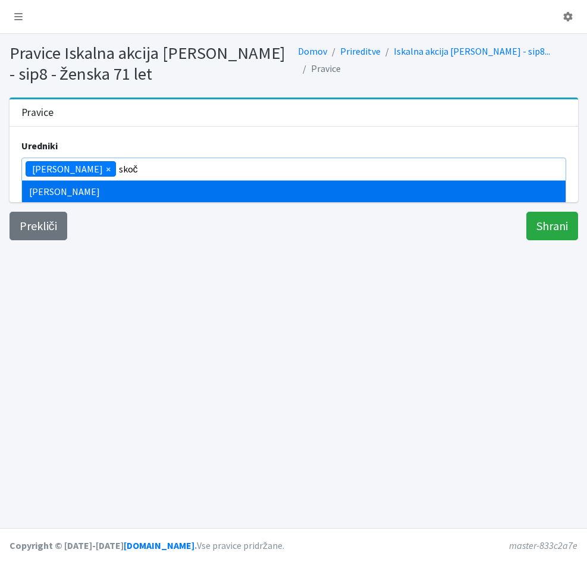
type input "skoč"
type input "zame"
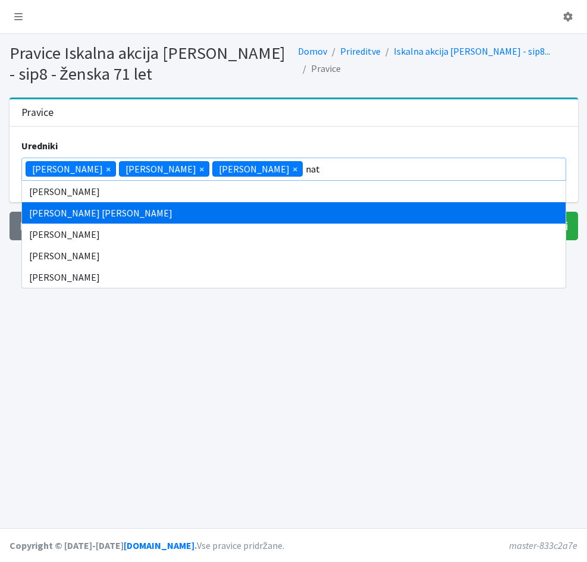
type input "nat"
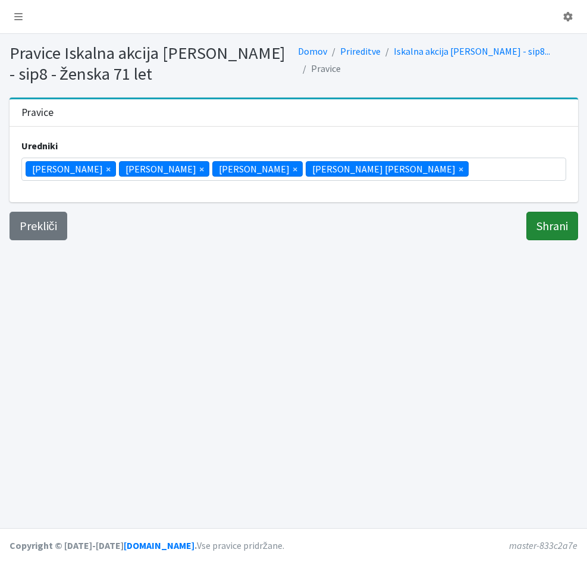
click at [550, 233] on input "Shrani" at bounding box center [552, 226] width 52 height 29
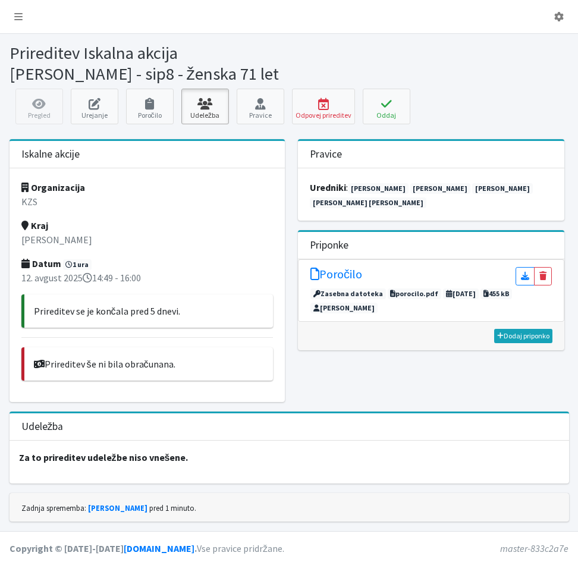
click at [205, 108] on icon at bounding box center [205, 104] width 40 height 12
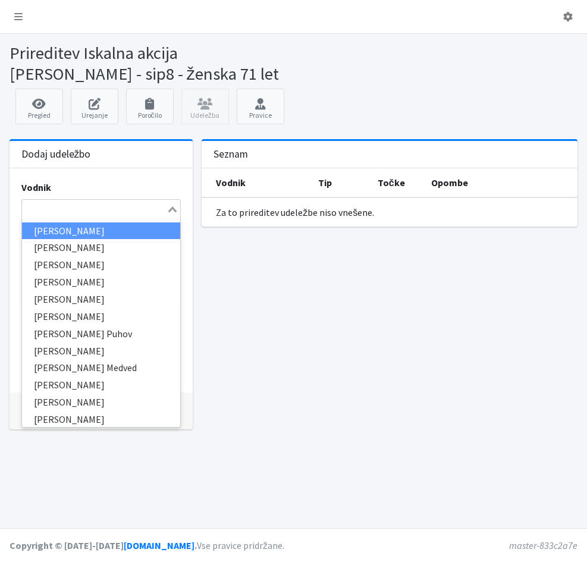
click at [116, 214] on input "Search for option" at bounding box center [94, 209] width 143 height 14
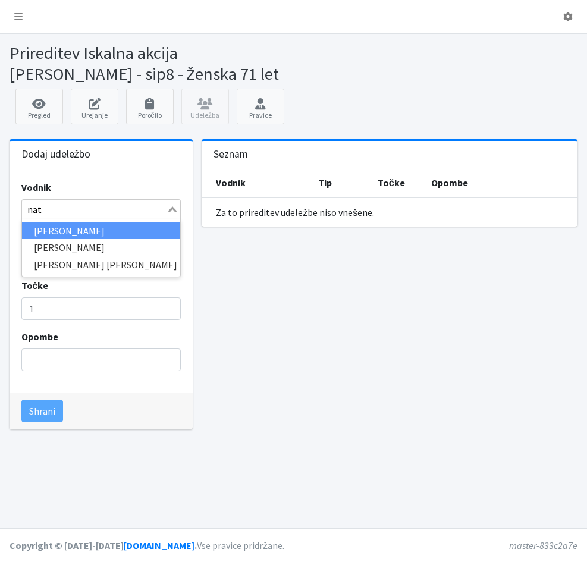
type input "nata"
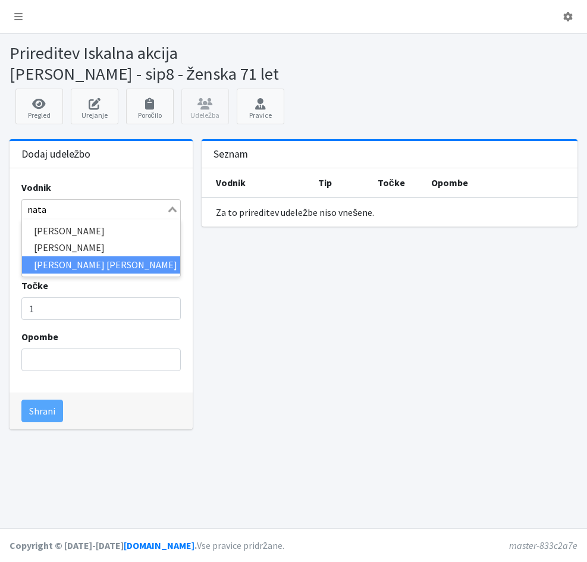
click at [119, 266] on li "[PERSON_NAME] [PERSON_NAME]" at bounding box center [101, 264] width 159 height 17
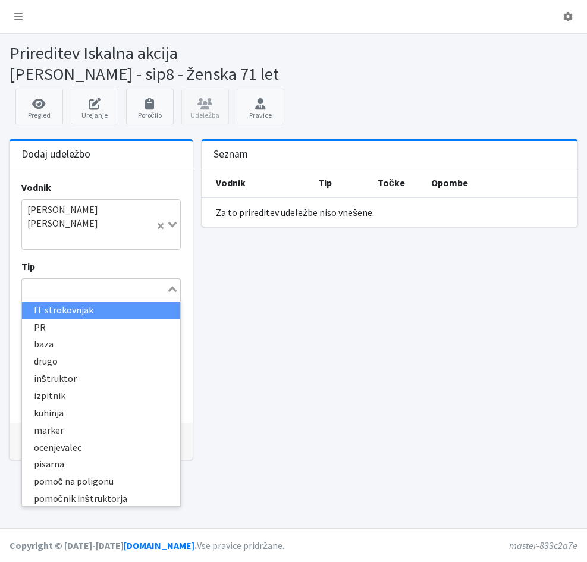
click at [172, 286] on icon "Search for option" at bounding box center [172, 289] width 8 height 6
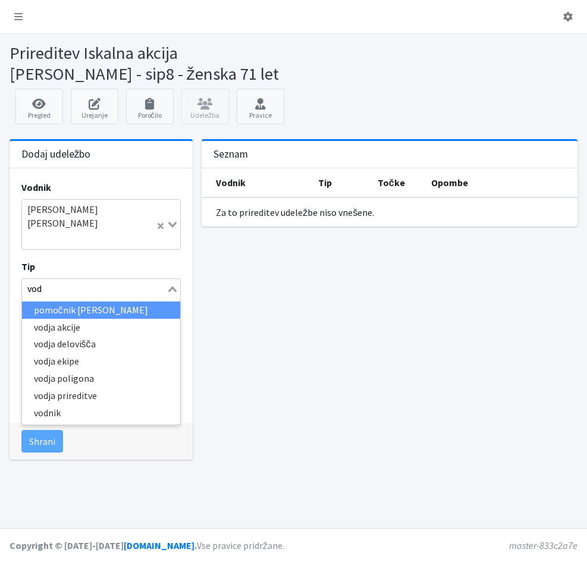
type input "vodj"
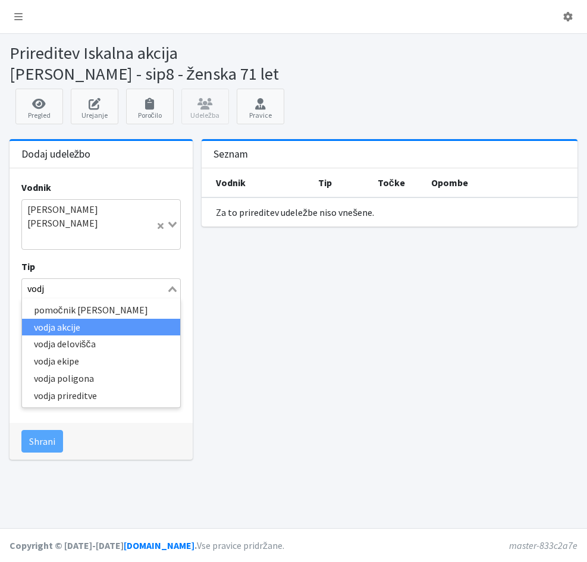
click at [61, 319] on li "vodja akcije" at bounding box center [101, 327] width 159 height 17
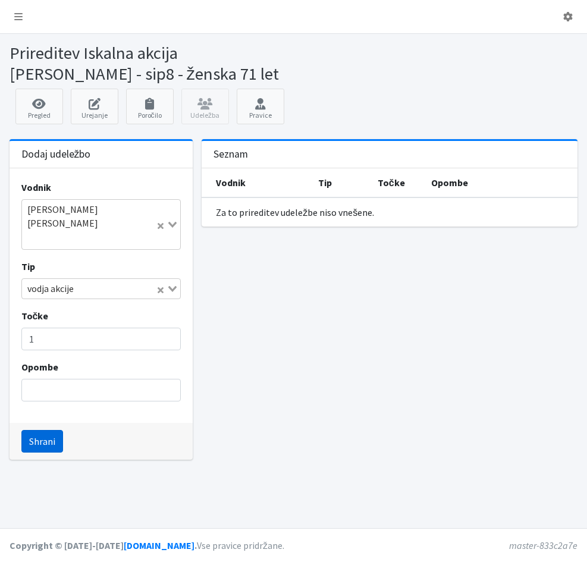
click at [43, 430] on button "Shrani" at bounding box center [42, 441] width 42 height 23
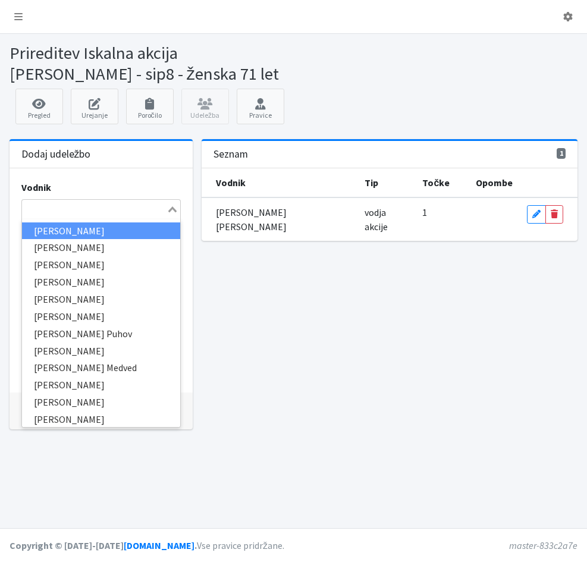
click at [37, 210] on input "Search for option" at bounding box center [94, 209] width 143 height 14
type input "j"
type input "žel"
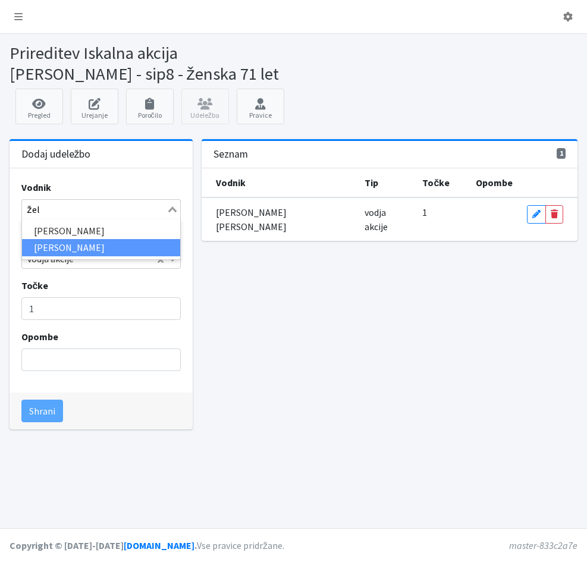
click at [39, 246] on li "[PERSON_NAME]" at bounding box center [101, 247] width 159 height 17
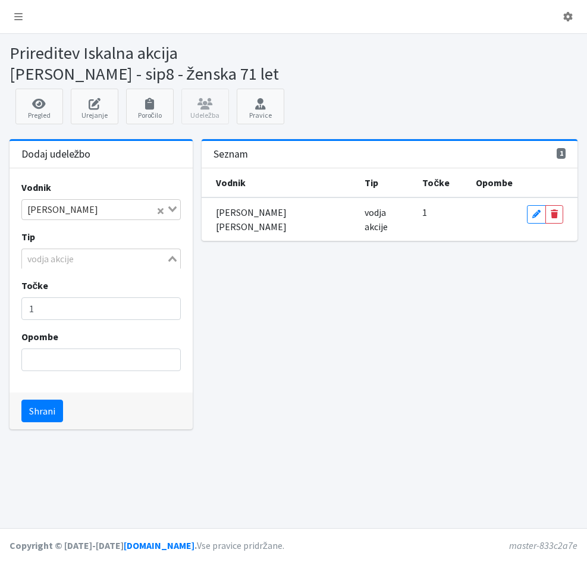
scroll to position [155, 0]
click at [175, 259] on icon "Search for option" at bounding box center [172, 259] width 8 height 6
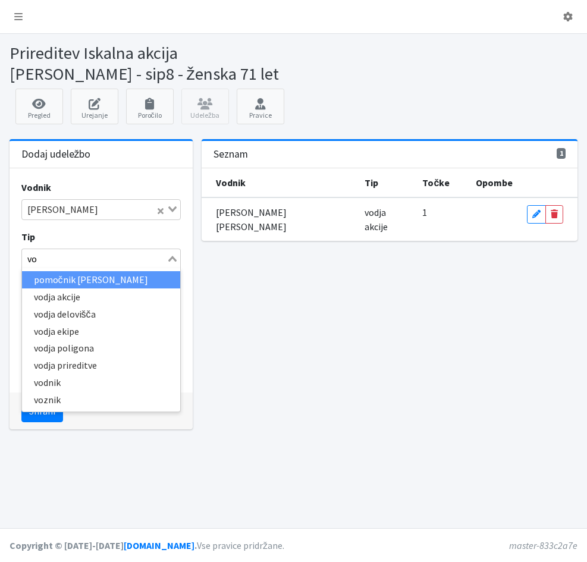
scroll to position [0, 0]
type input "vodn"
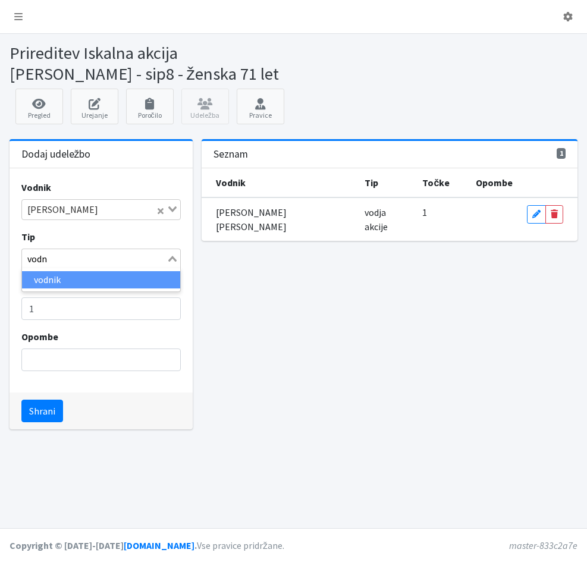
click at [130, 284] on li "vodnik" at bounding box center [101, 279] width 159 height 17
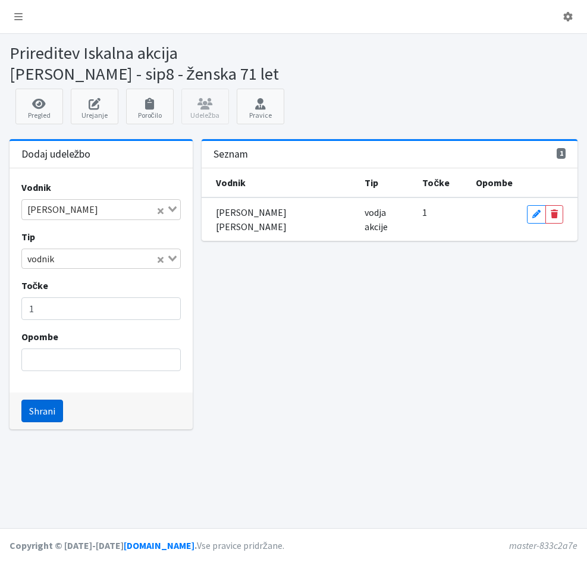
click at [31, 413] on button "Shrani" at bounding box center [42, 410] width 42 height 23
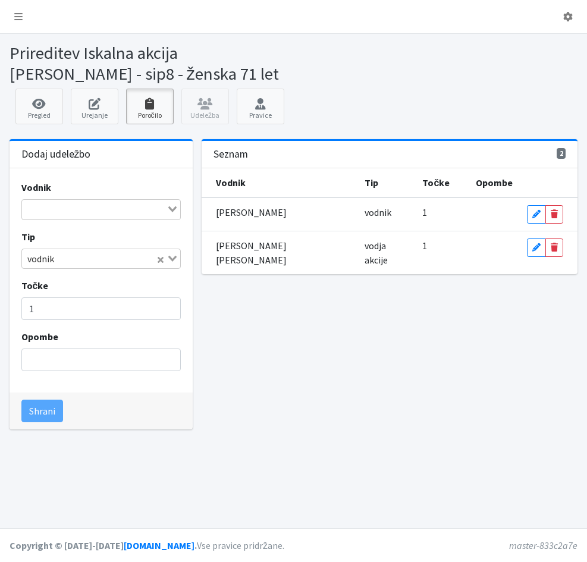
click at [147, 109] on icon at bounding box center [150, 104] width 40 height 12
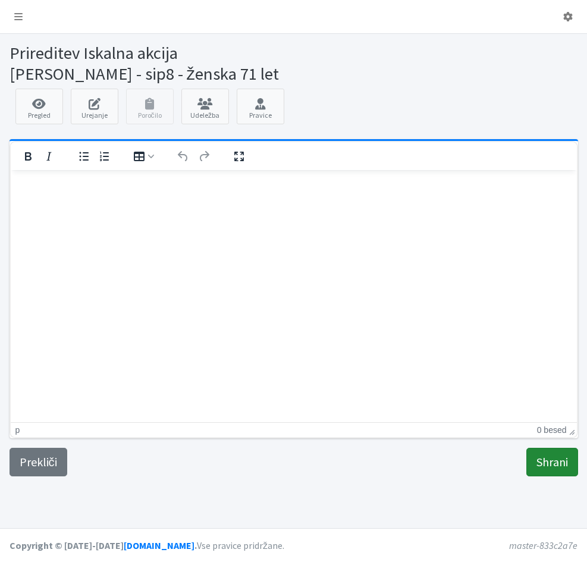
click at [548, 464] on input "Shrani" at bounding box center [552, 462] width 52 height 29
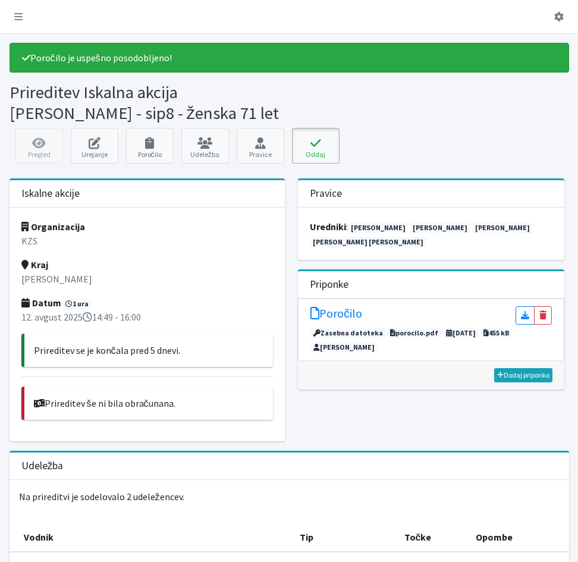
click at [314, 146] on icon at bounding box center [315, 143] width 40 height 12
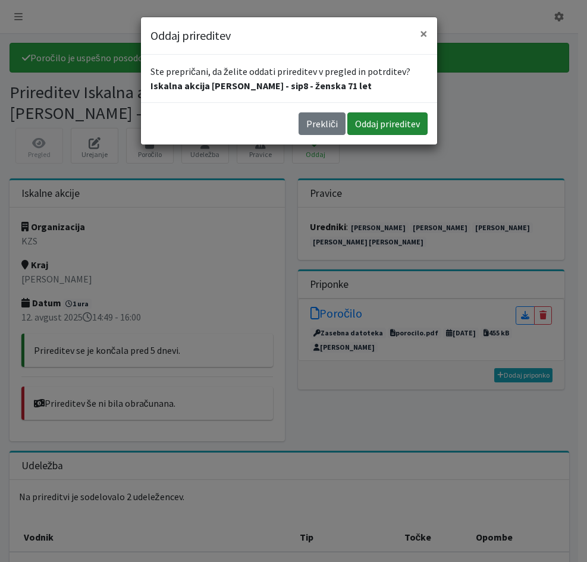
click at [369, 125] on button "Oddaj prireditev" at bounding box center [387, 123] width 80 height 23
